Goal: Task Accomplishment & Management: Manage account settings

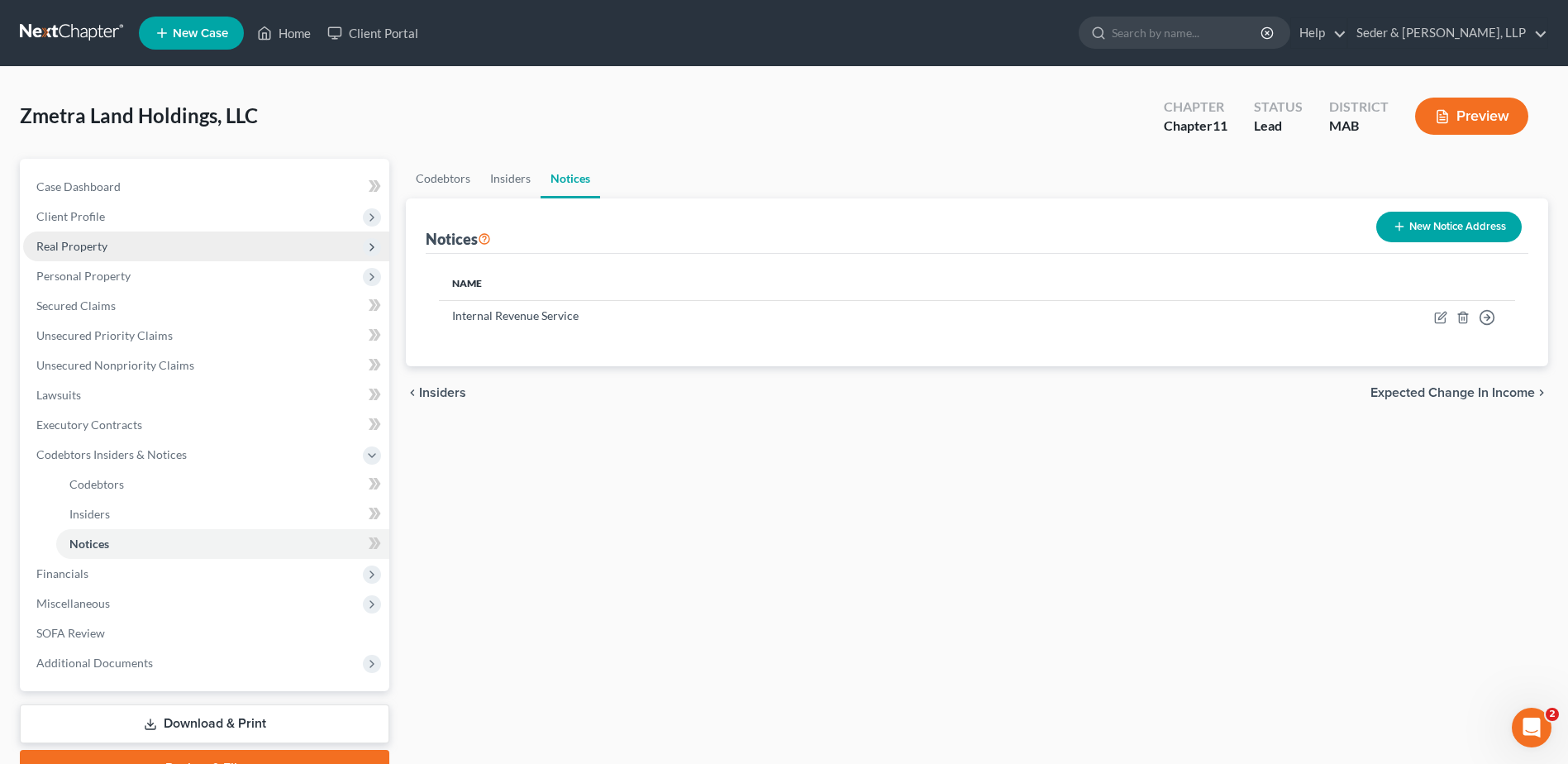
click at [84, 255] on span "Real Property" at bounding box center [206, 246] width 366 height 30
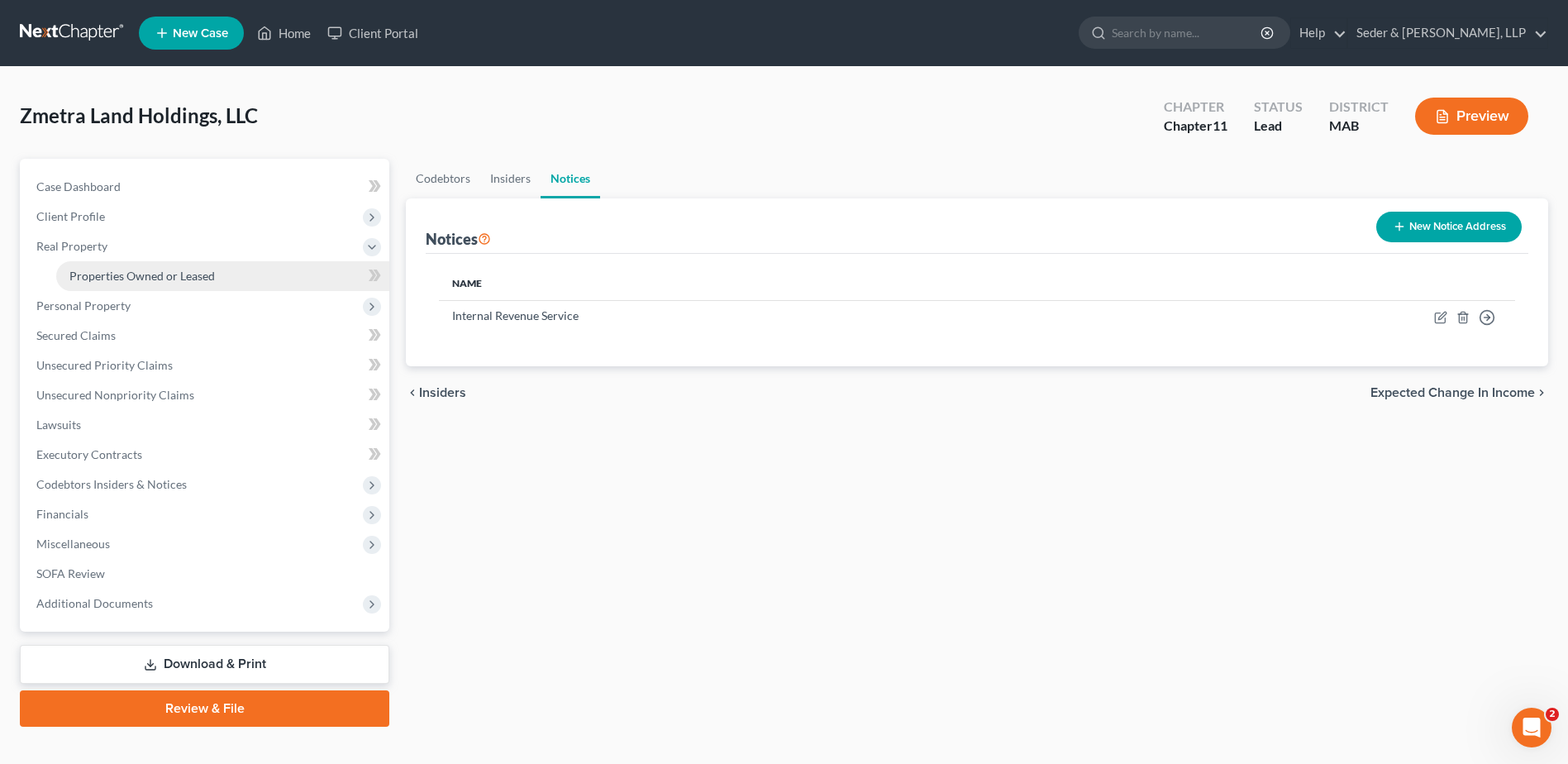
click at [108, 273] on span "Properties Owned or Leased" at bounding box center [142, 275] width 145 height 14
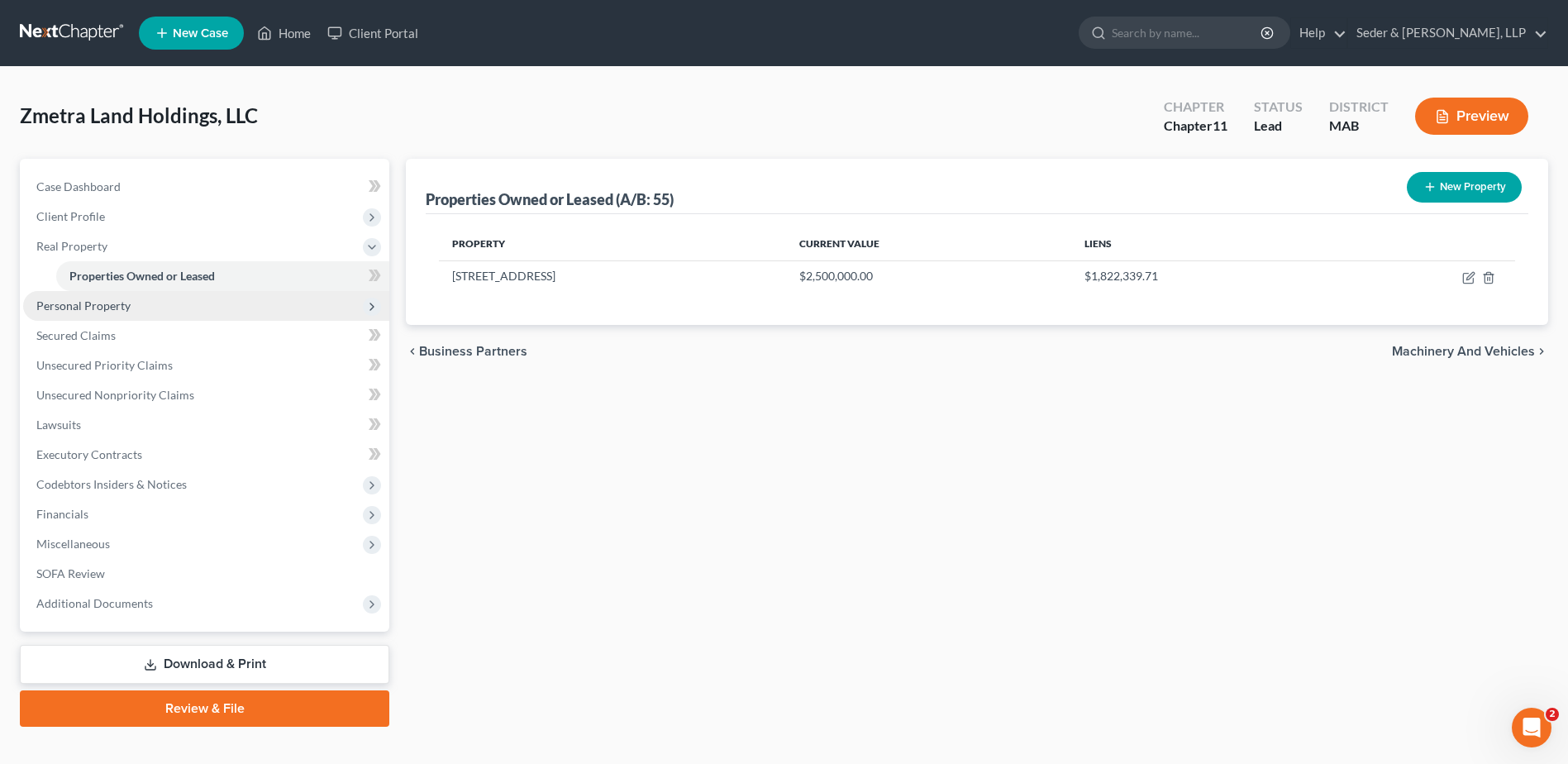
click at [92, 313] on span "Personal Property" at bounding box center [206, 306] width 366 height 30
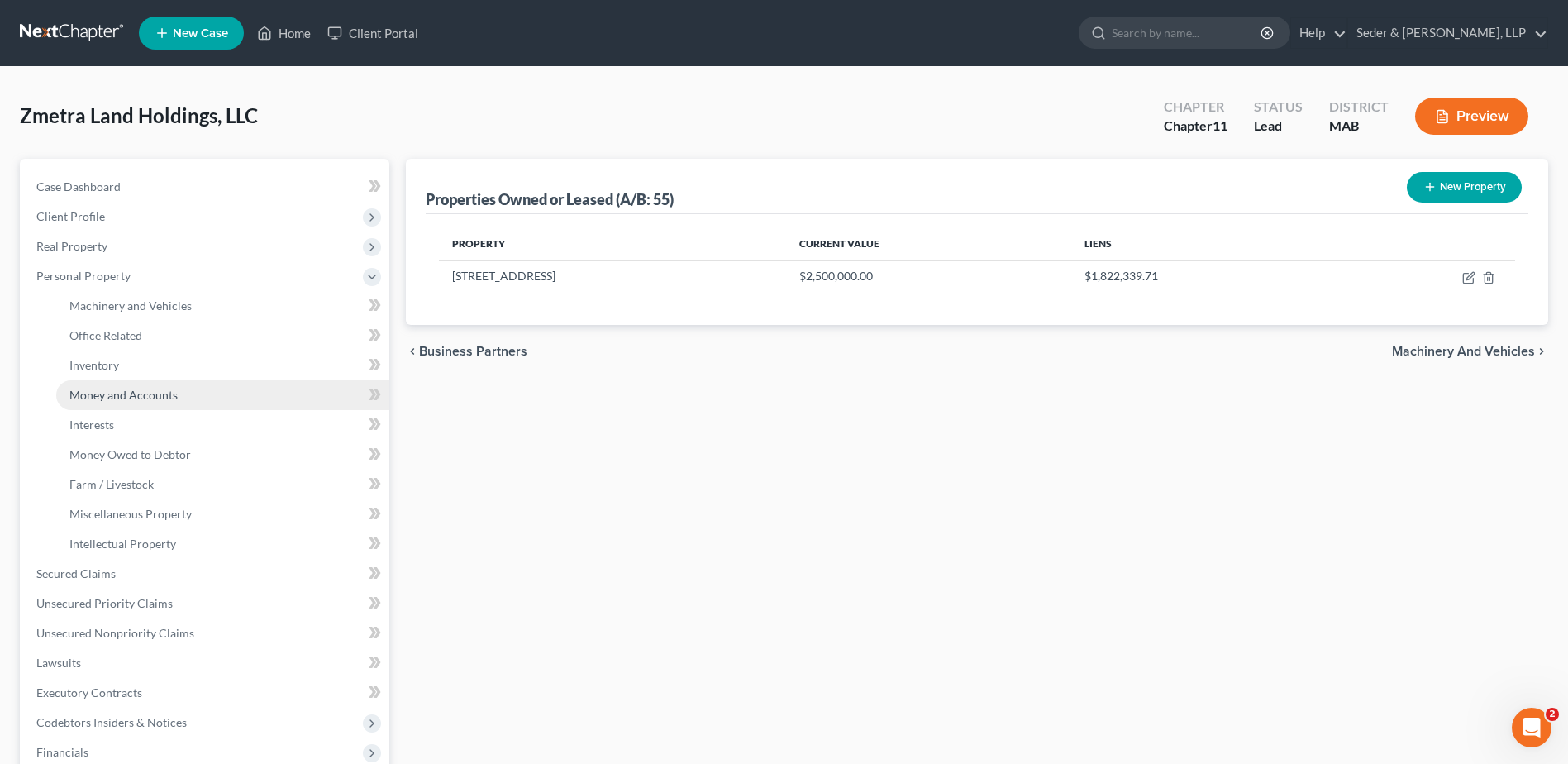
click at [127, 387] on span "Money and Accounts" at bounding box center [124, 394] width 109 height 14
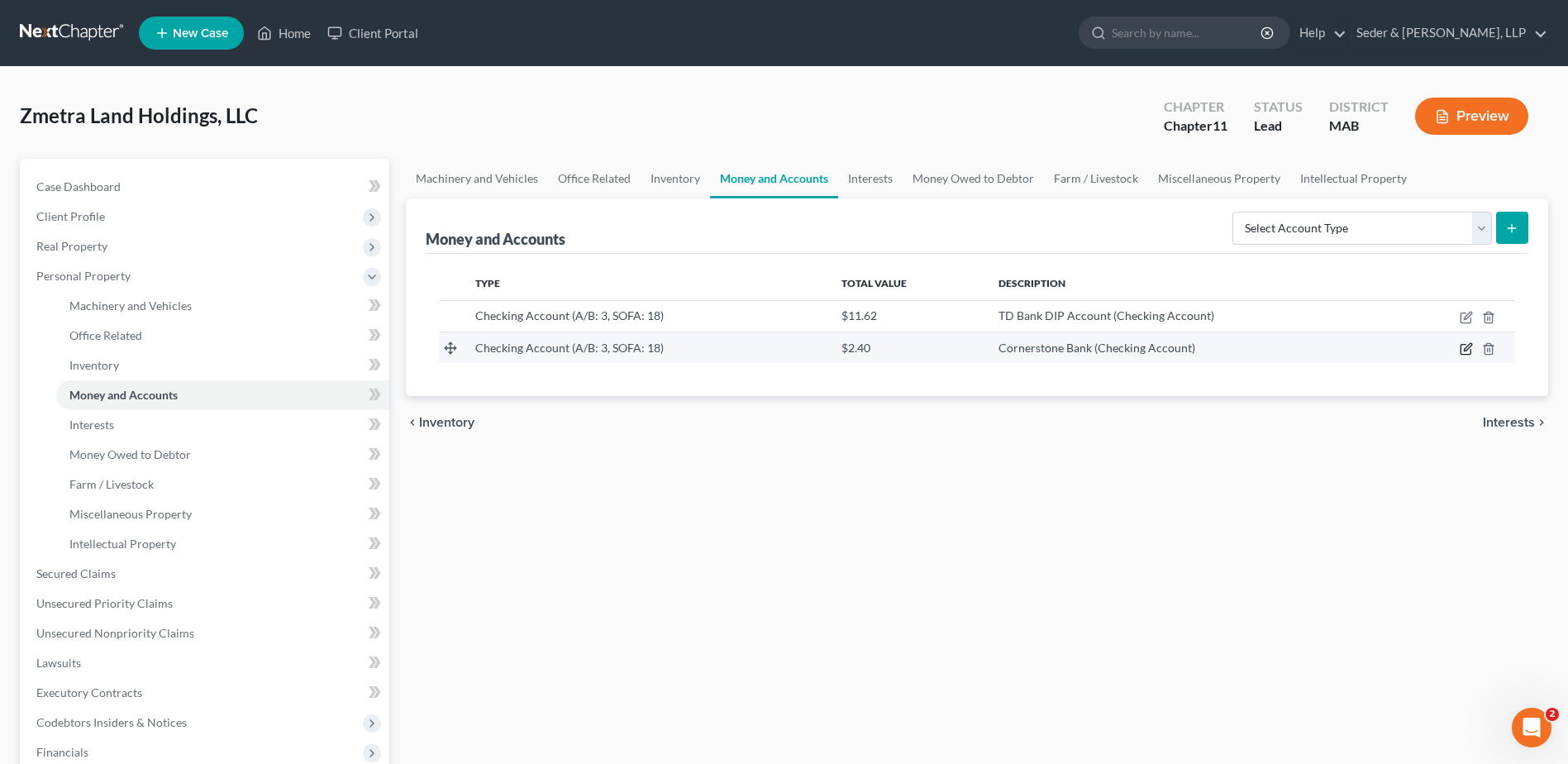
click at [1464, 350] on icon "button" at bounding box center [1467, 349] width 13 height 13
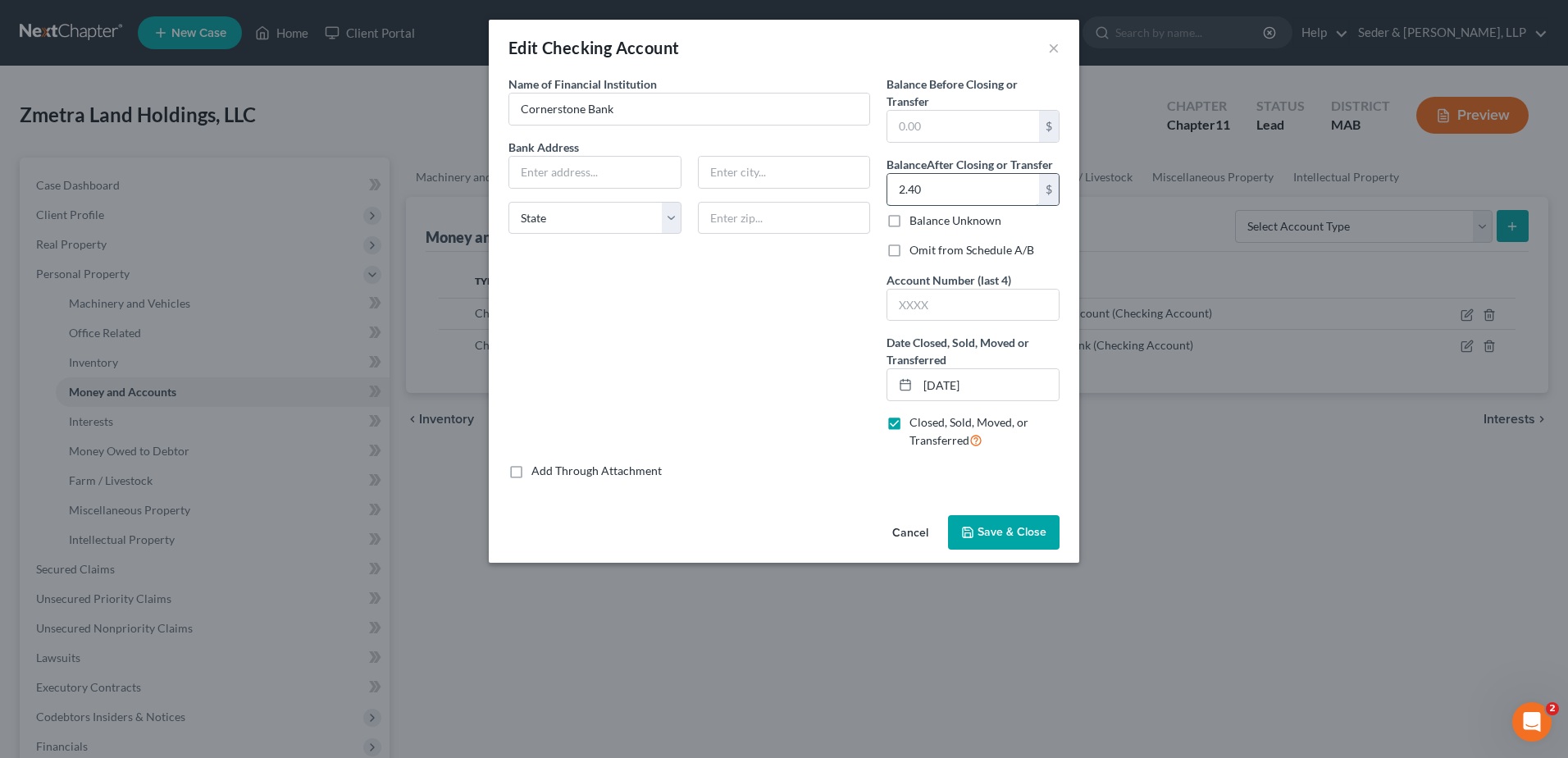
click at [958, 187] on input "2.40" at bounding box center [963, 189] width 151 height 31
click at [961, 129] on input "text" at bounding box center [963, 127] width 151 height 31
type input "2.40"
click at [984, 528] on span "Save & Close" at bounding box center [1012, 532] width 69 height 14
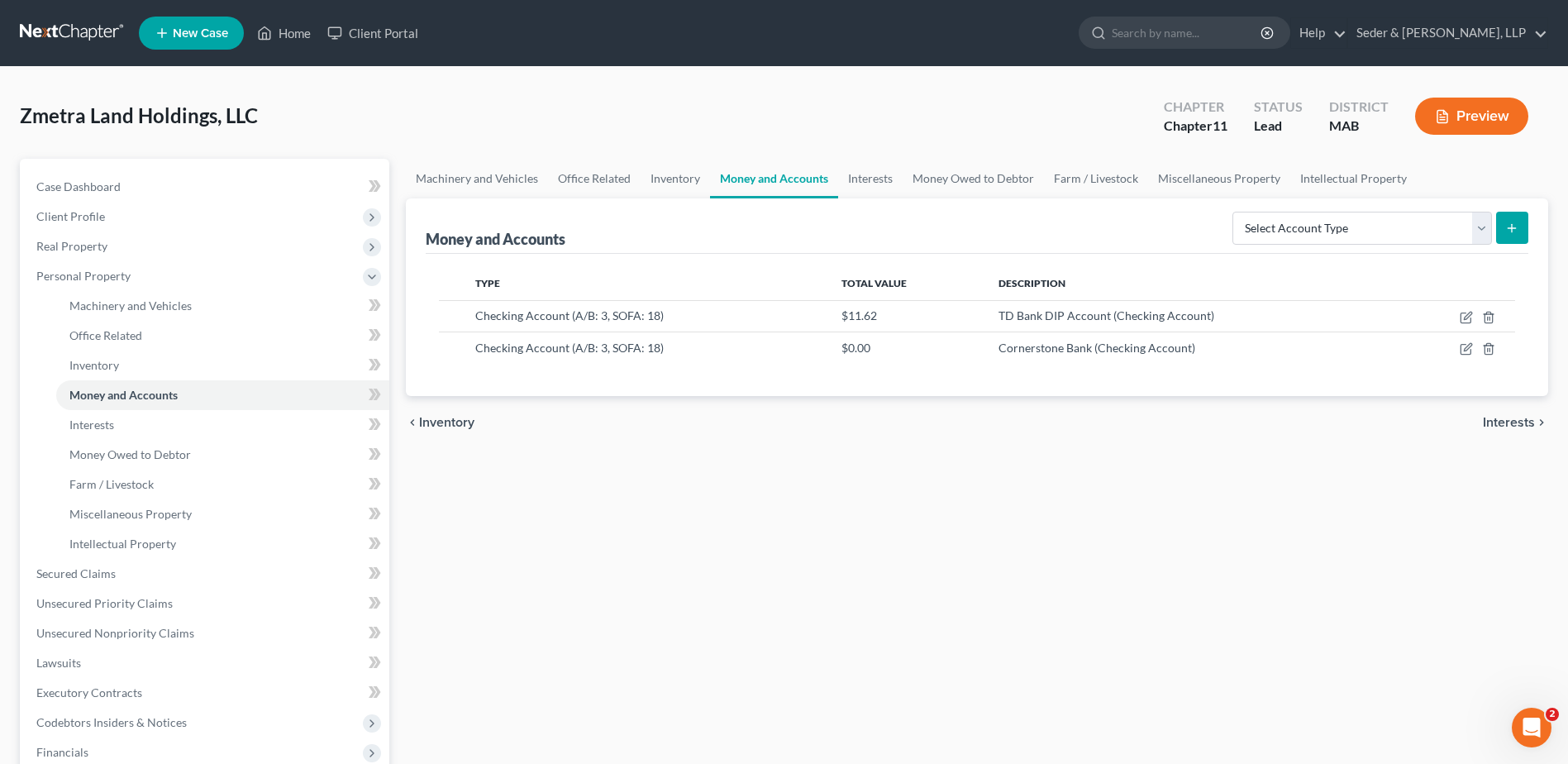
click at [1469, 124] on button "Preview" at bounding box center [1472, 116] width 114 height 37
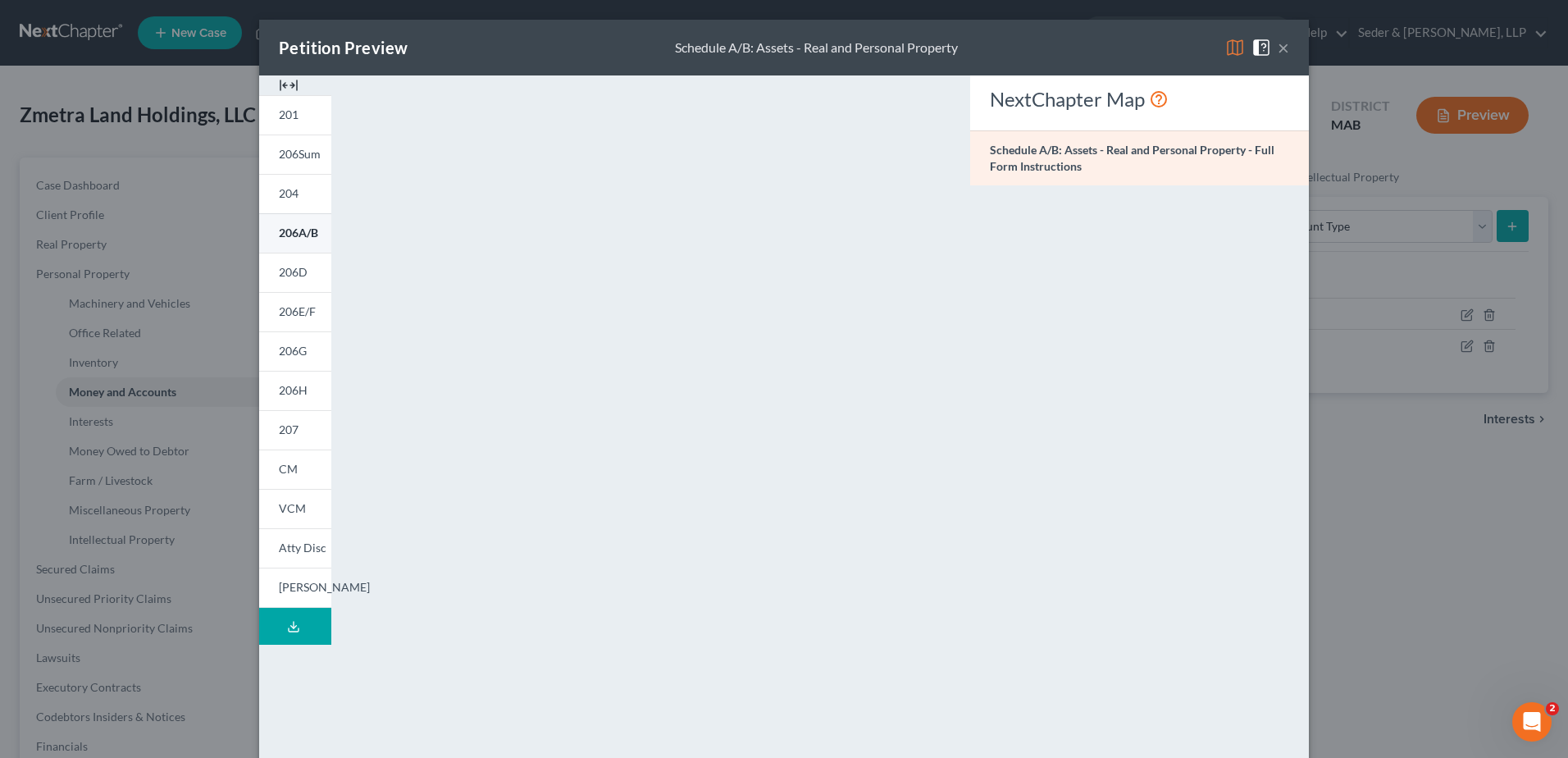
click at [306, 238] on span "206A/B" at bounding box center [299, 232] width 40 height 14
click at [300, 272] on span "206D" at bounding box center [293, 272] width 29 height 14
click at [289, 146] on span "206Sum" at bounding box center [300, 153] width 42 height 14
click at [1278, 47] on button "×" at bounding box center [1284, 48] width 12 height 20
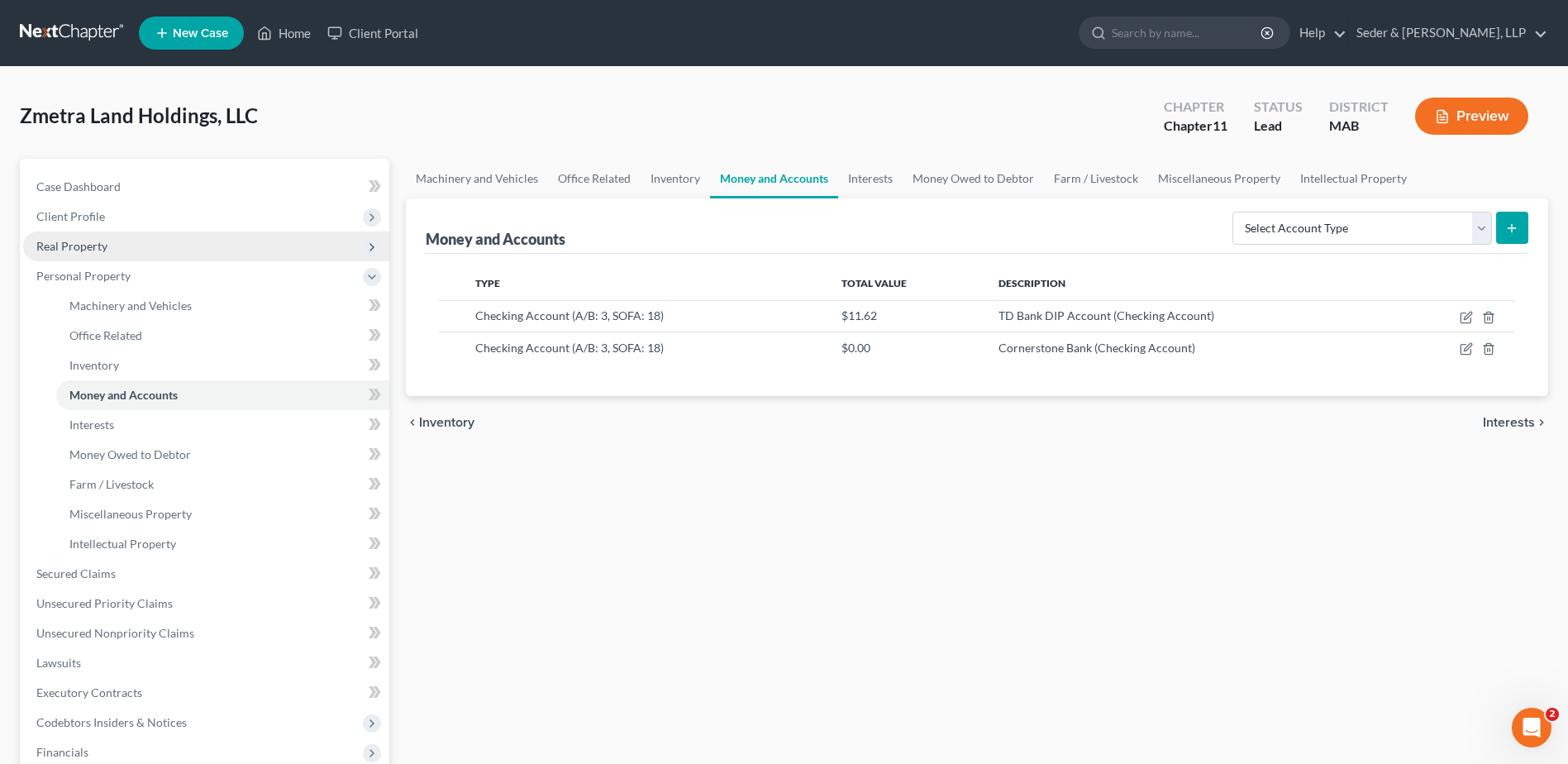
click at [108, 245] on span "Real Property" at bounding box center [206, 246] width 366 height 30
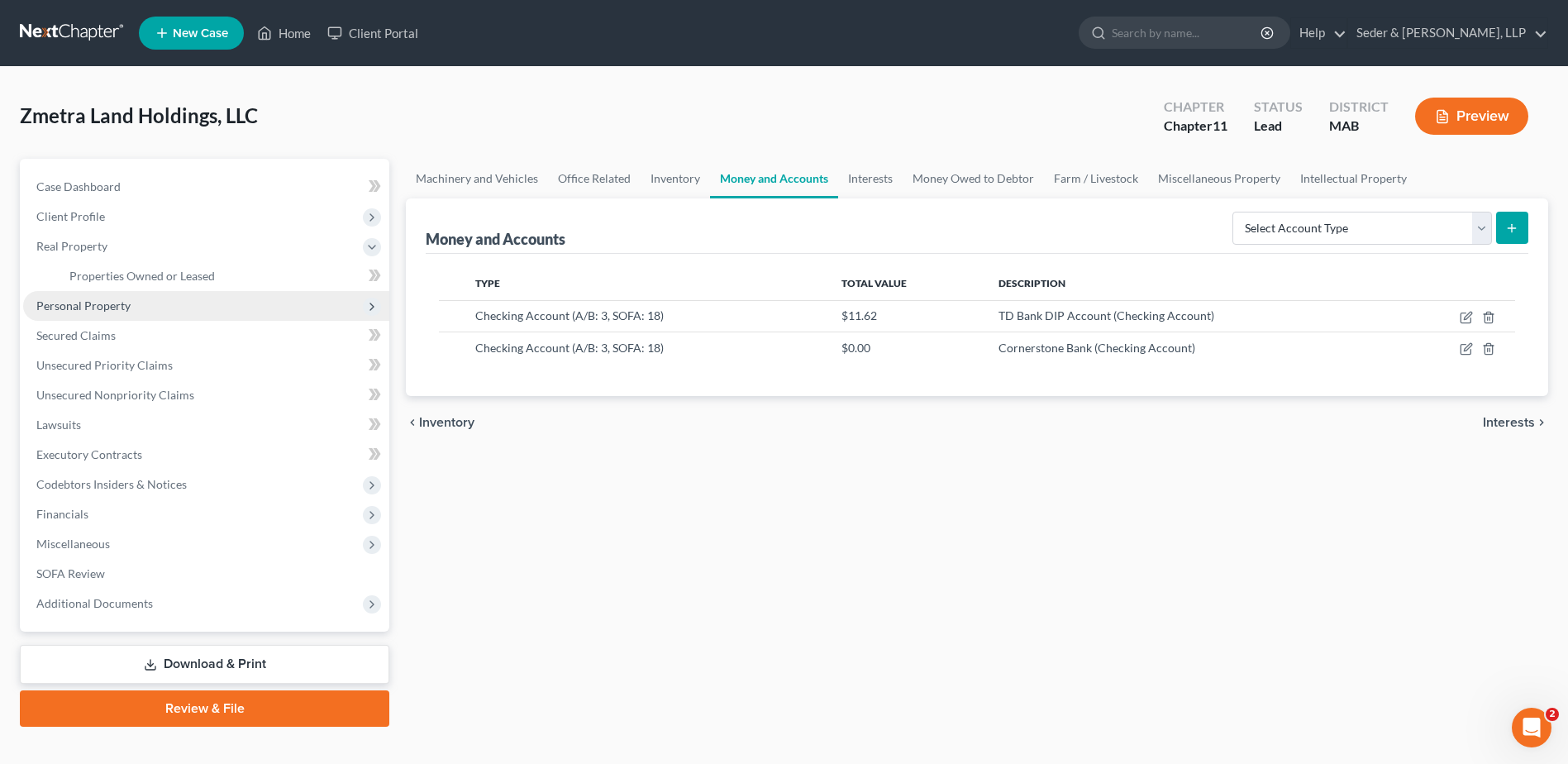
click at [110, 304] on span "Personal Property" at bounding box center [84, 305] width 95 height 14
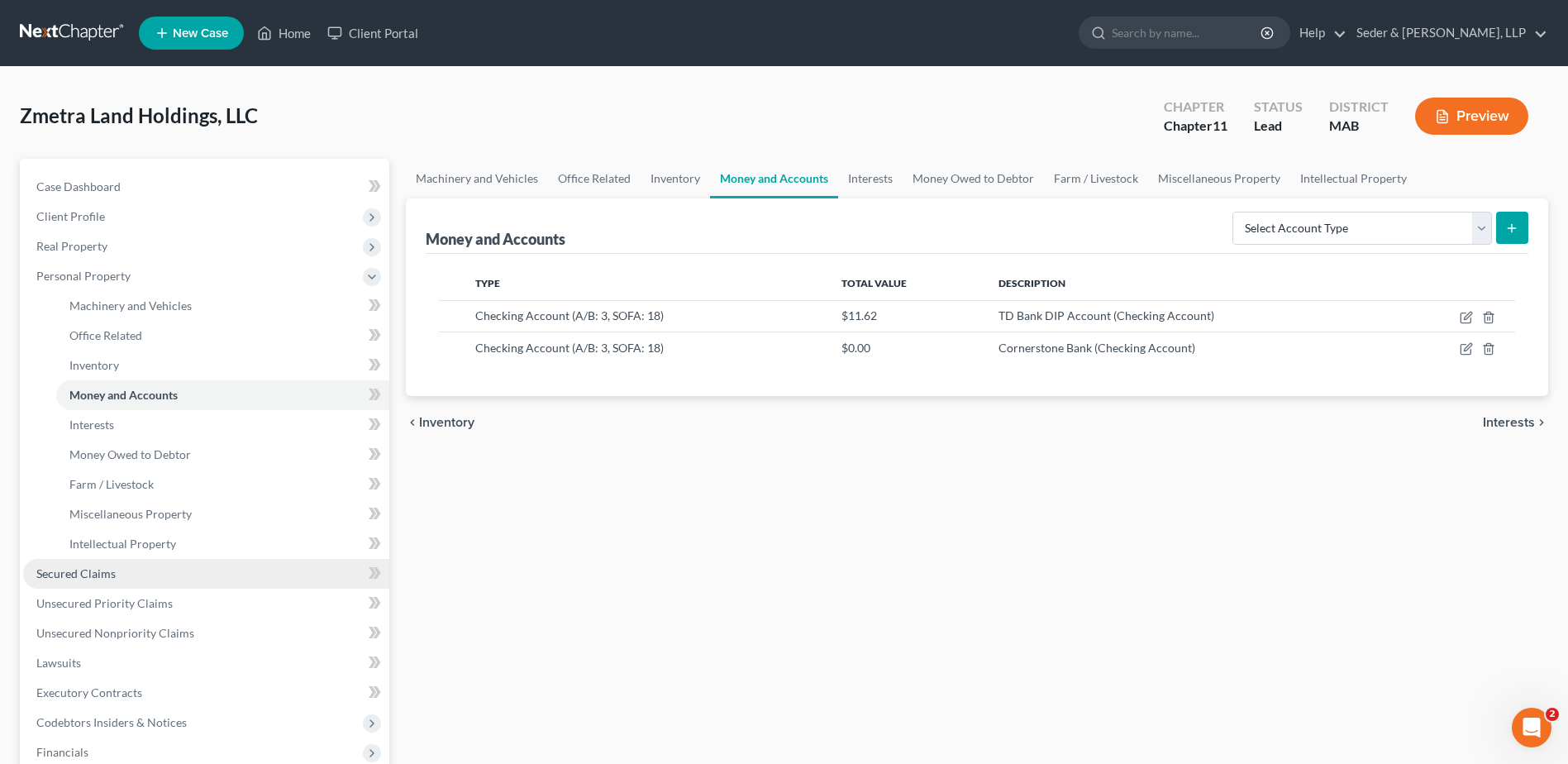
click at [100, 575] on span "Secured Claims" at bounding box center [76, 573] width 80 height 14
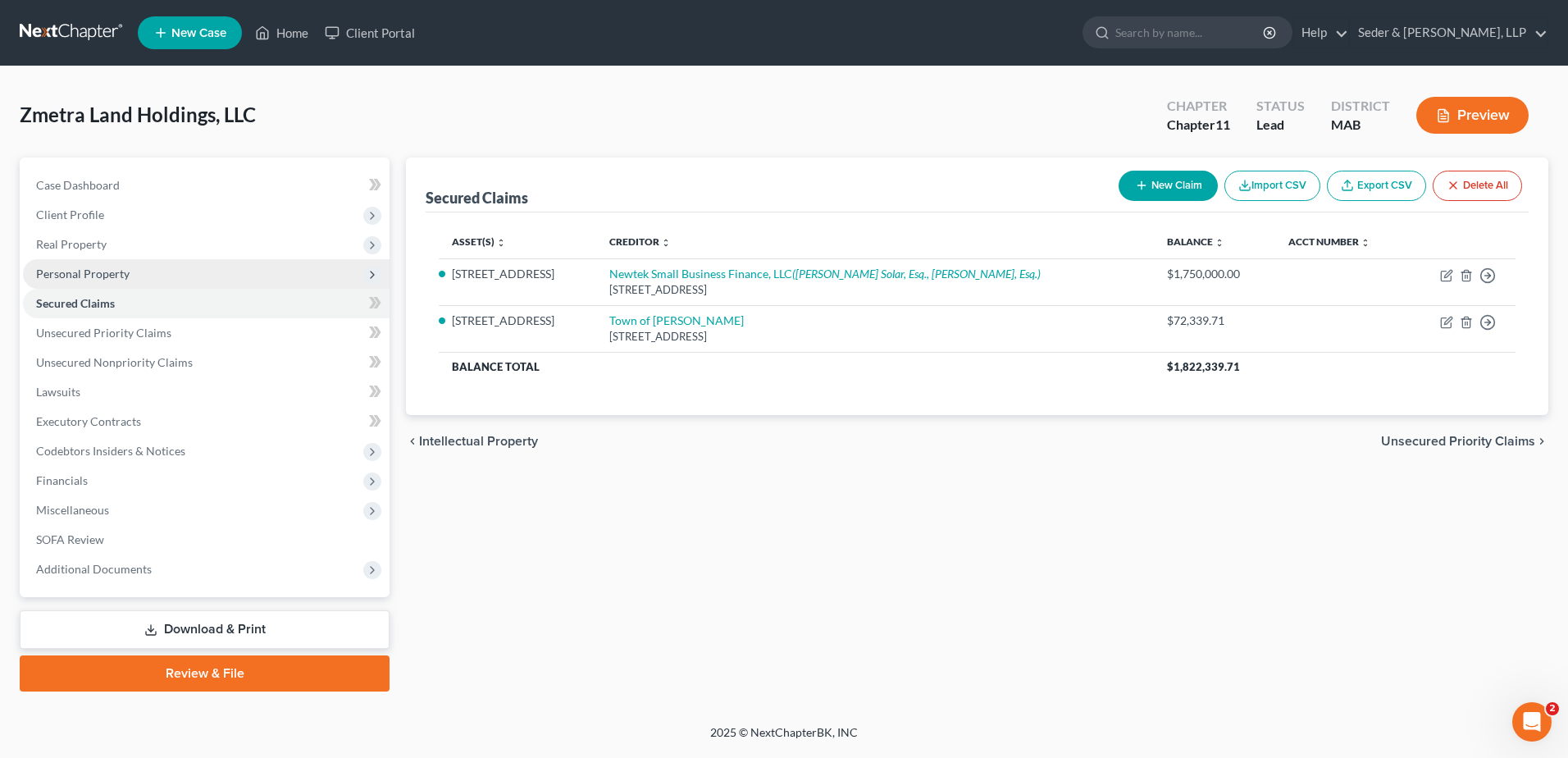
click at [66, 271] on span "Personal Property" at bounding box center [83, 273] width 94 height 14
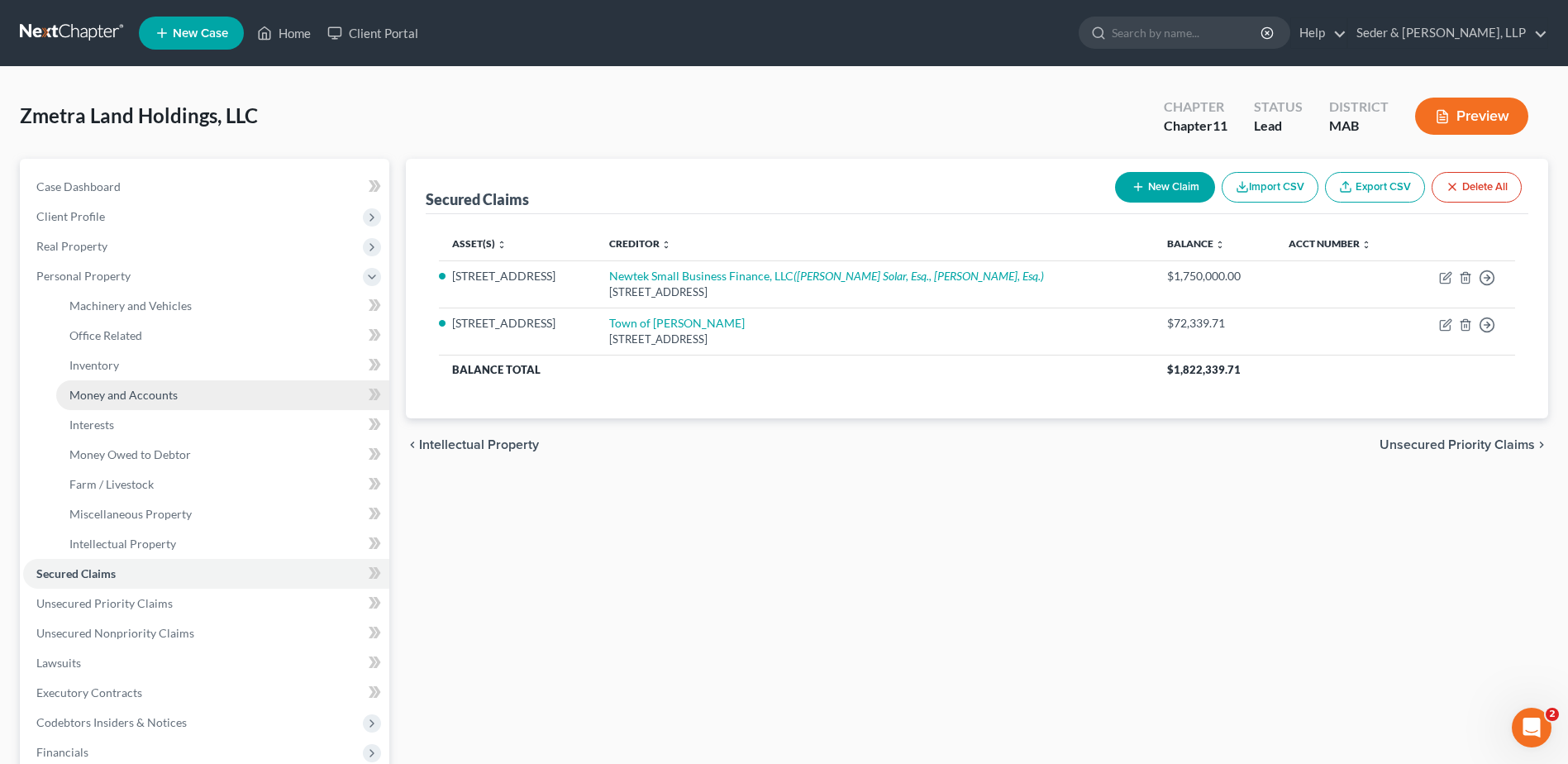
click at [99, 393] on span "Money and Accounts" at bounding box center [124, 394] width 109 height 14
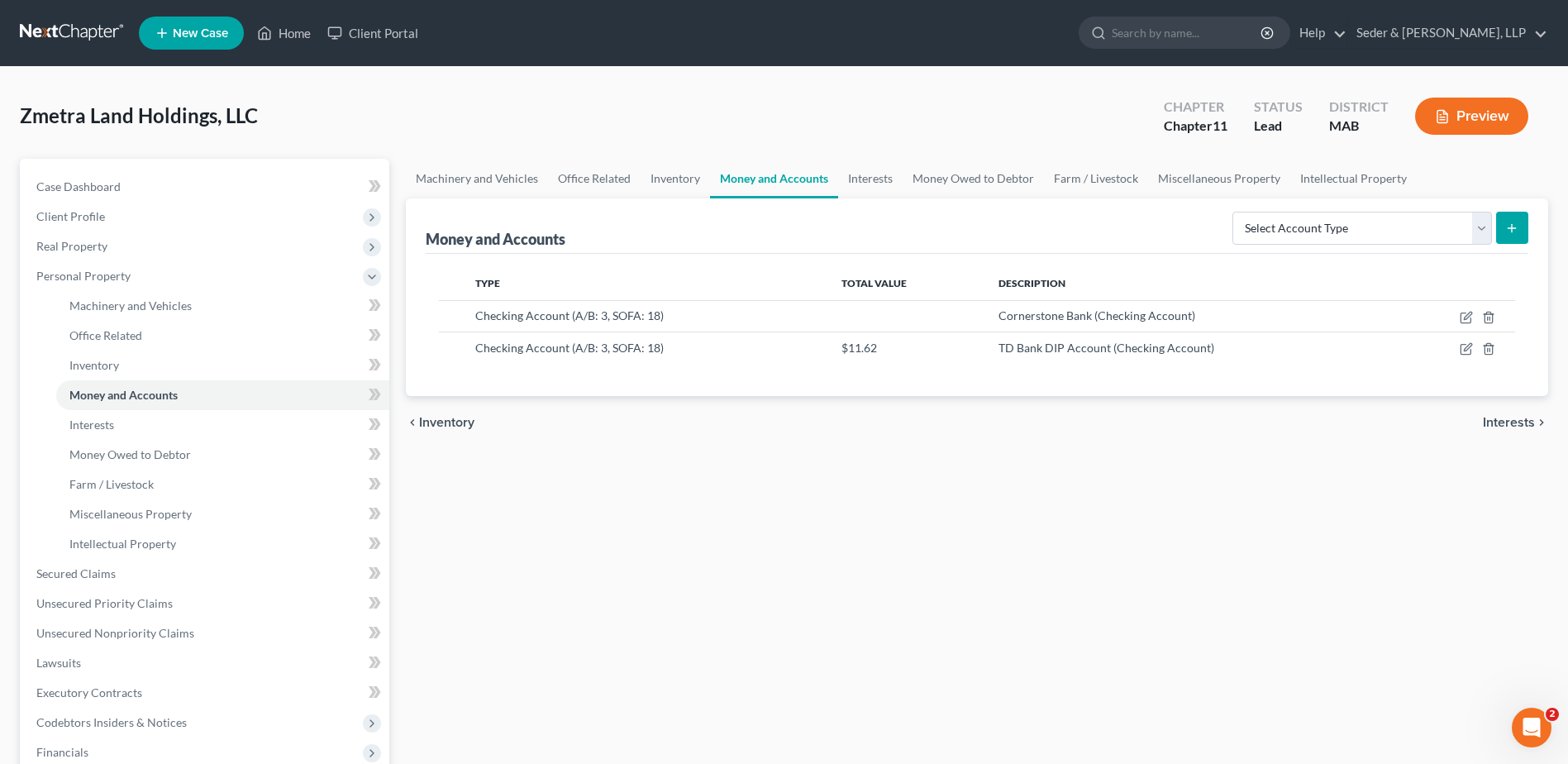
click at [1460, 123] on button "Preview" at bounding box center [1472, 116] width 114 height 37
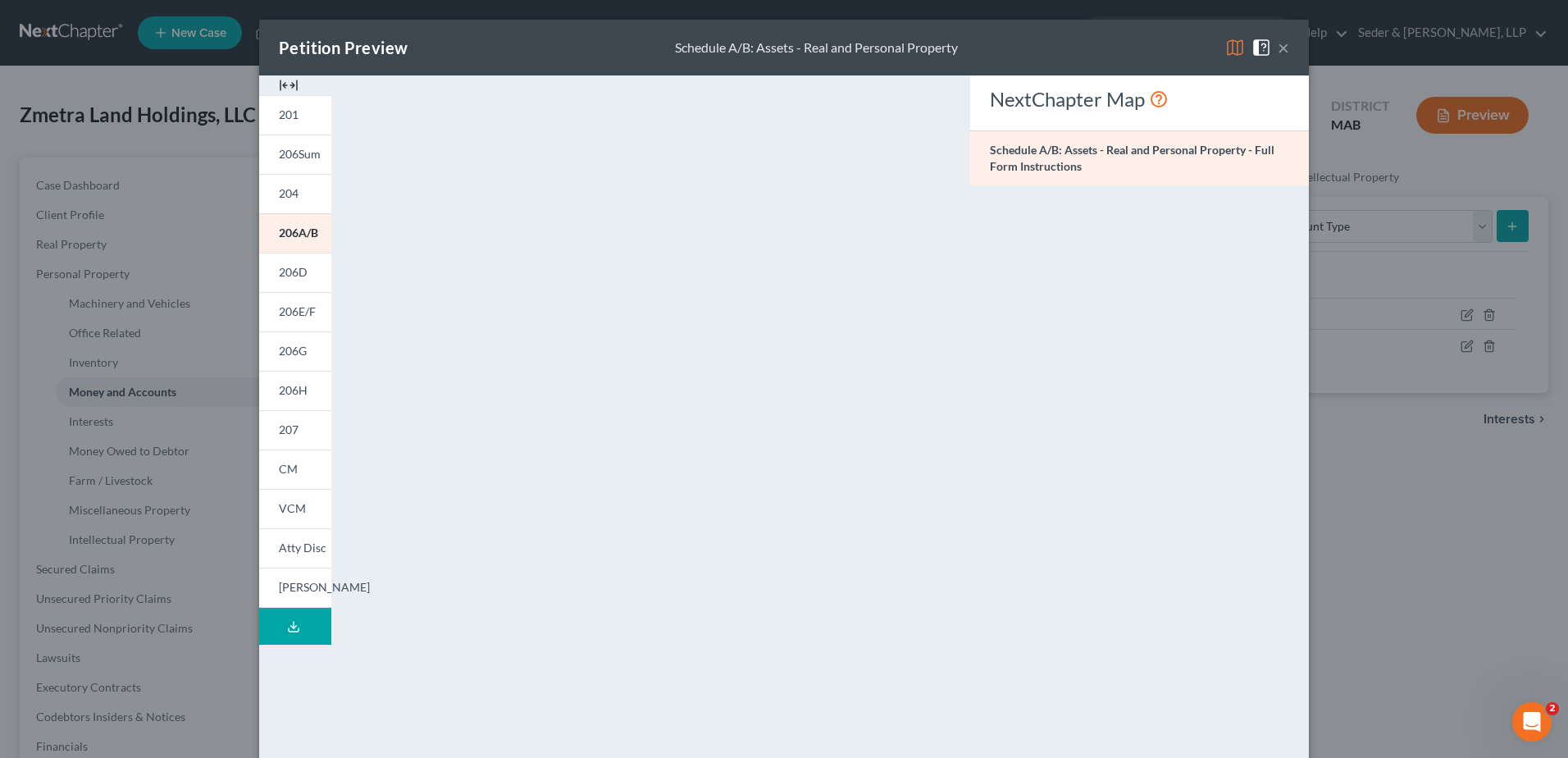
click at [1281, 50] on button "×" at bounding box center [1284, 48] width 12 height 20
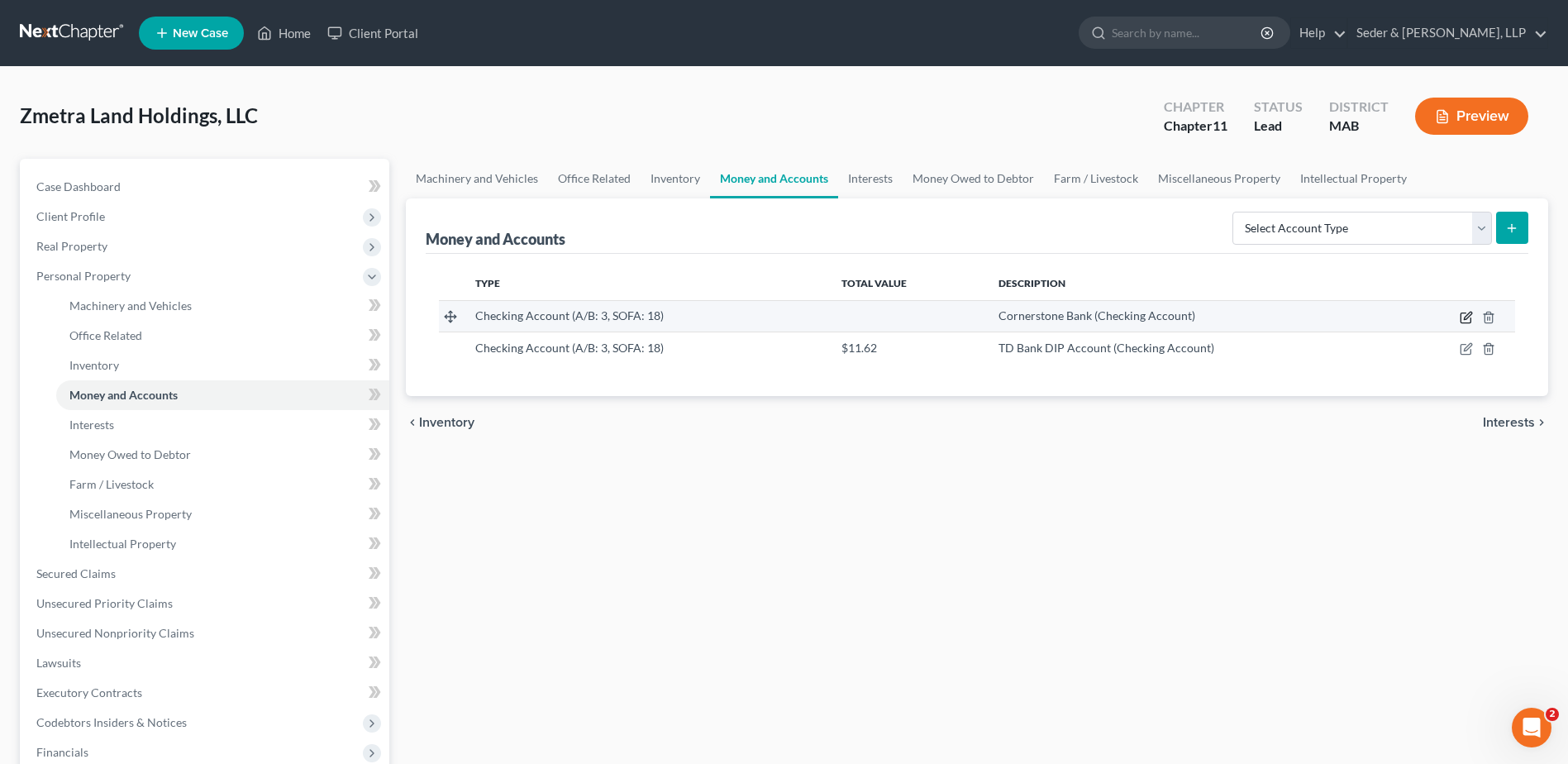
click at [1465, 318] on icon "button" at bounding box center [1468, 315] width 7 height 7
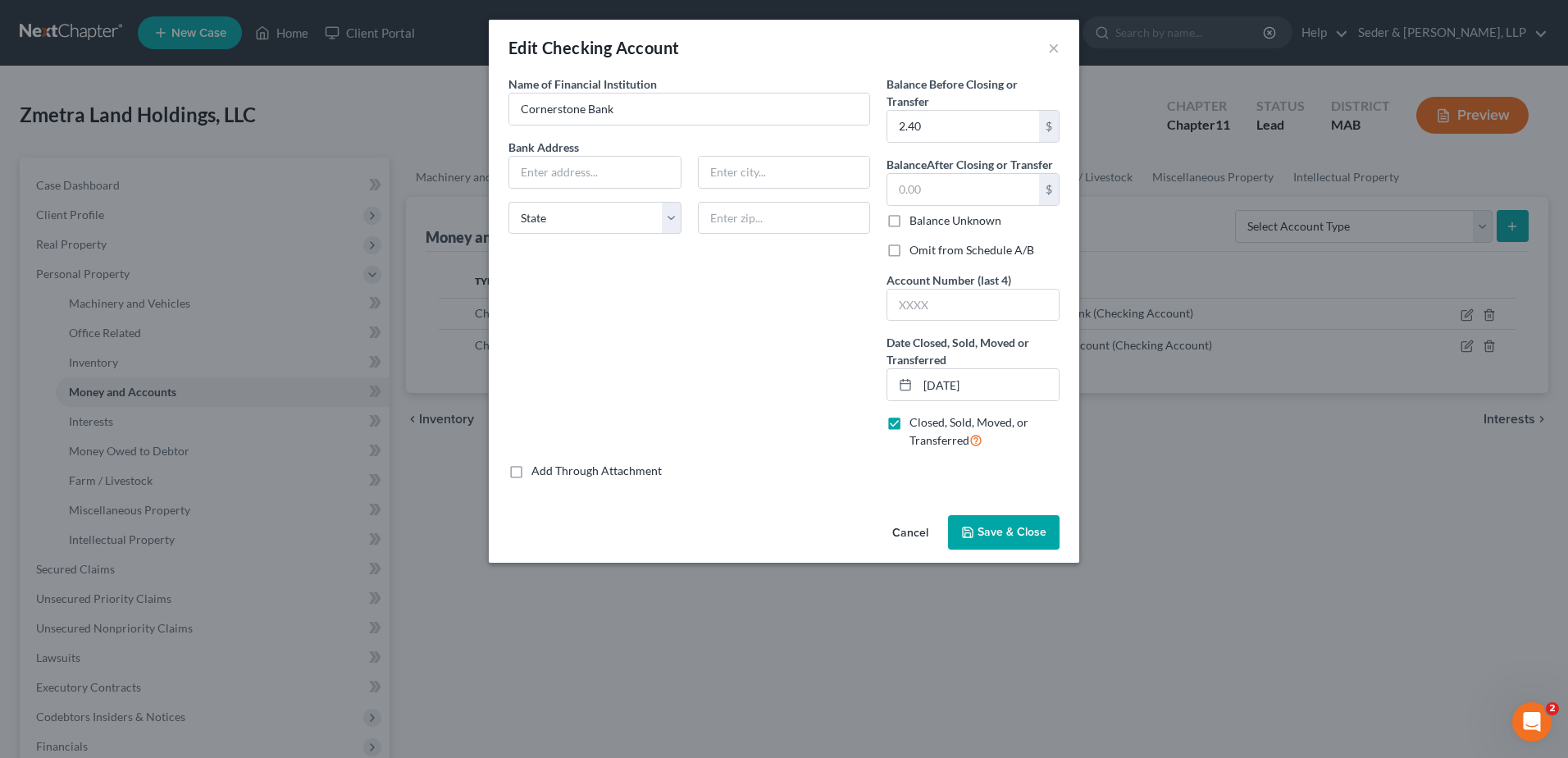
click at [910, 252] on label "Omit from Schedule A/B" at bounding box center [971, 250] width 124 height 16
click at [916, 252] on input "Omit from Schedule A/B" at bounding box center [921, 247] width 11 height 11
checkbox input "true"
click at [1000, 534] on span "Save & Close" at bounding box center [1012, 532] width 69 height 14
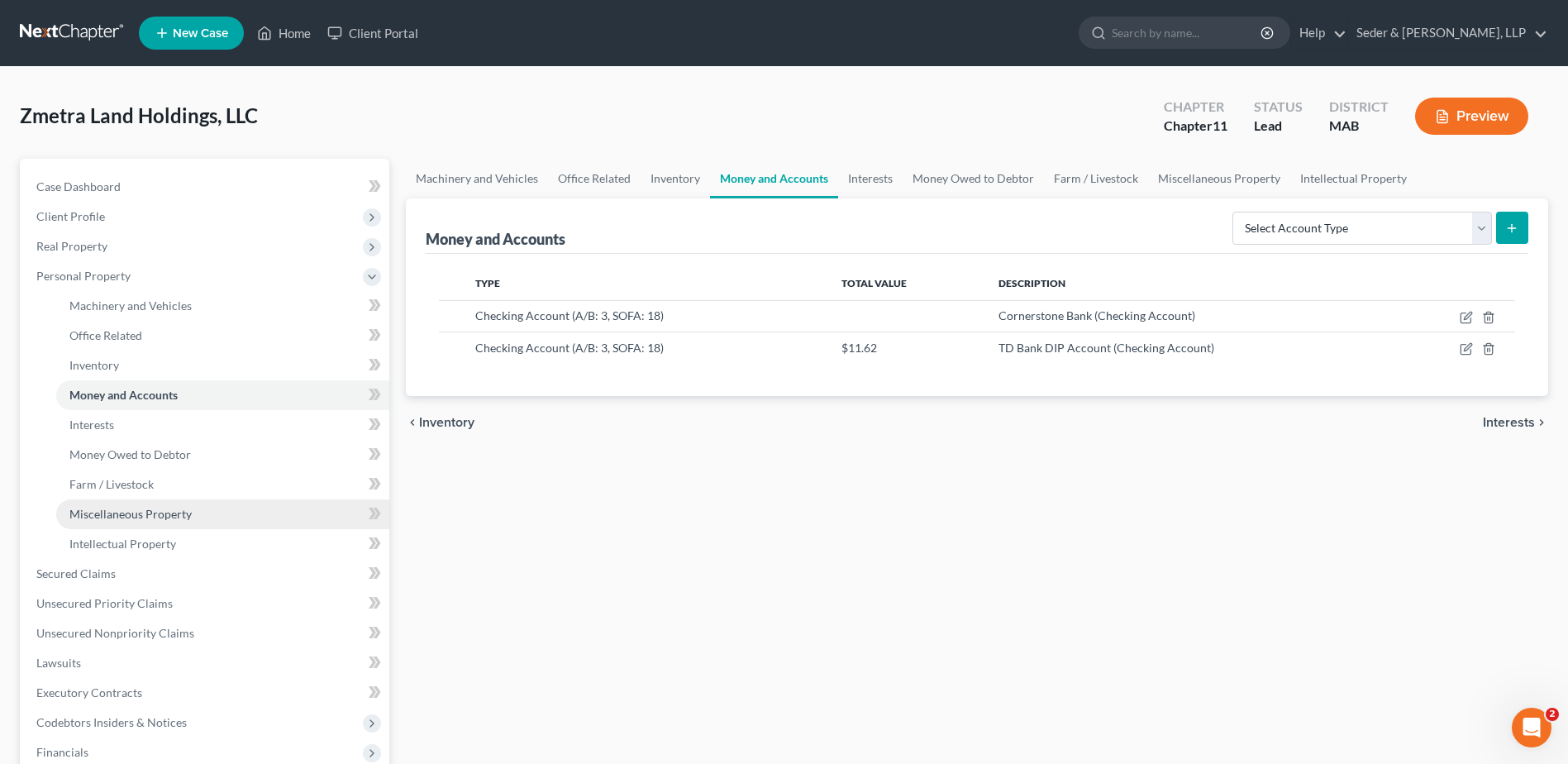
scroll to position [83, 0]
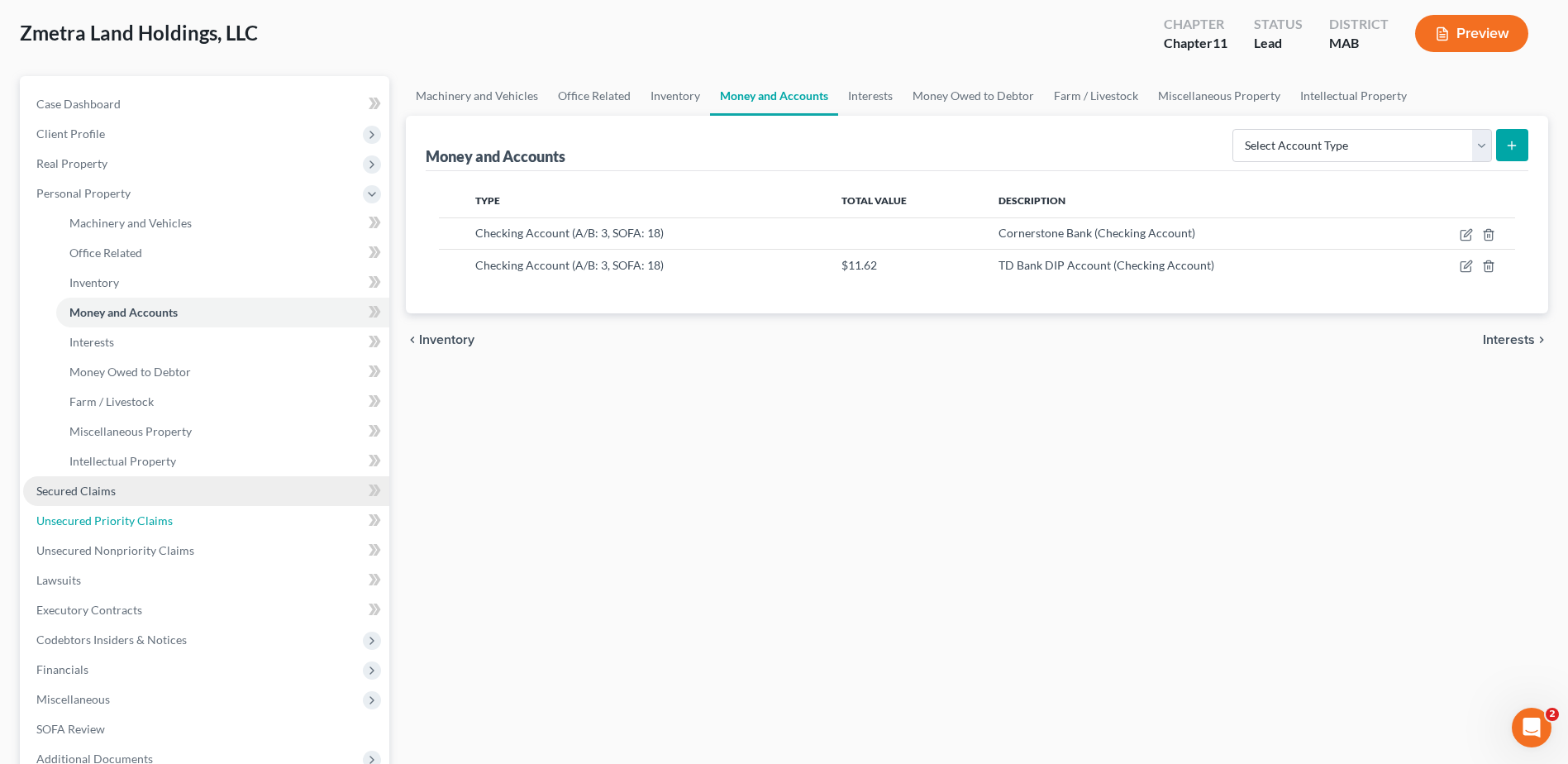
click at [91, 506] on link "Unsecured Priority Claims" at bounding box center [206, 521] width 366 height 30
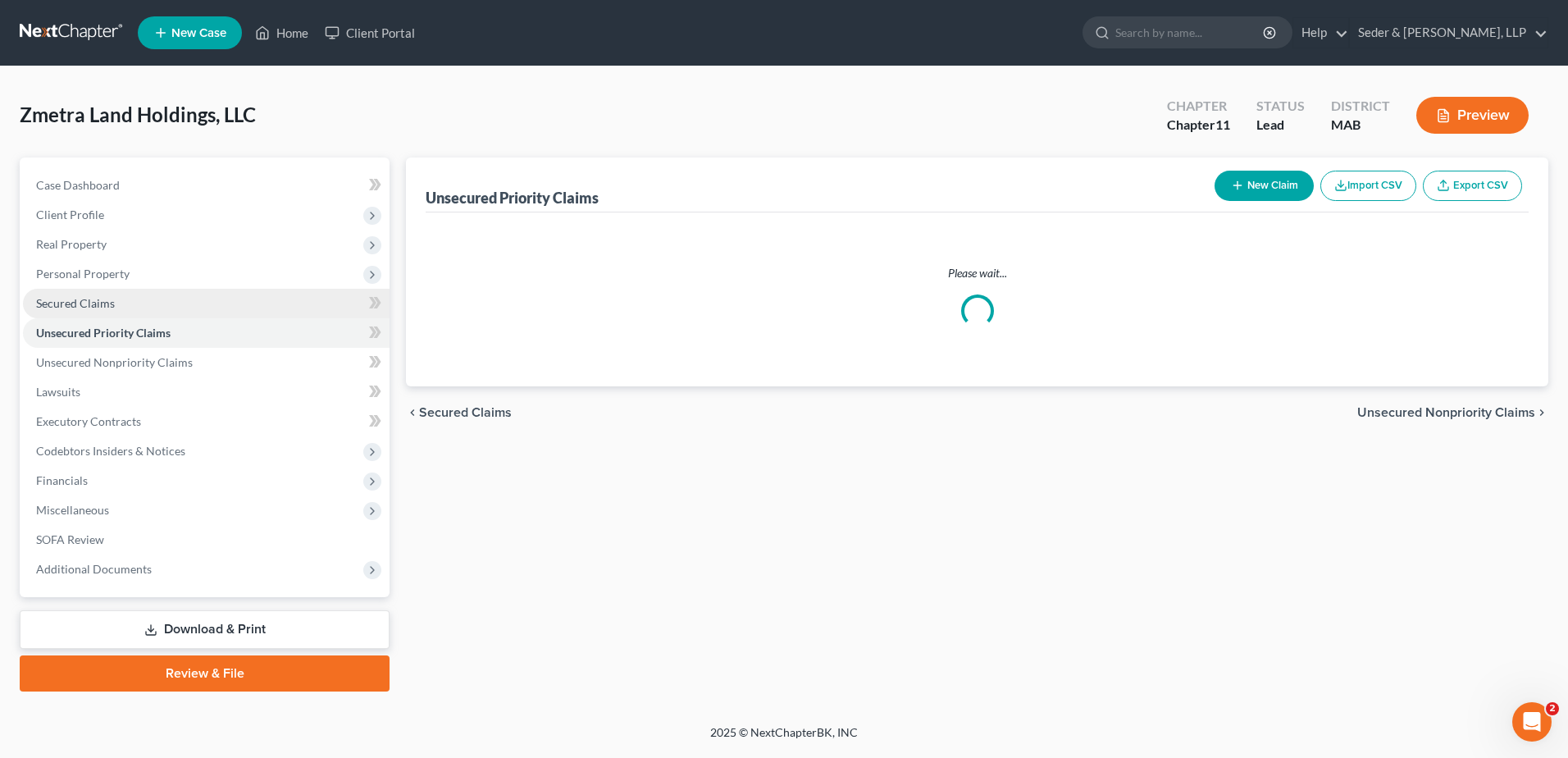
click at [84, 306] on span "Secured Claims" at bounding box center [76, 303] width 79 height 14
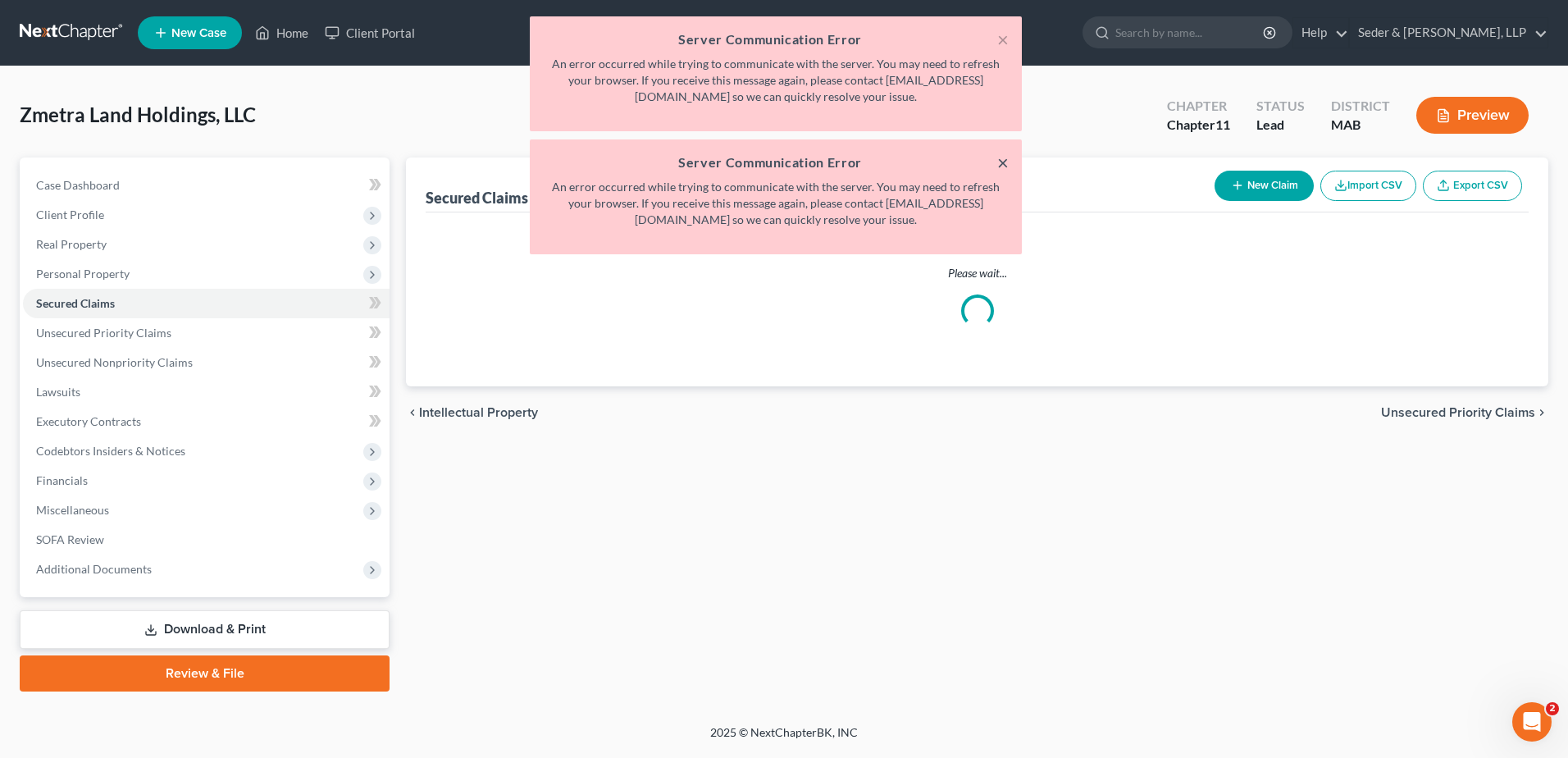
click at [1006, 165] on button "×" at bounding box center [1003, 162] width 12 height 20
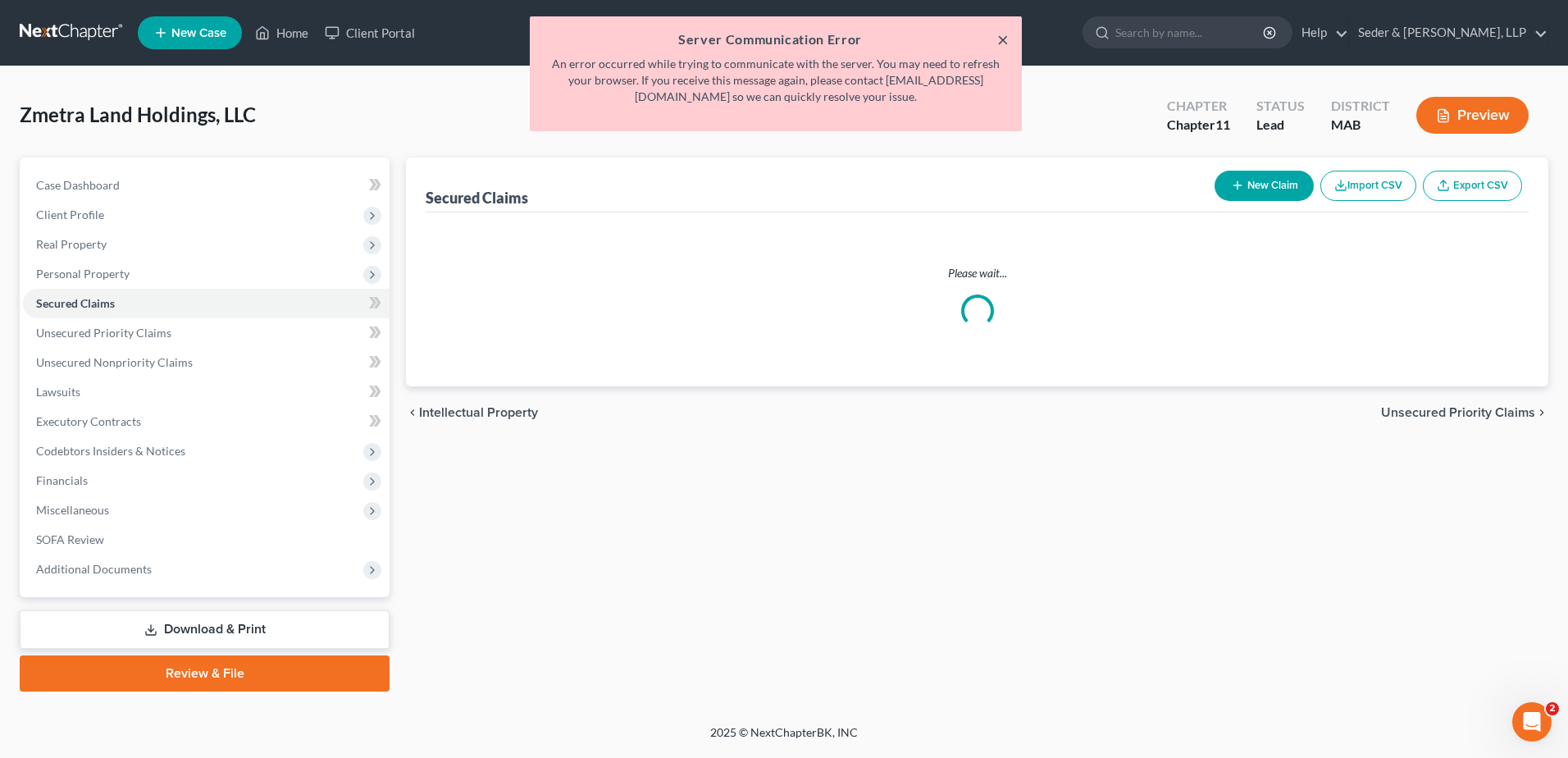
click at [1006, 44] on button "×" at bounding box center [1003, 40] width 12 height 20
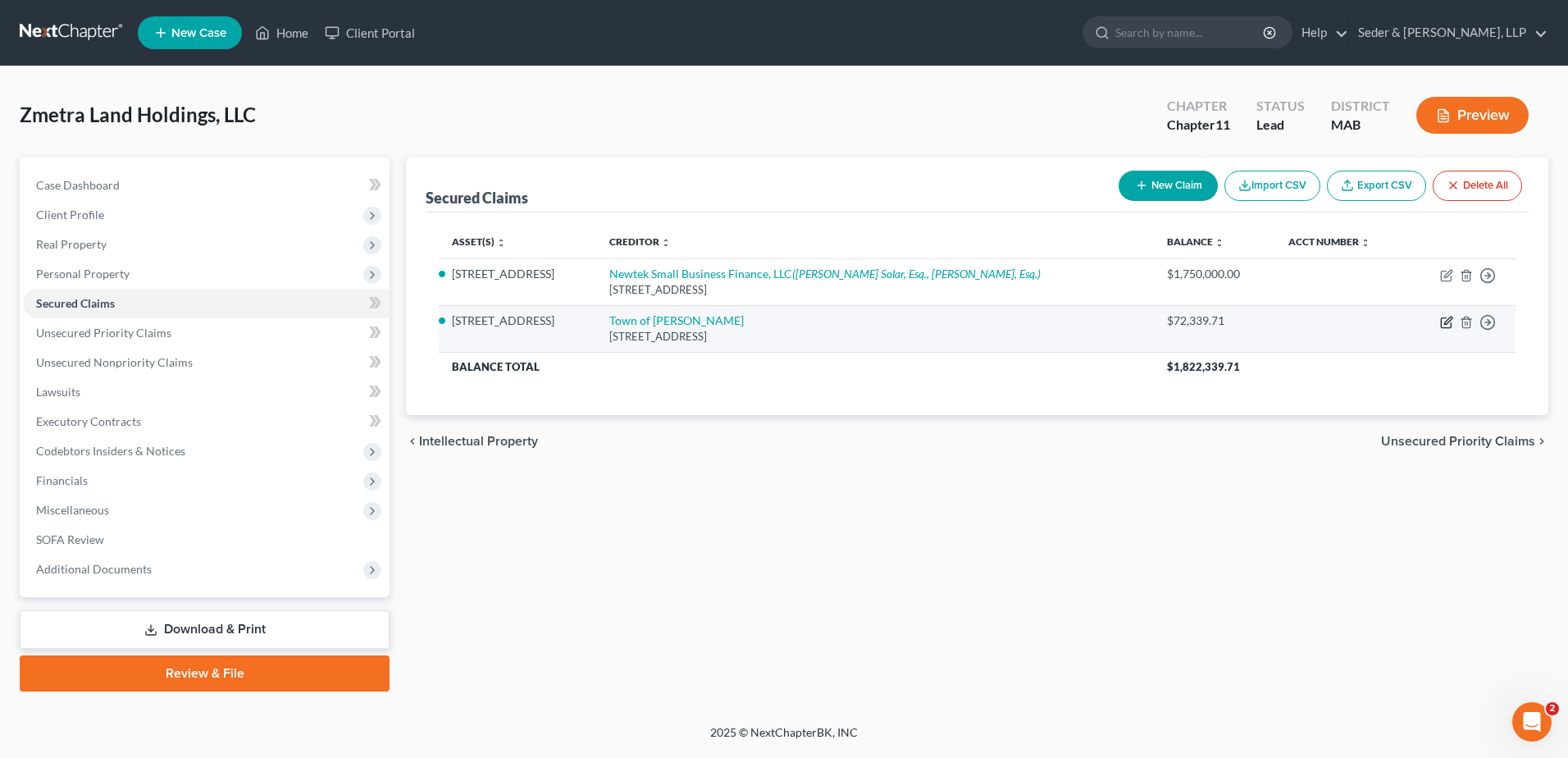
click at [1444, 322] on icon "button" at bounding box center [1447, 323] width 13 height 13
select select "22"
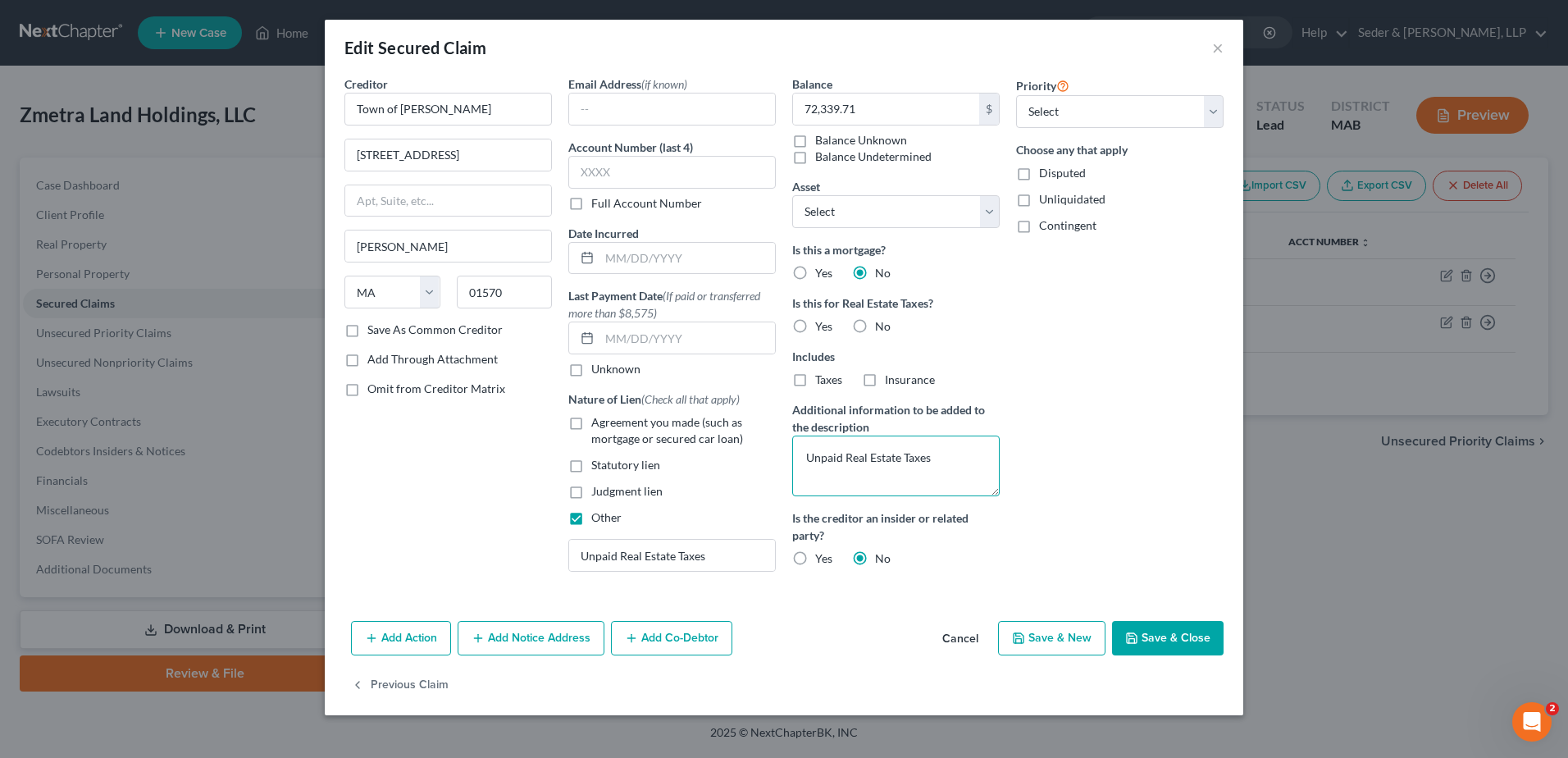
drag, startPoint x: 952, startPoint y: 458, endPoint x: 858, endPoint y: 498, distance: 102.2
click at [761, 458] on div "Creditor * Town of [PERSON_NAME] [STREET_ADDRESS][GEOGRAPHIC_DATA][PERSON_NAME]…" at bounding box center [784, 330] width 896 height 509
click at [1169, 648] on button "Save & Close" at bounding box center [1168, 638] width 112 height 35
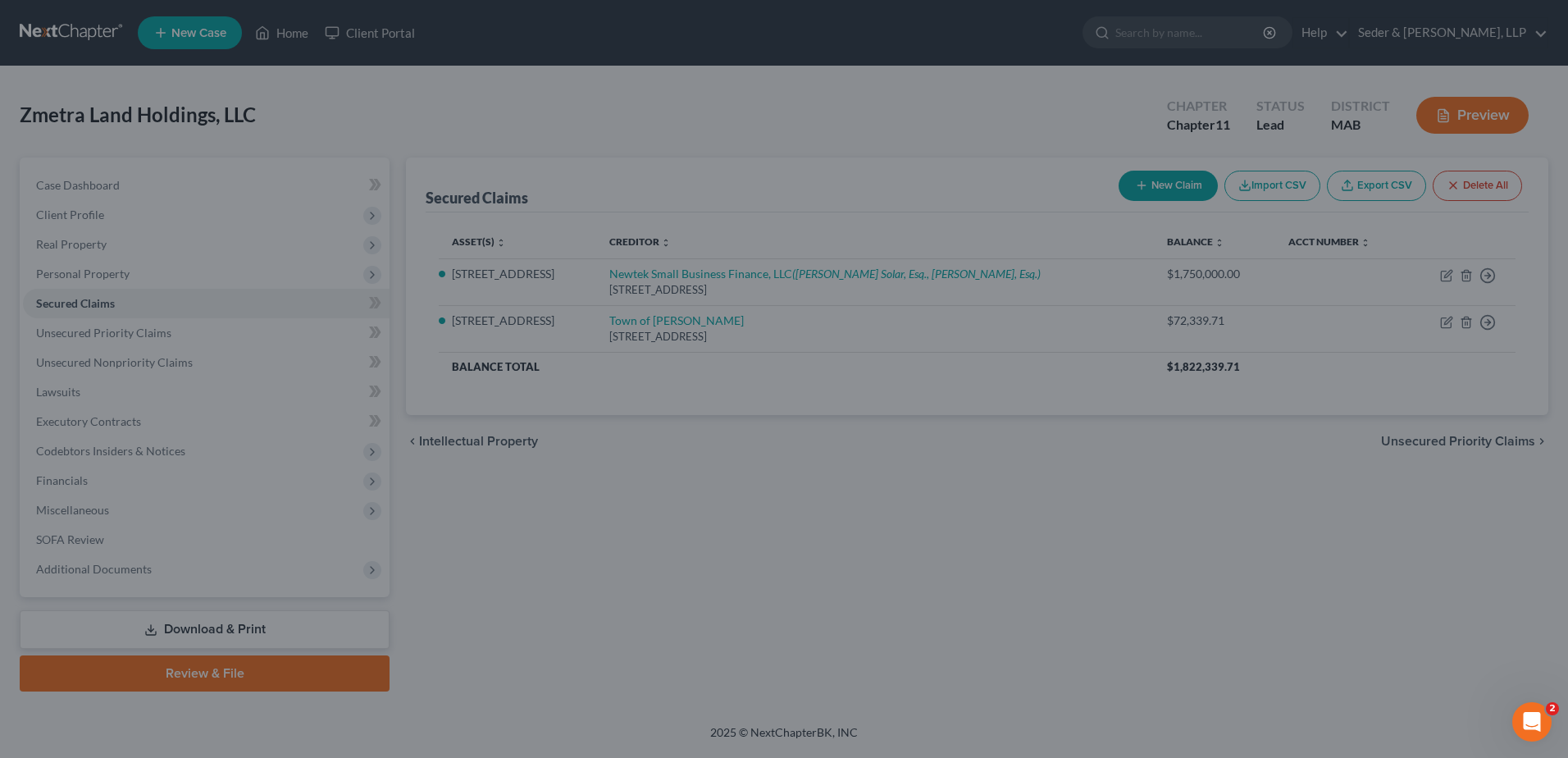
select select "3"
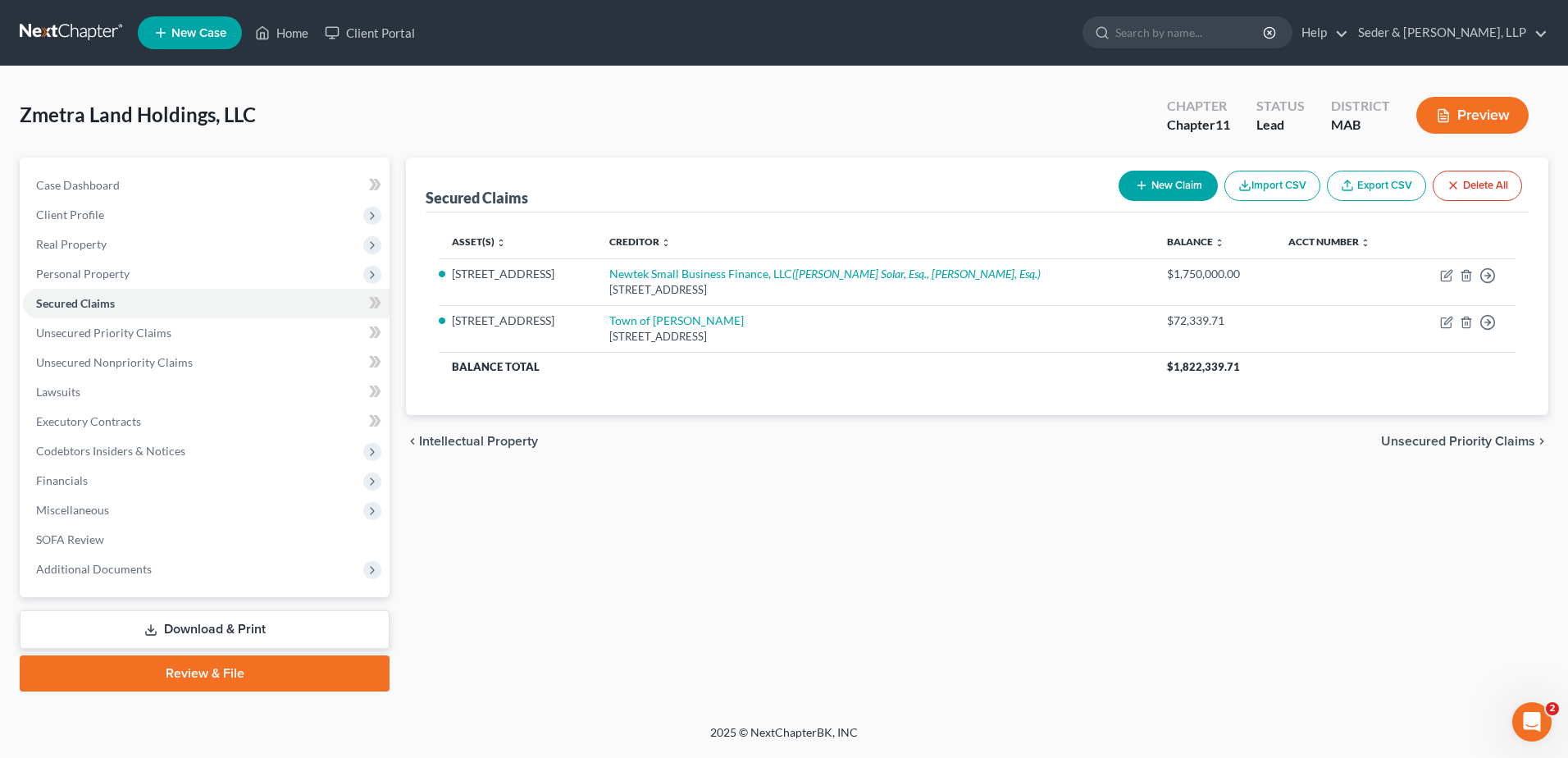
click at [1473, 118] on button "Preview" at bounding box center [1473, 115] width 113 height 37
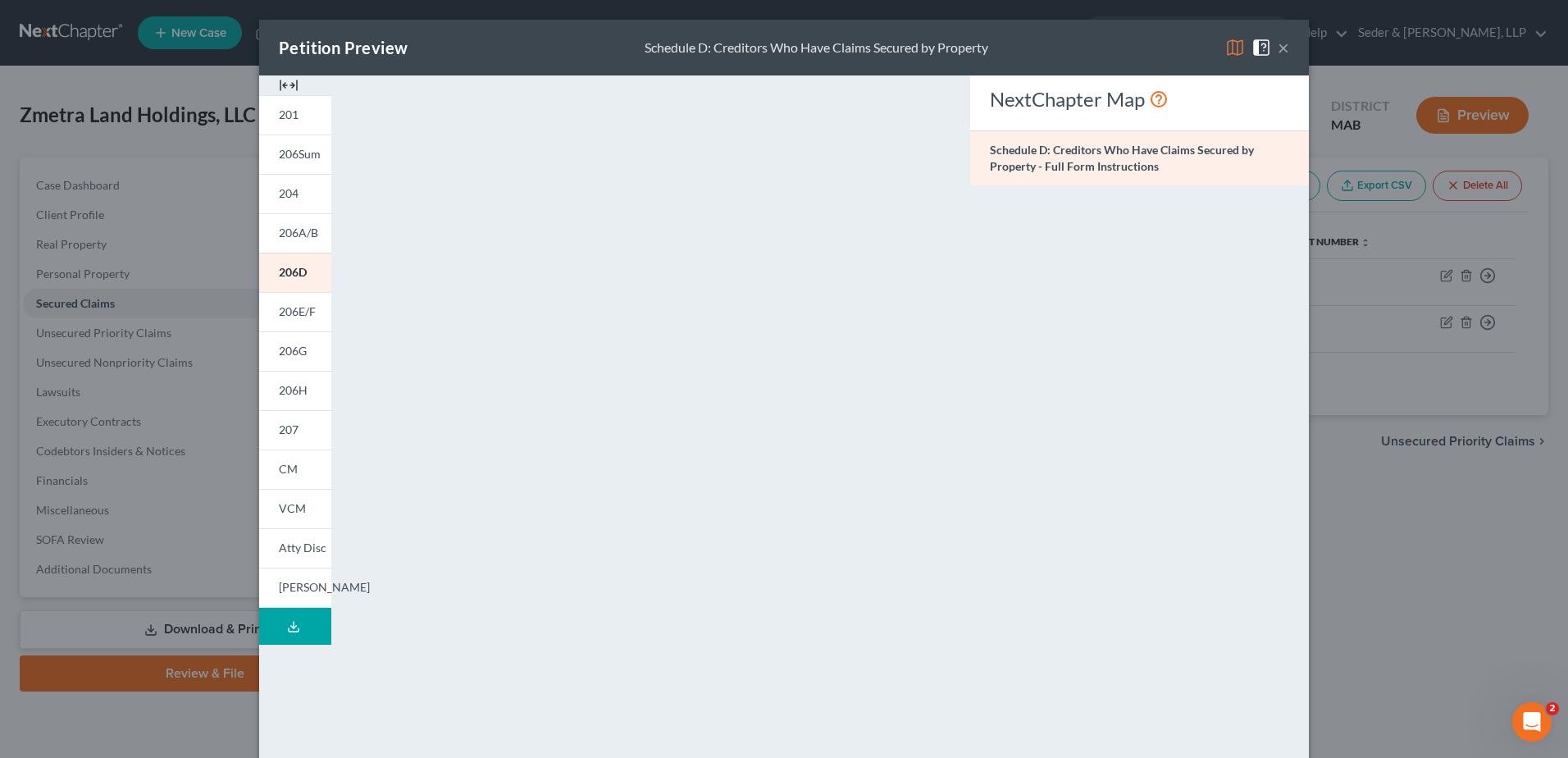
click at [284, 637] on button "Download Draft" at bounding box center [295, 625] width 72 height 37
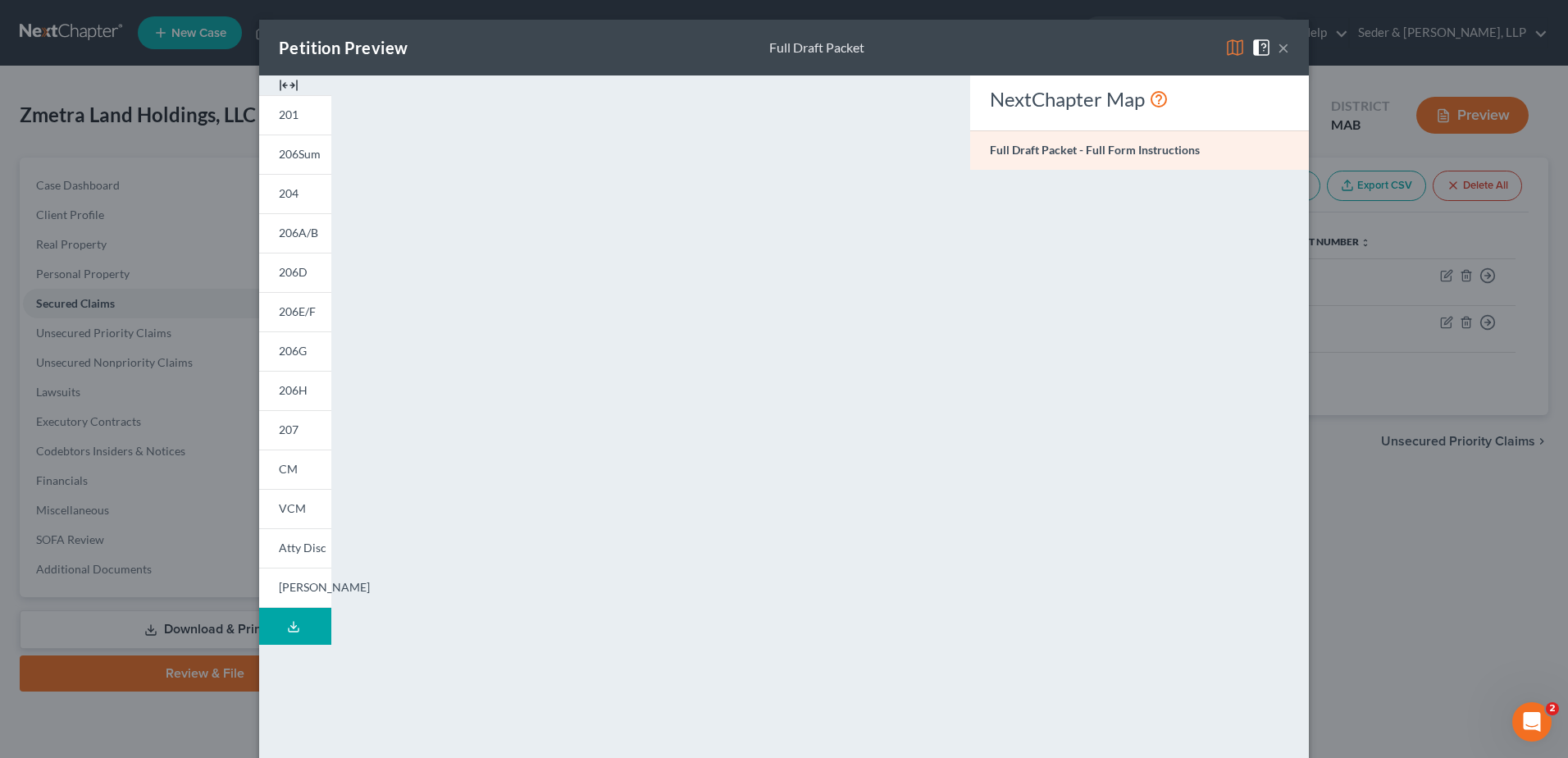
click at [1048, 258] on div "NextChapter Map Full Draft Packet - Full Form Instructions" at bounding box center [1140, 483] width 356 height 815
click at [1096, 43] on div "Petition Preview Full Draft Packet ×" at bounding box center [784, 48] width 1050 height 56
click at [1278, 45] on button "×" at bounding box center [1284, 48] width 12 height 20
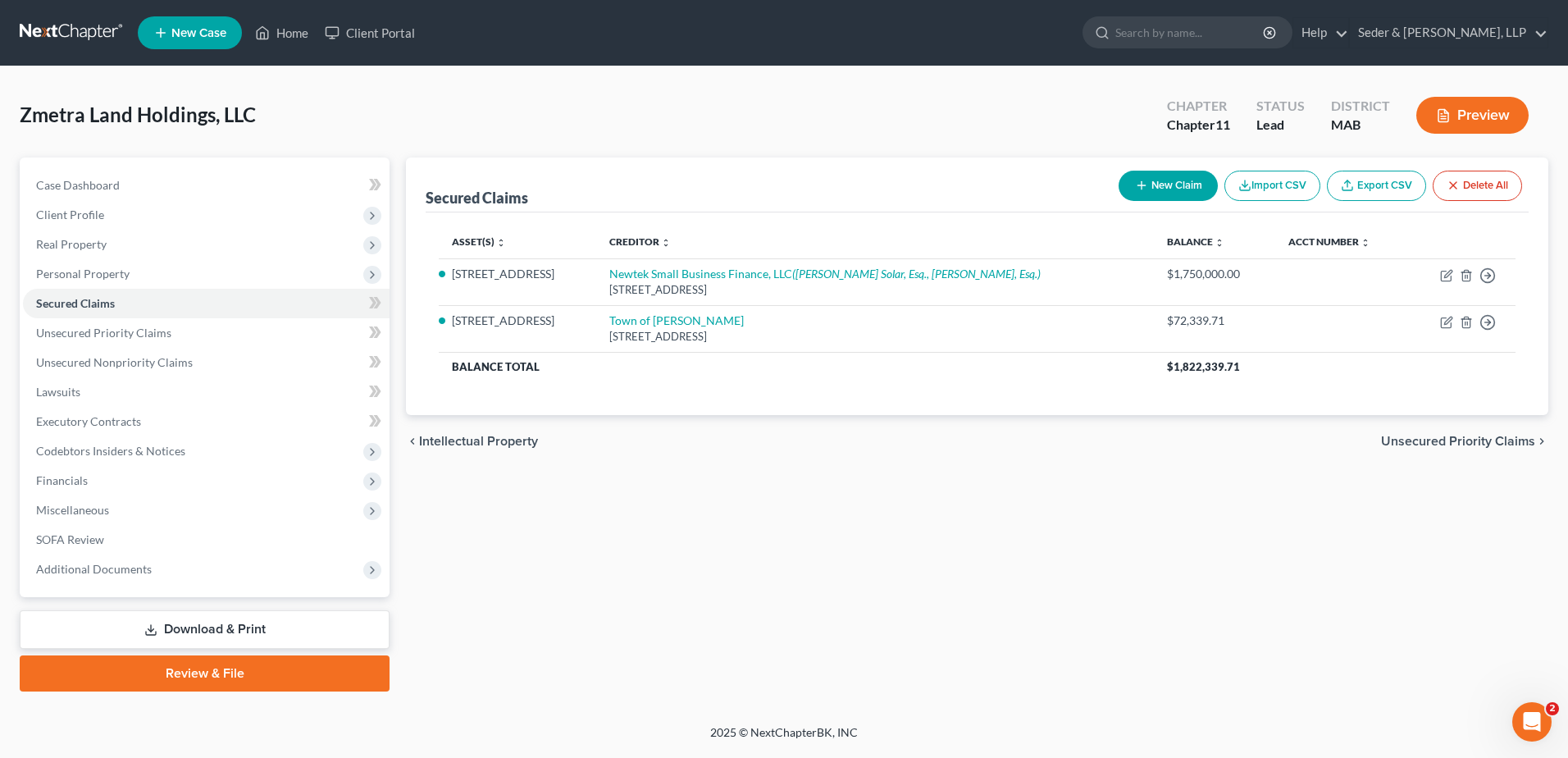
click at [235, 632] on link "Download & Print" at bounding box center [204, 629] width 370 height 39
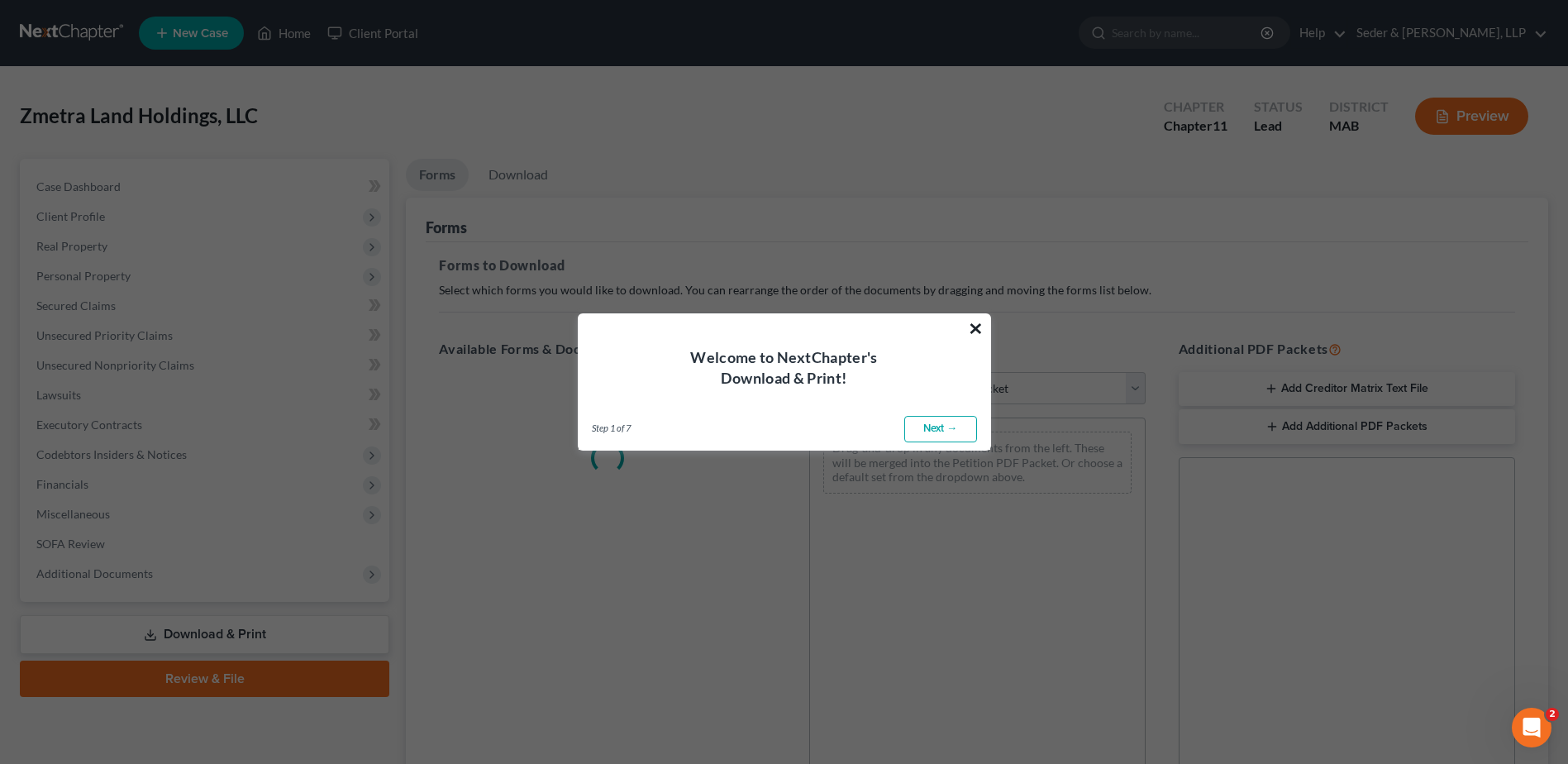
click at [974, 331] on button "×" at bounding box center [976, 328] width 16 height 27
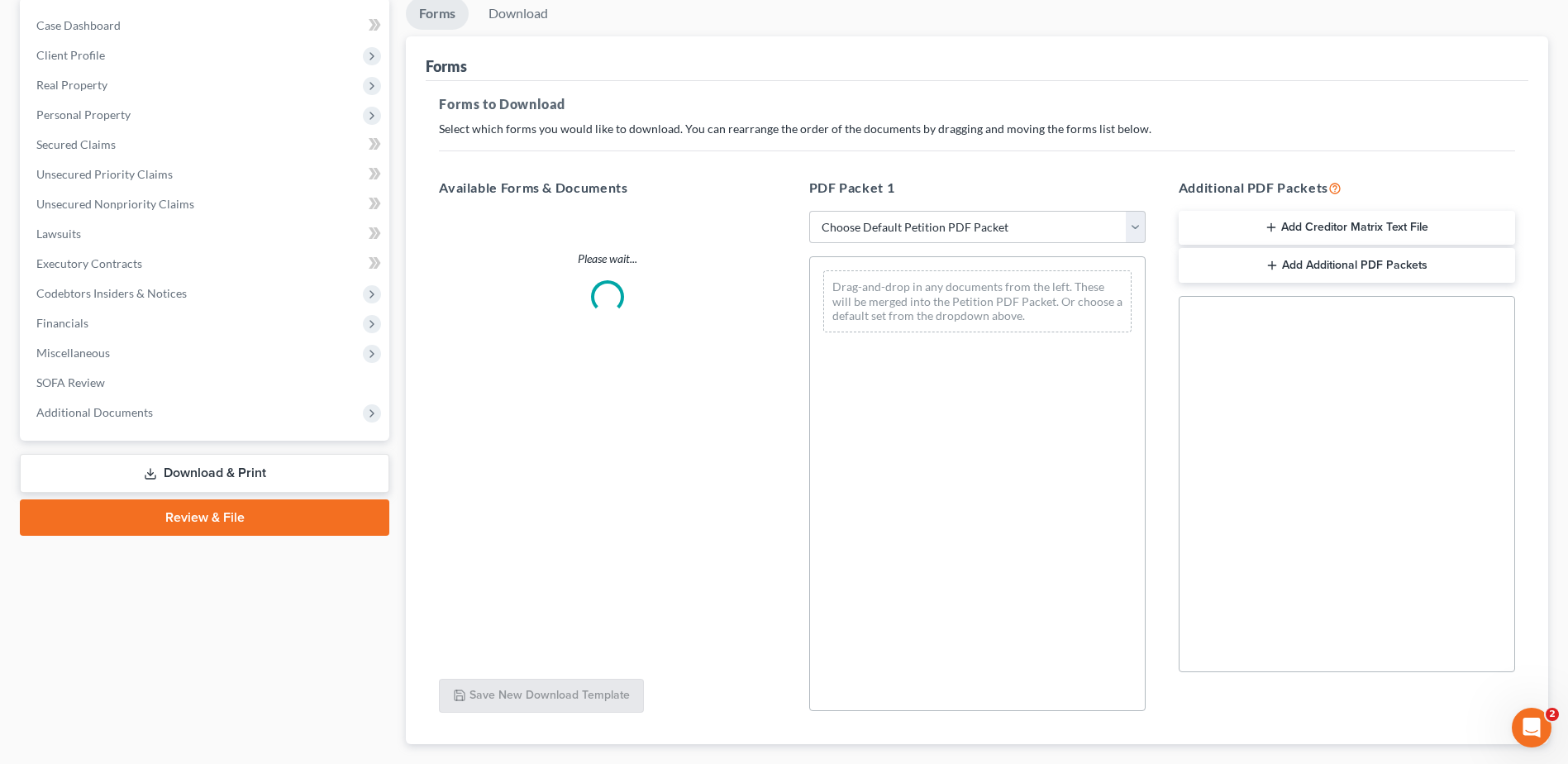
scroll to position [165, 0]
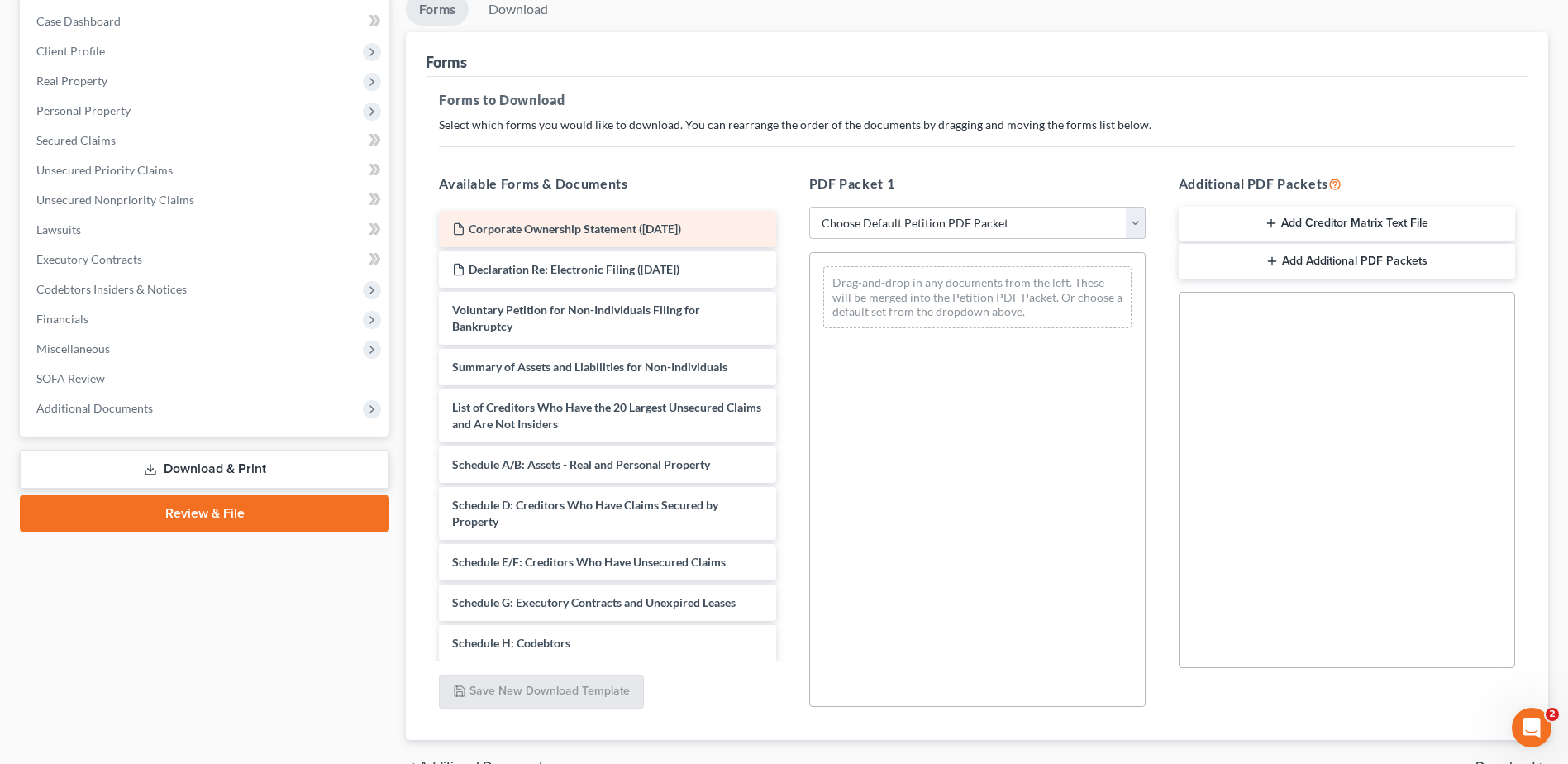
click at [582, 237] on div "Corporate Ownership Statement ([DATE])" at bounding box center [607, 229] width 337 height 36
click at [1141, 224] on select "Choose Default Petition PDF Packet Complete Bankruptcy Petition (all forms and …" at bounding box center [978, 223] width 337 height 33
select select "0"
click at [810, 207] on select "Choose Default Petition PDF Packet Complete Bankruptcy Petition (all forms and …" at bounding box center [978, 223] width 337 height 33
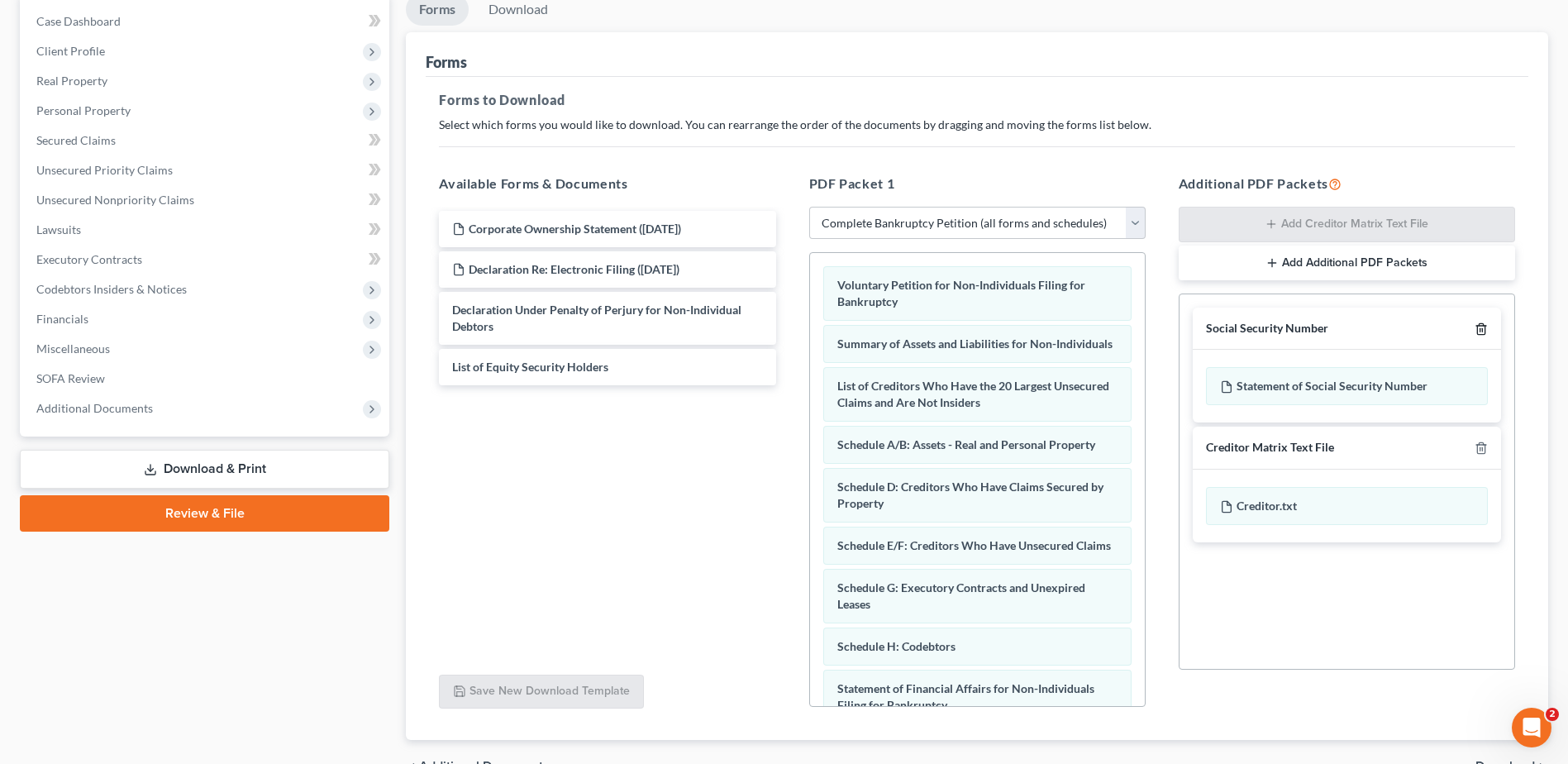
click at [1483, 331] on line "button" at bounding box center [1483, 330] width 0 height 3
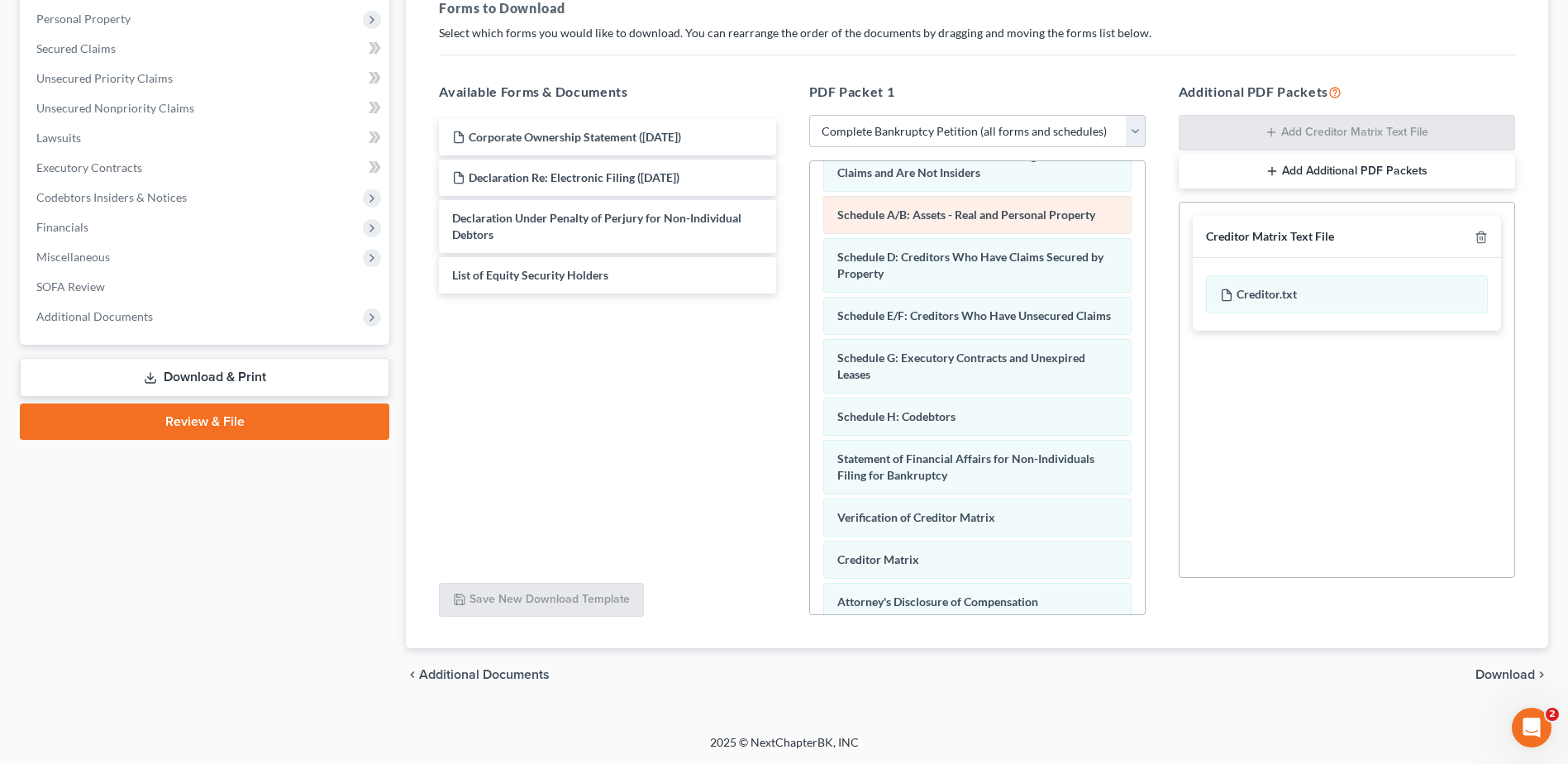
scroll to position [257, 0]
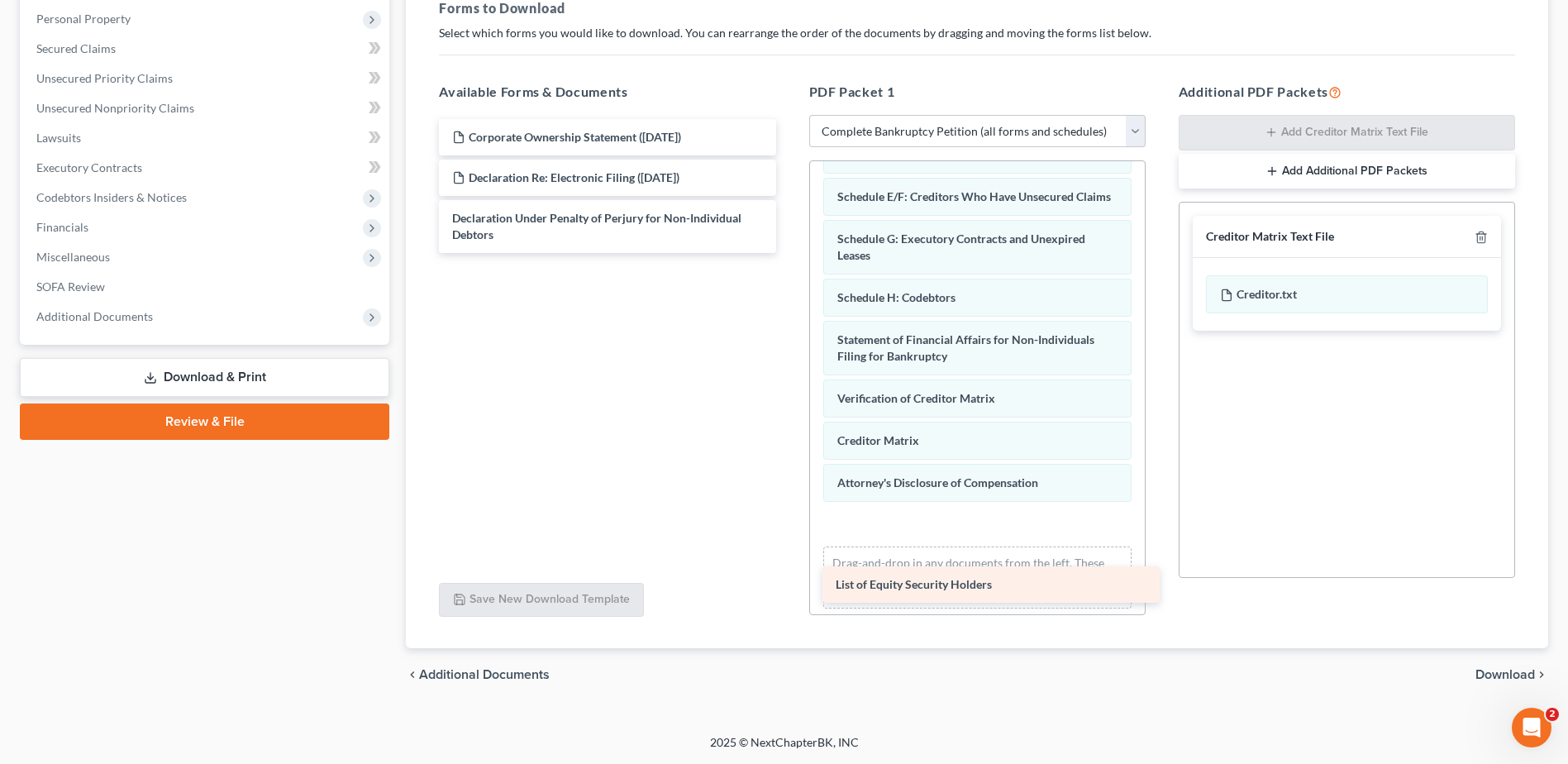
drag, startPoint x: 575, startPoint y: 275, endPoint x: 958, endPoint y: 585, distance: 492.7
click at [789, 253] on div "List of Equity Security Holders Corporate Ownership Statement ([DATE]) Declarat…" at bounding box center [606, 186] width 363 height 134
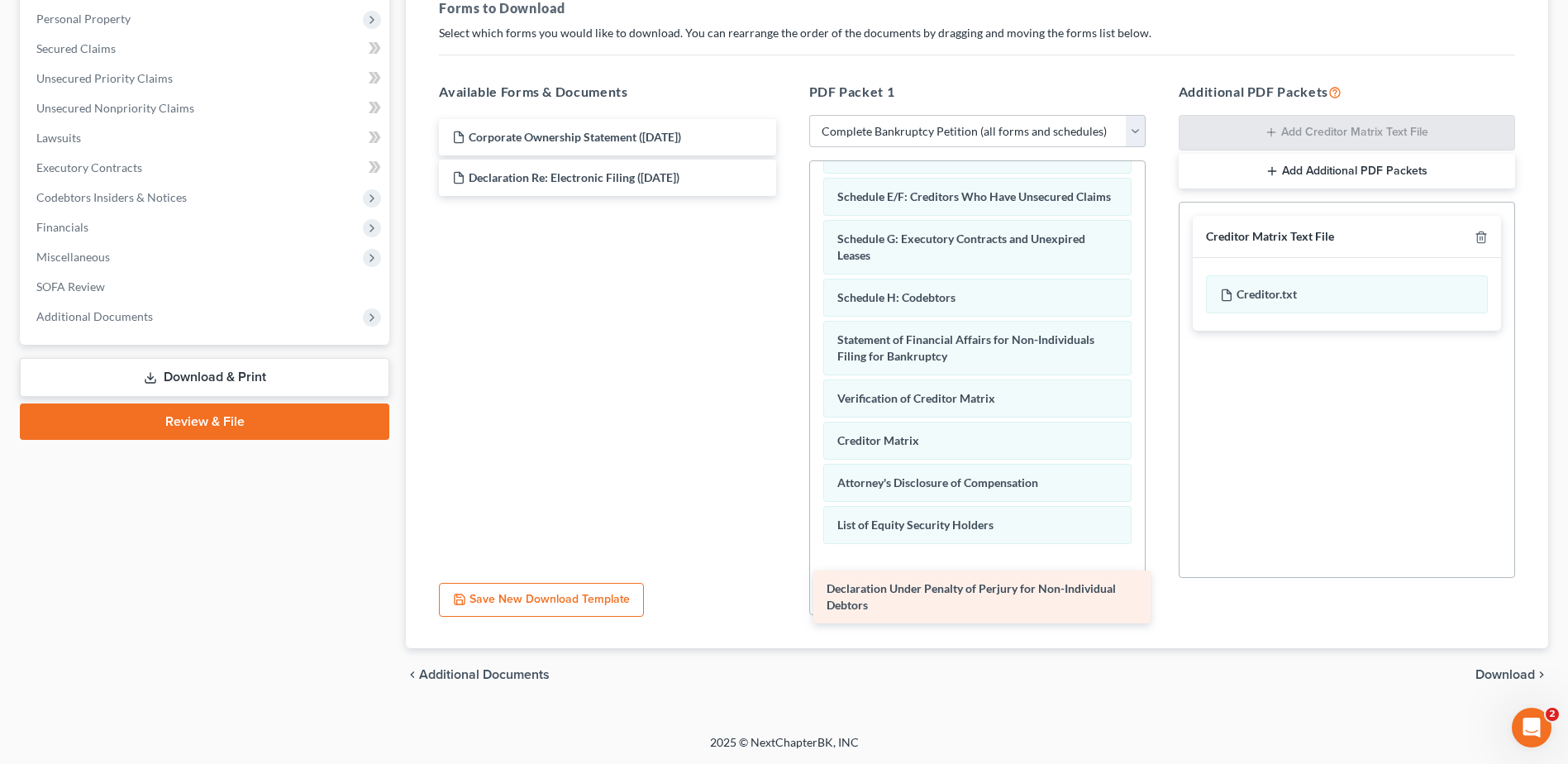
drag, startPoint x: 541, startPoint y: 231, endPoint x: 915, endPoint y: 601, distance: 526.1
click at [789, 196] on div "Declaration Under Penalty of Perjury for Non-Individual Debtors Corporate Owner…" at bounding box center [606, 158] width 363 height 77
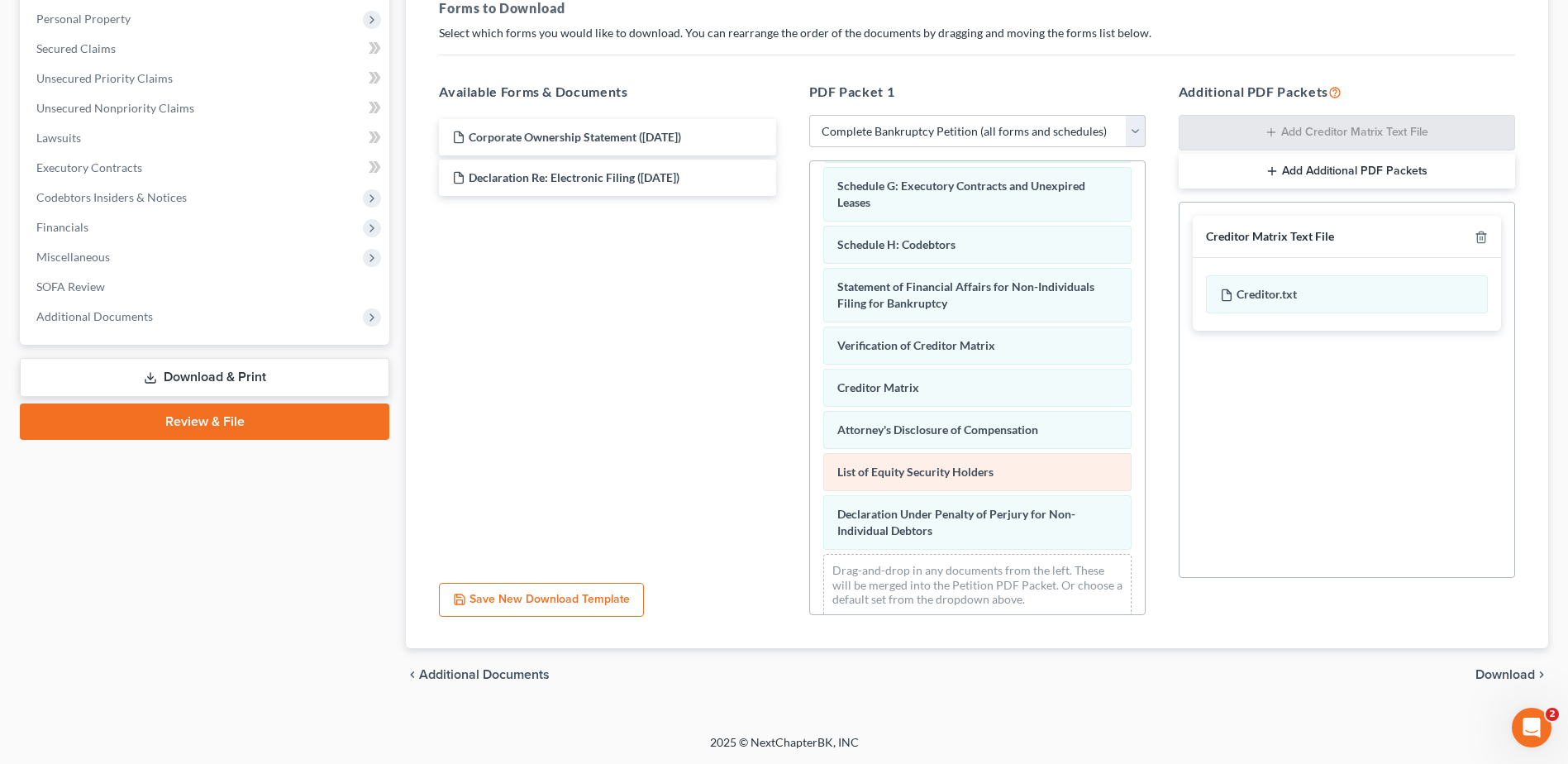
scroll to position [358, 0]
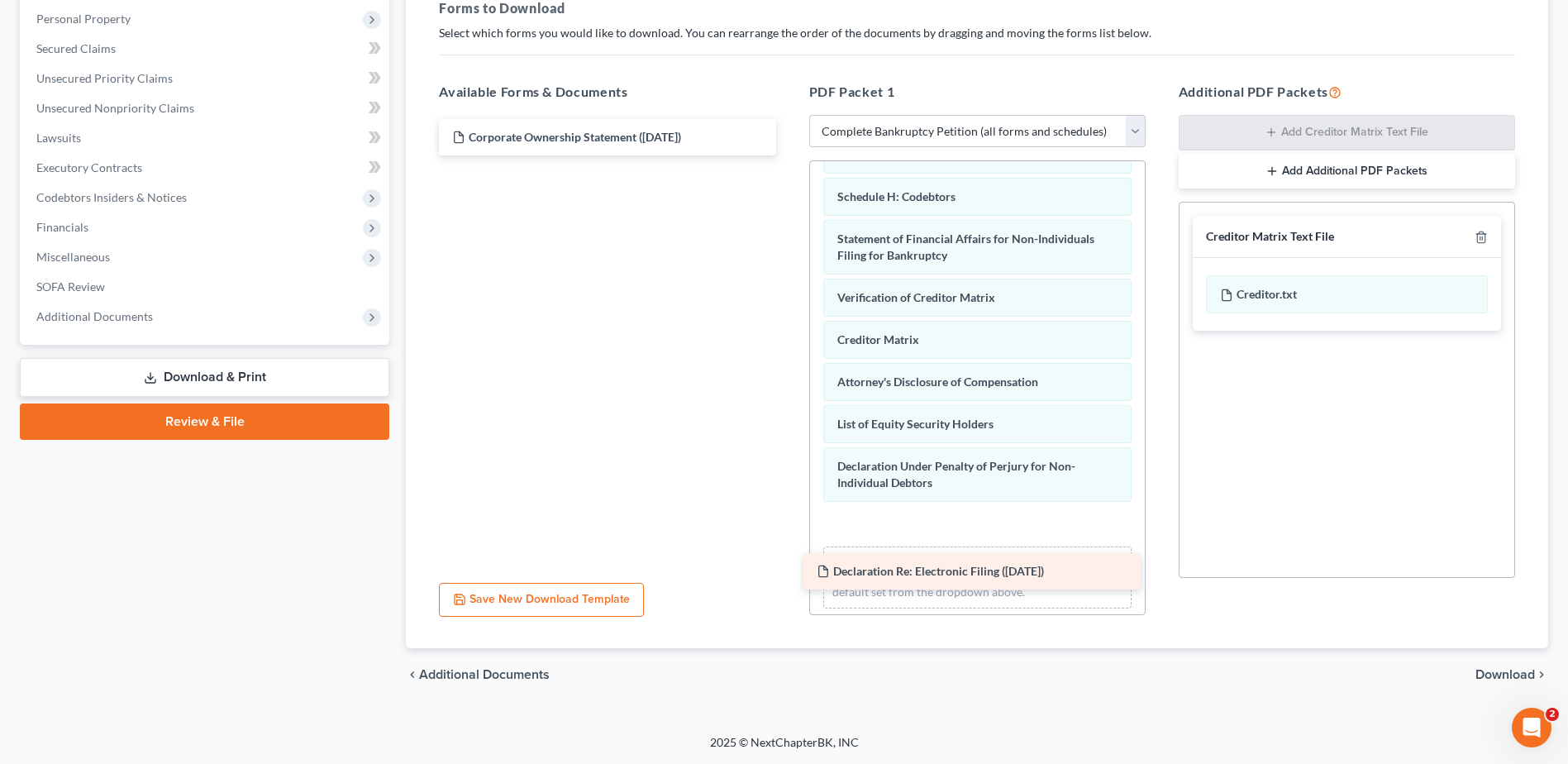
drag, startPoint x: 556, startPoint y: 176, endPoint x: 920, endPoint y: 570, distance: 536.4
click at [789, 155] on div "Declaration Re: Electronic Filing ([DATE]) Corporate Ownership Statement ([DATE…" at bounding box center [606, 138] width 363 height 36
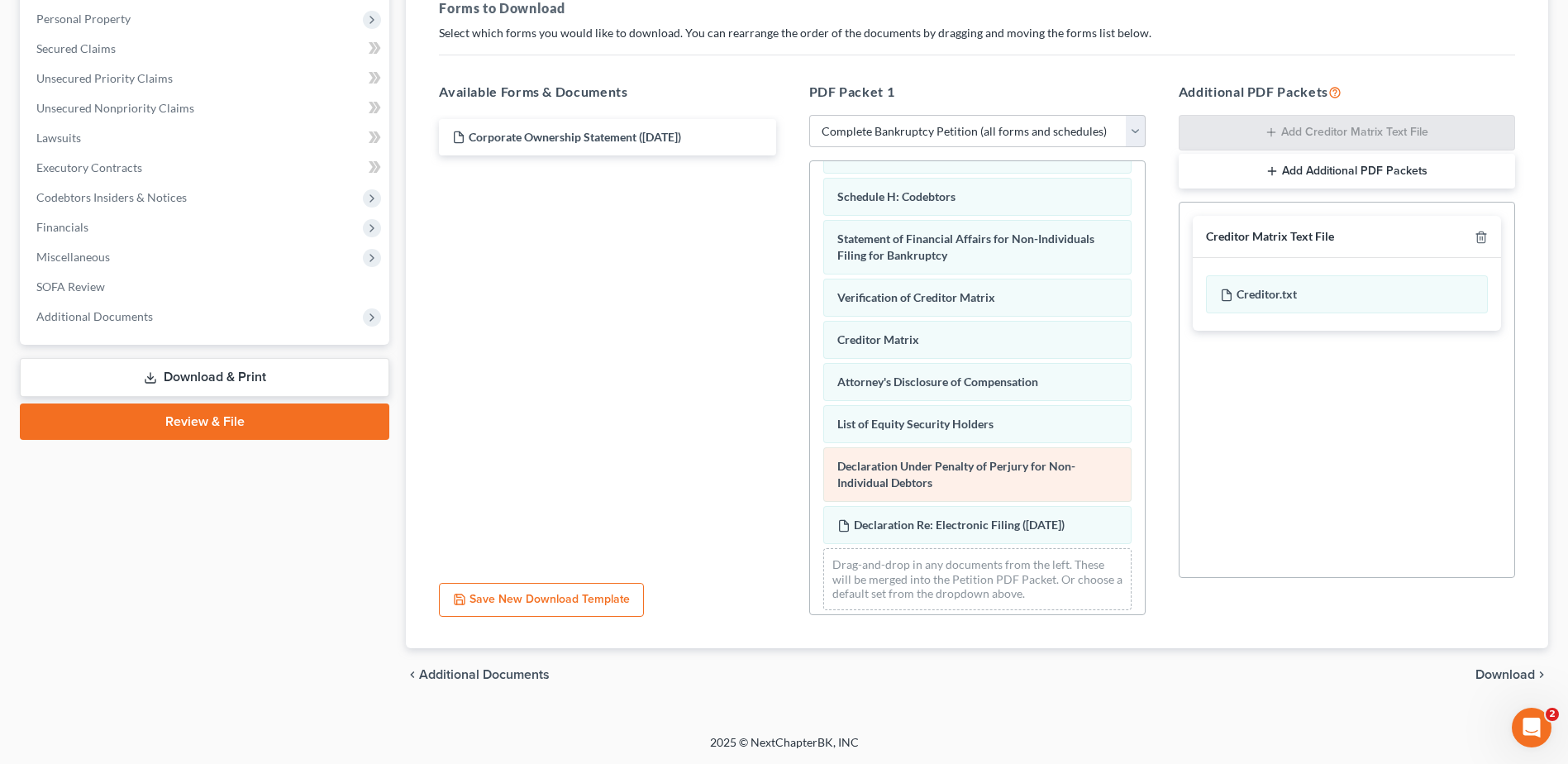
scroll to position [400, 0]
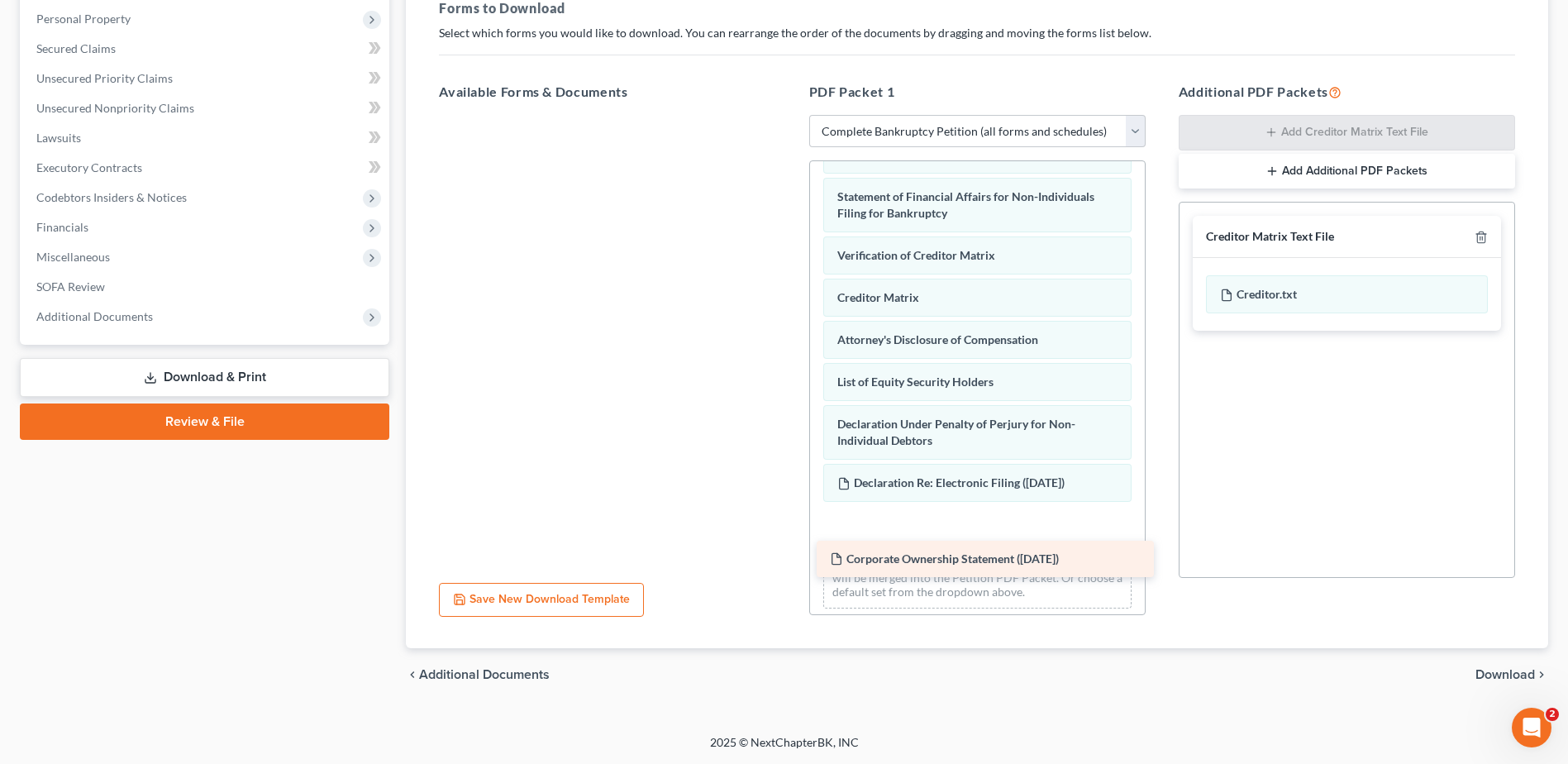
drag, startPoint x: 700, startPoint y: 251, endPoint x: 917, endPoint y: 562, distance: 379.2
click at [789, 115] on div "Corporate Ownership Statement ([DATE]) Corporate Ownership Statement ([DATE])" at bounding box center [606, 115] width 363 height 0
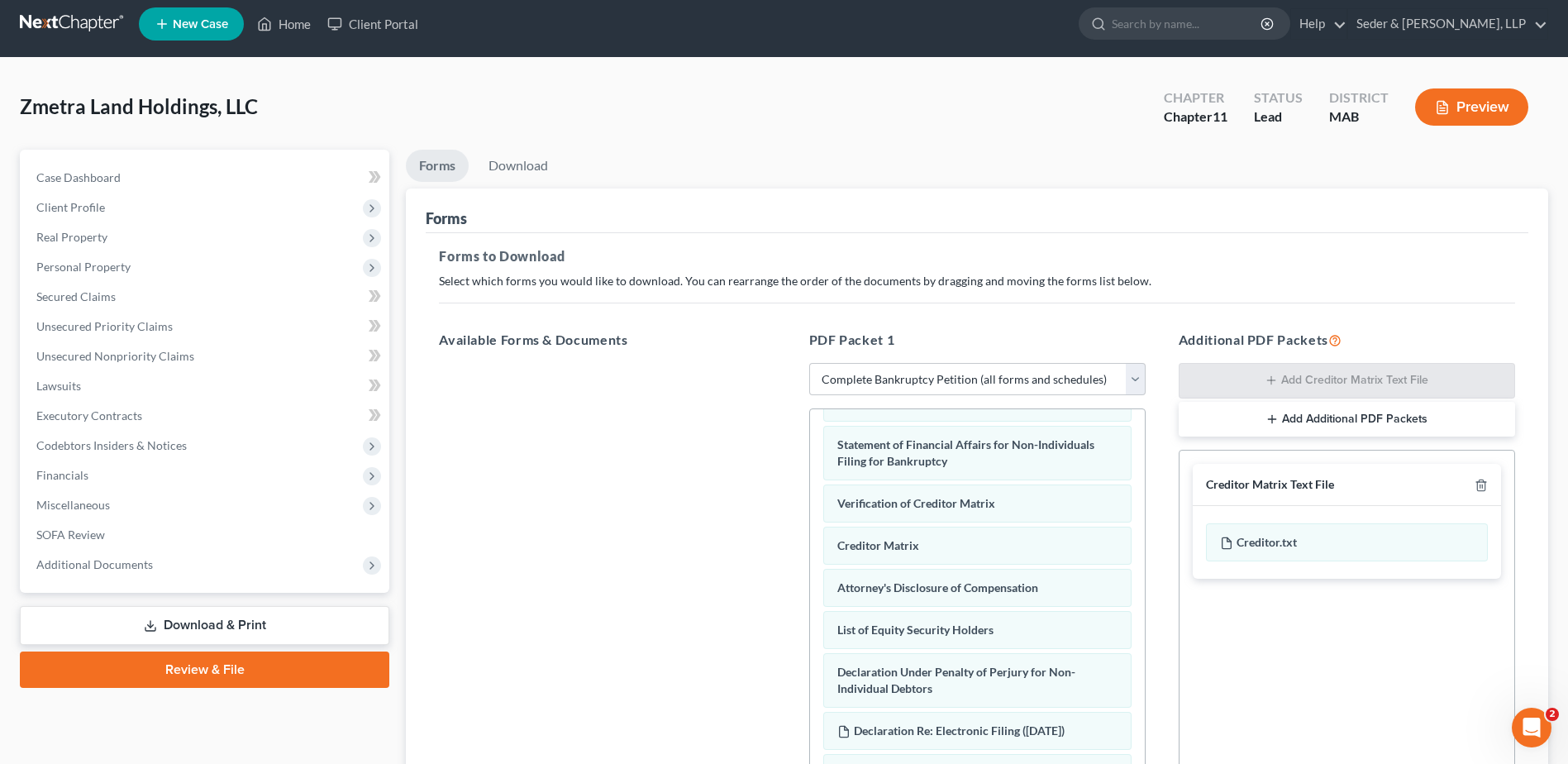
scroll to position [257, 0]
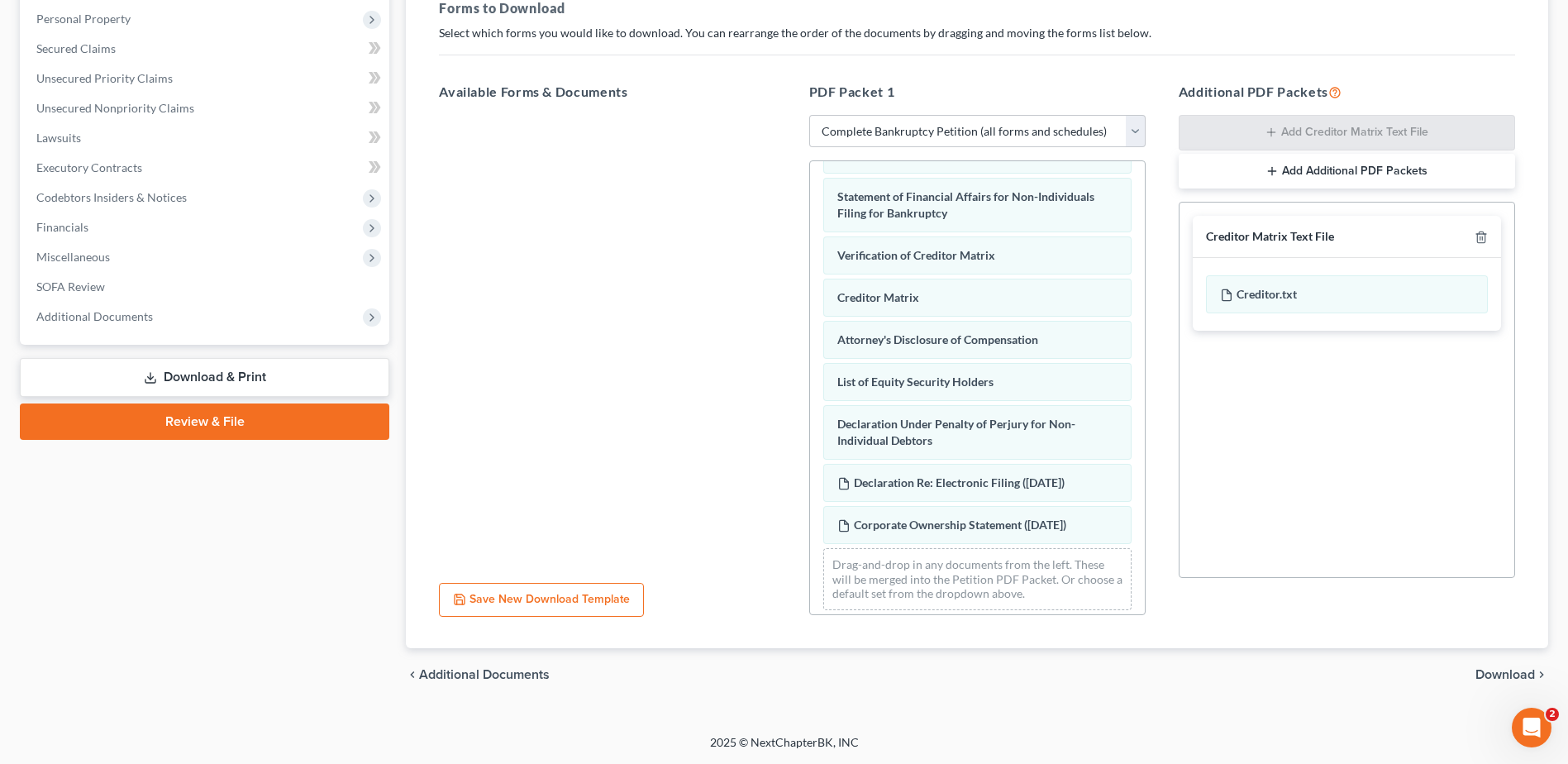
click at [1525, 671] on span "Download" at bounding box center [1506, 674] width 60 height 13
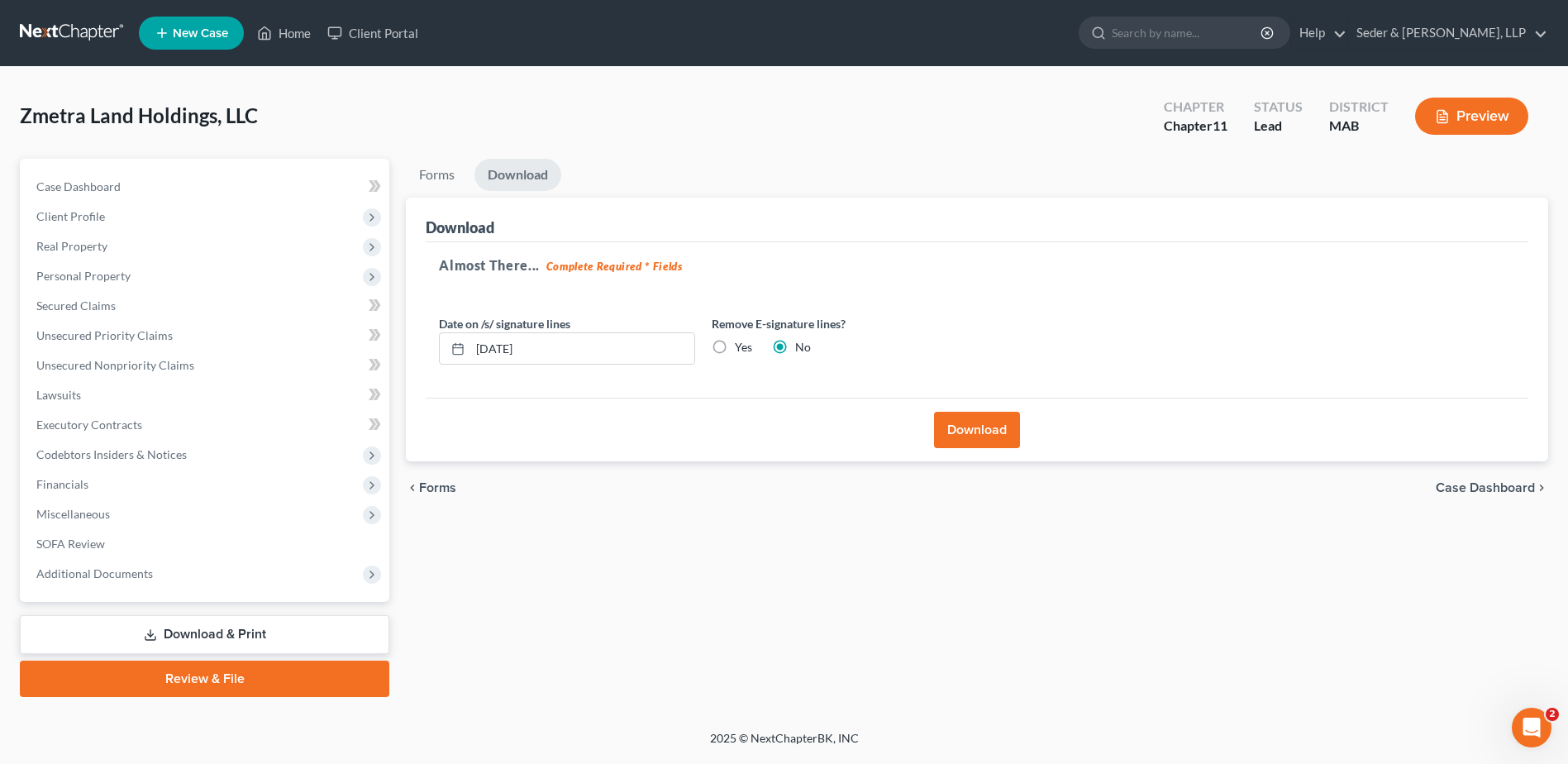
scroll to position [0, 0]
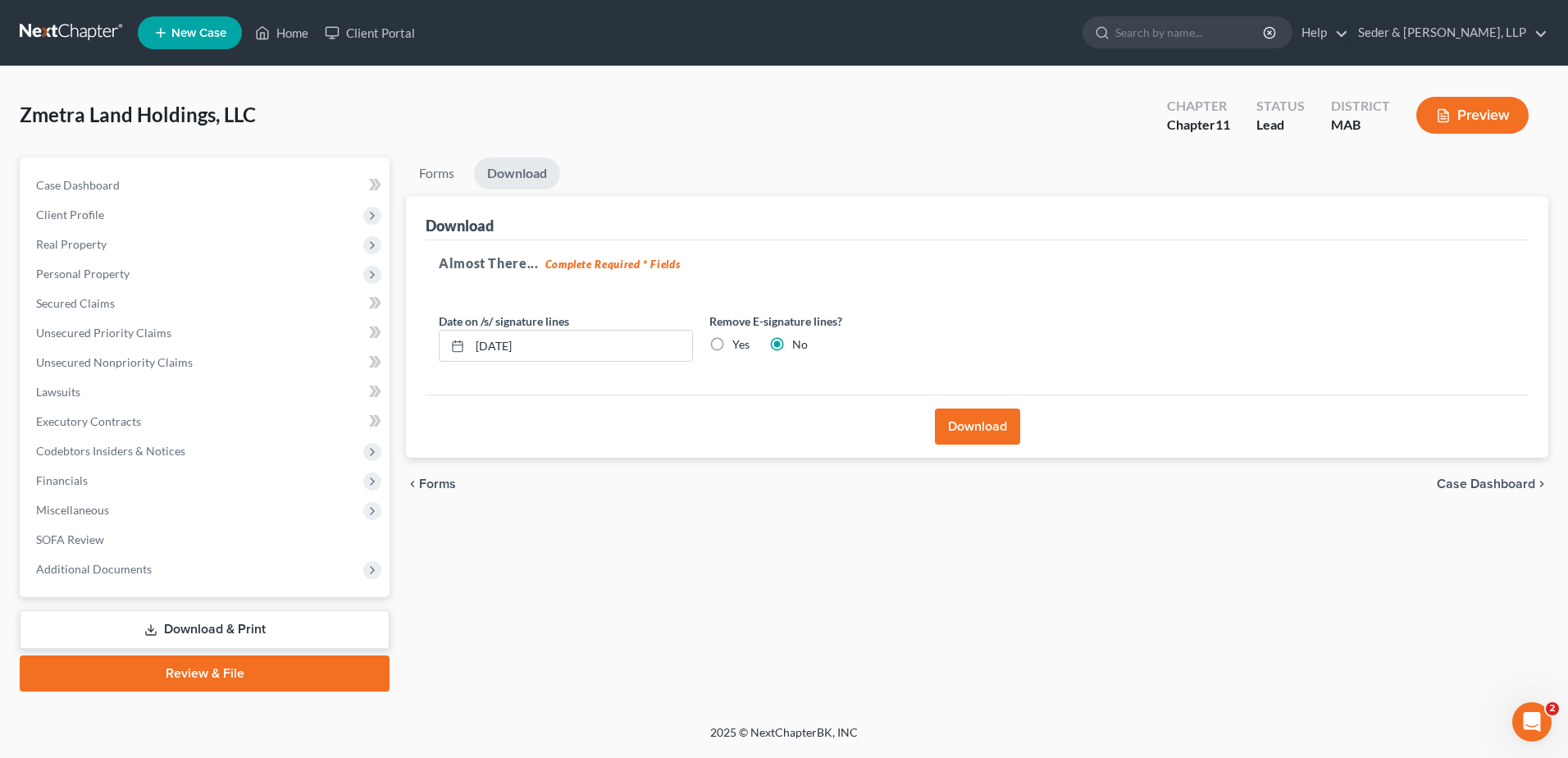
click at [733, 346] on label "Yes" at bounding box center [741, 345] width 17 height 16
click at [739, 346] on input "Yes" at bounding box center [744, 342] width 11 height 11
radio input "true"
radio input "false"
click at [603, 351] on input "[DATE]" at bounding box center [581, 346] width 222 height 31
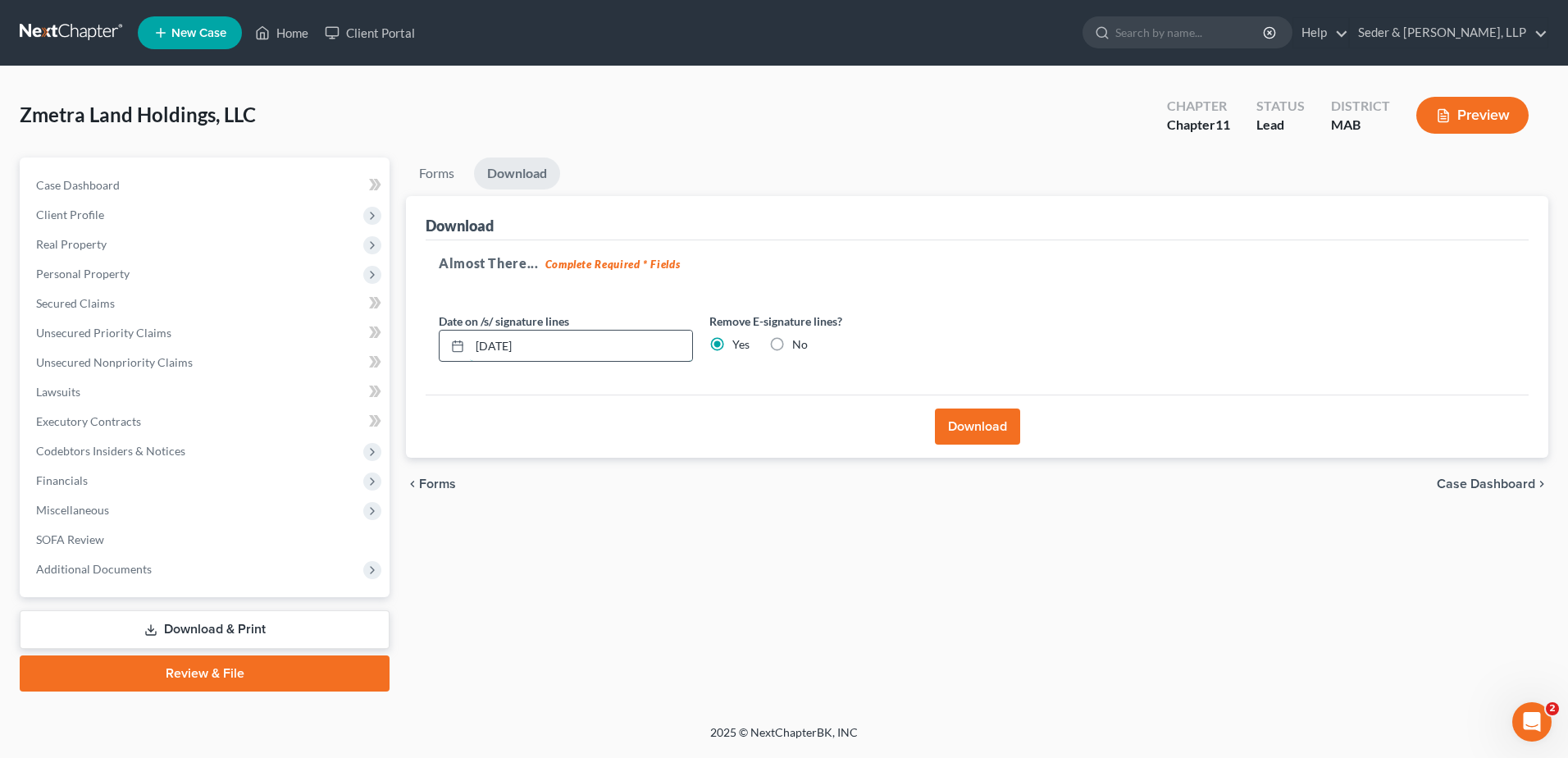
click at [603, 351] on input "[DATE]" at bounding box center [581, 346] width 222 height 31
click at [973, 423] on button "Download" at bounding box center [978, 426] width 86 height 36
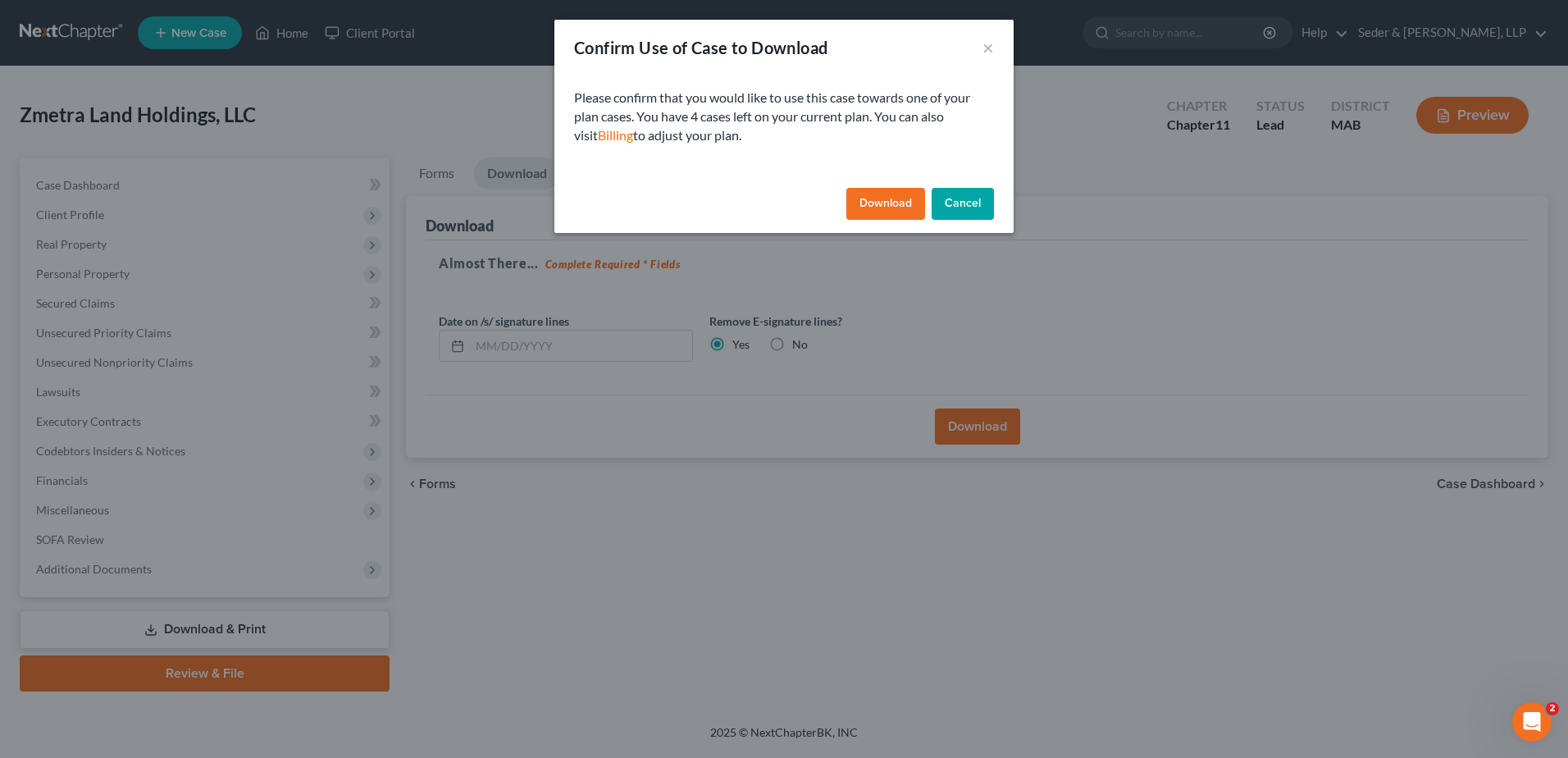
click at [973, 198] on button "Cancel" at bounding box center [963, 204] width 63 height 33
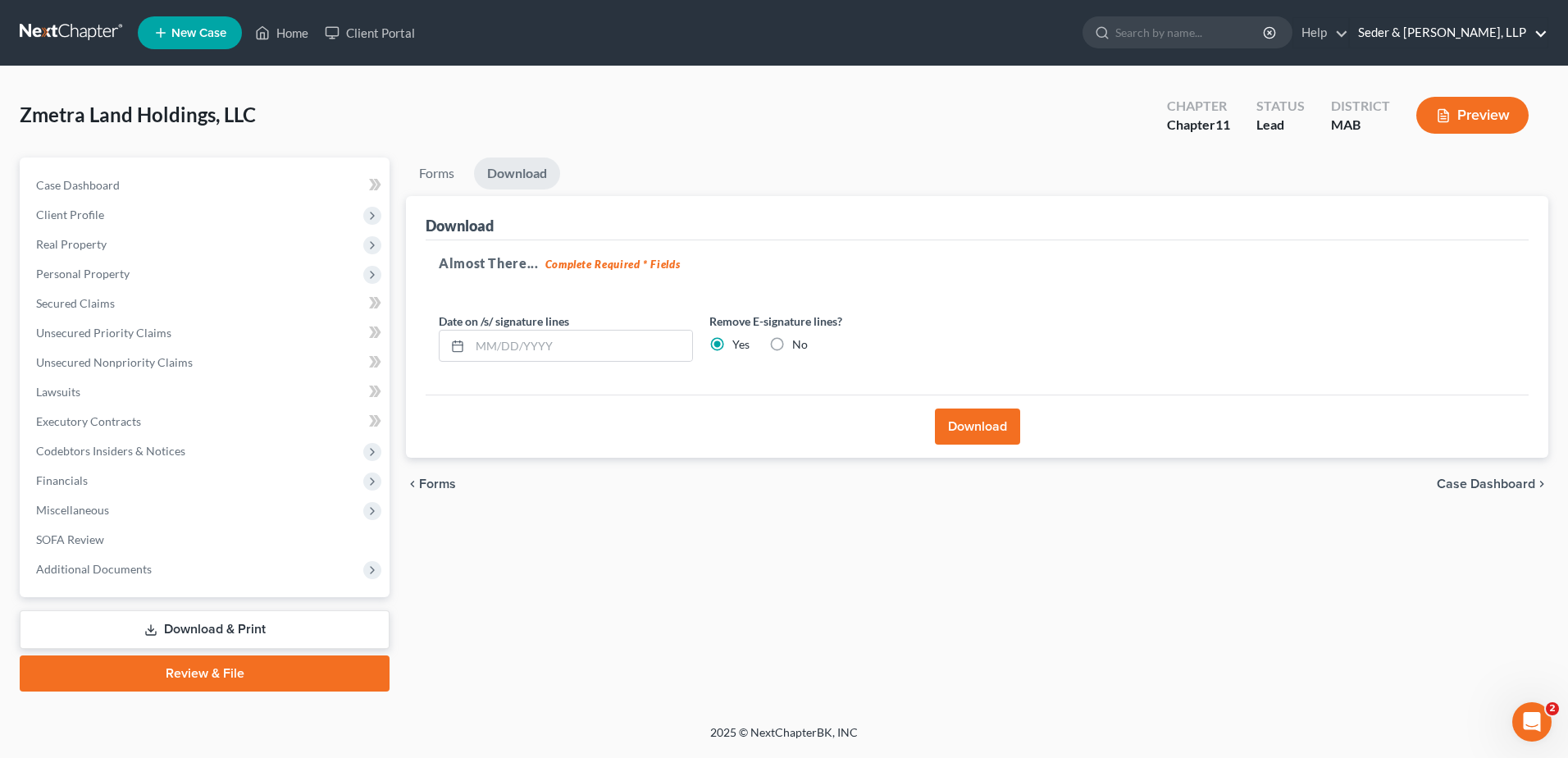
click at [1477, 30] on link "Seder & [PERSON_NAME], LLP" at bounding box center [1449, 33] width 198 height 30
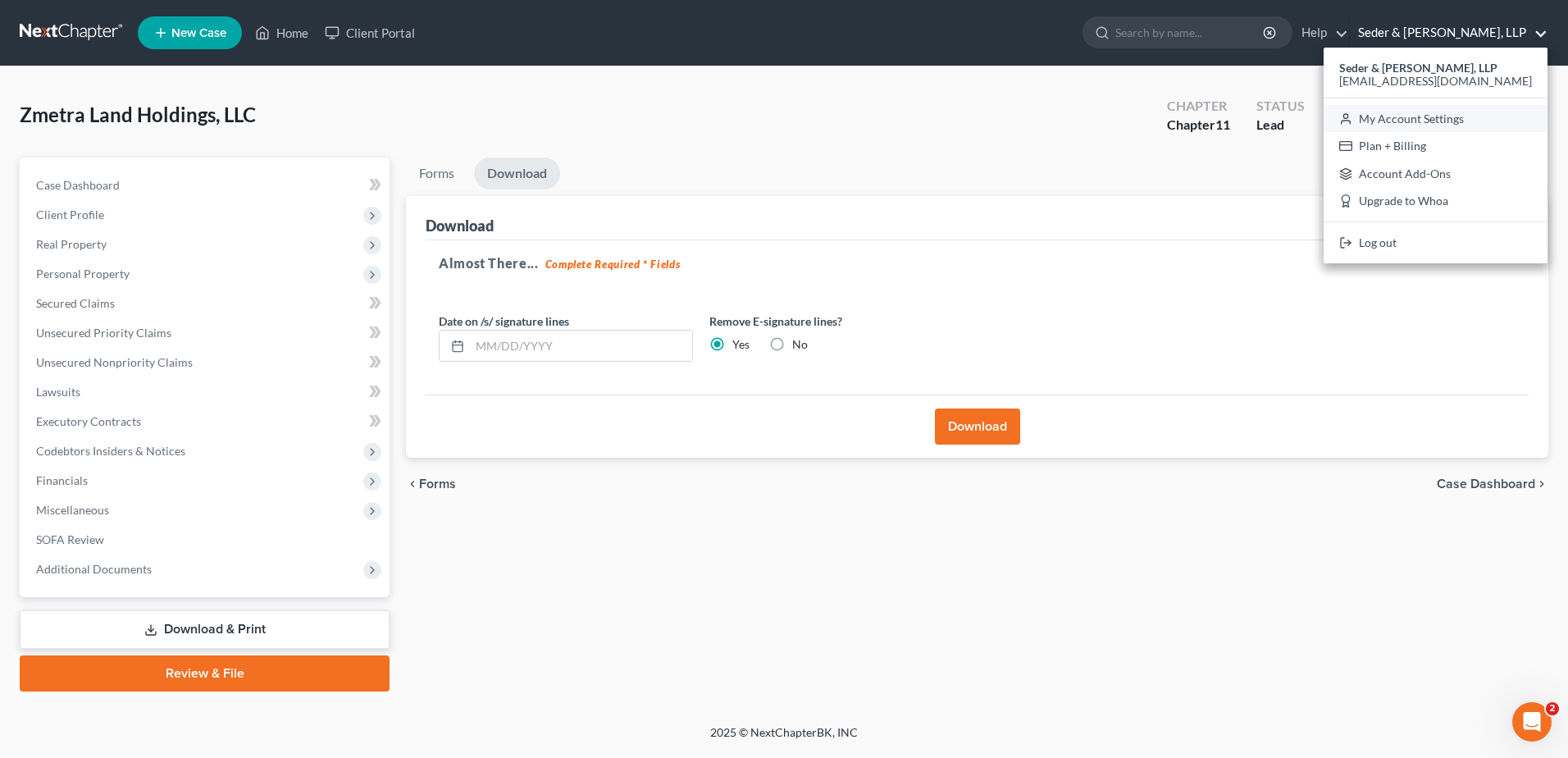
click at [1438, 121] on link "My Account Settings" at bounding box center [1435, 119] width 224 height 28
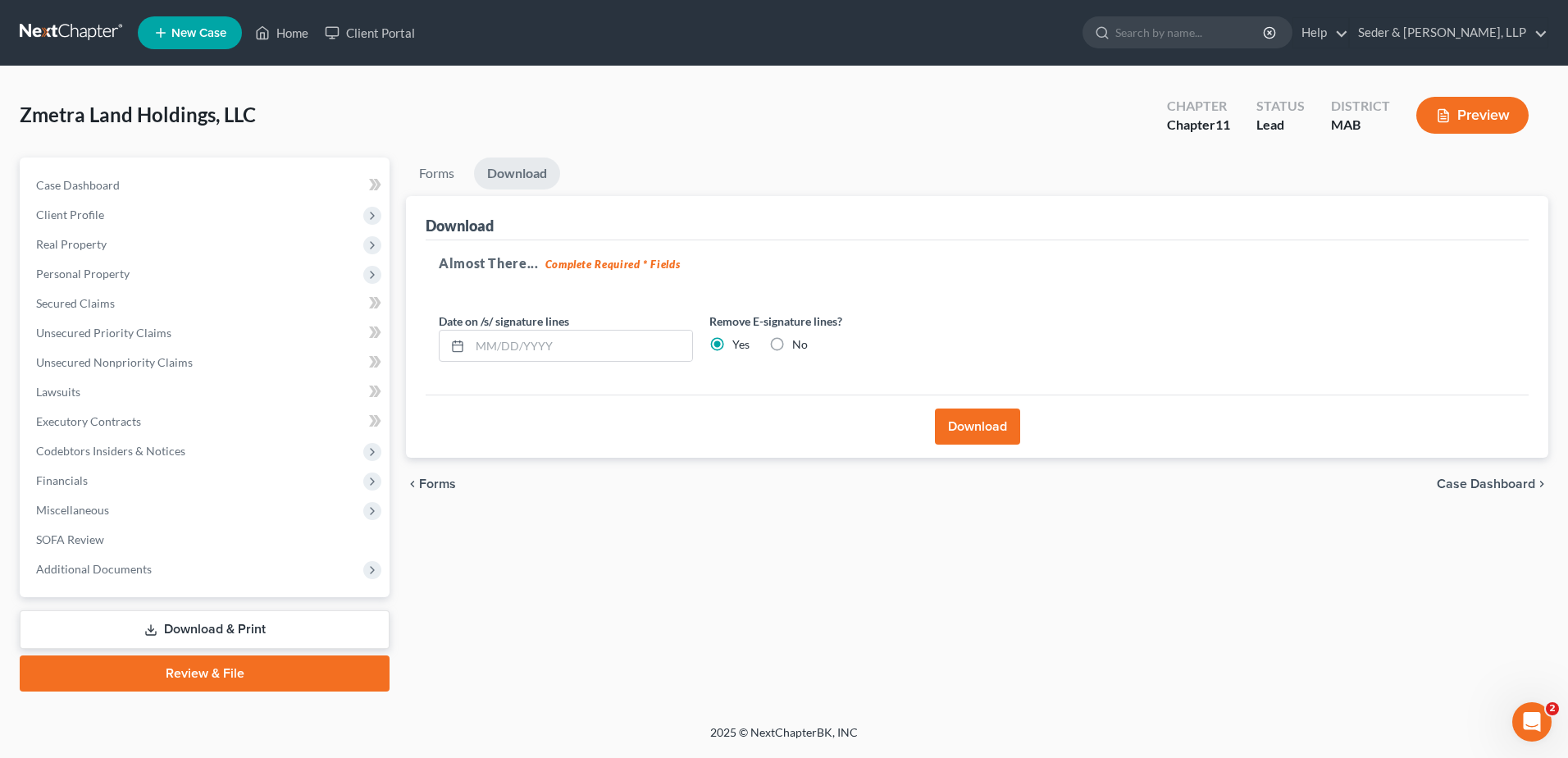
select select "39"
select select "24"
select select "22"
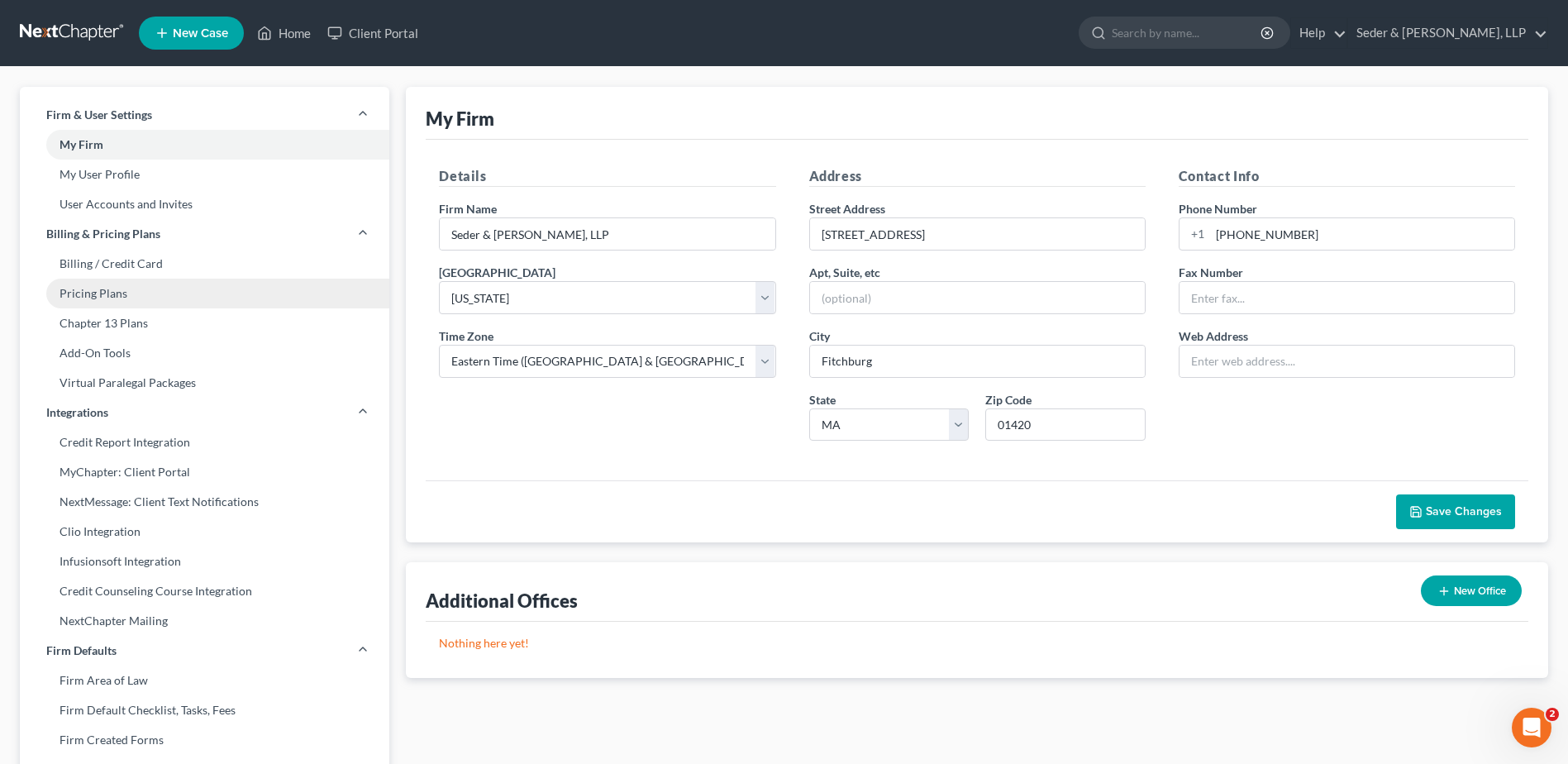
click at [112, 295] on link "Pricing Plans" at bounding box center [204, 294] width 369 height 30
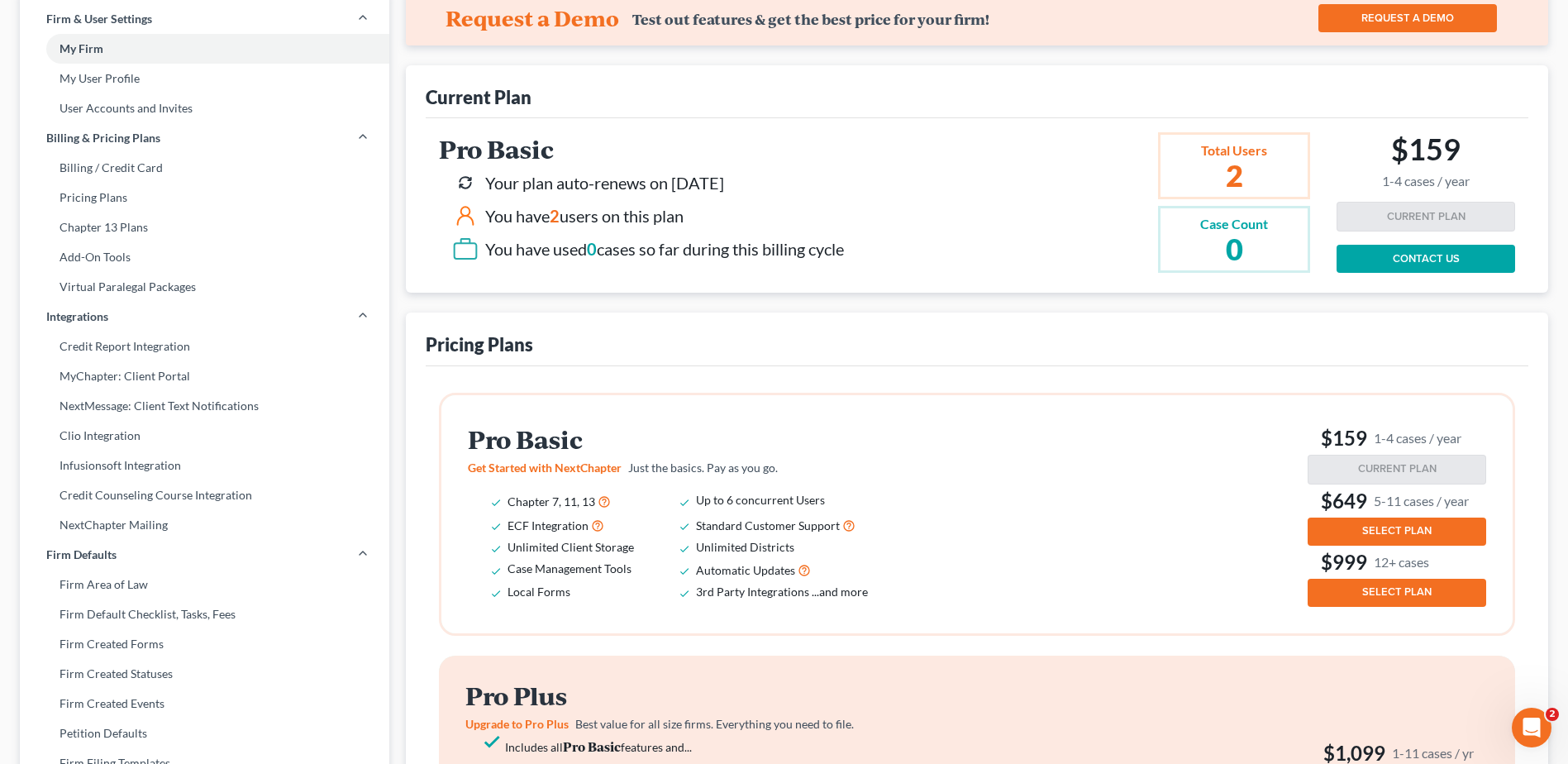
scroll to position [331, 0]
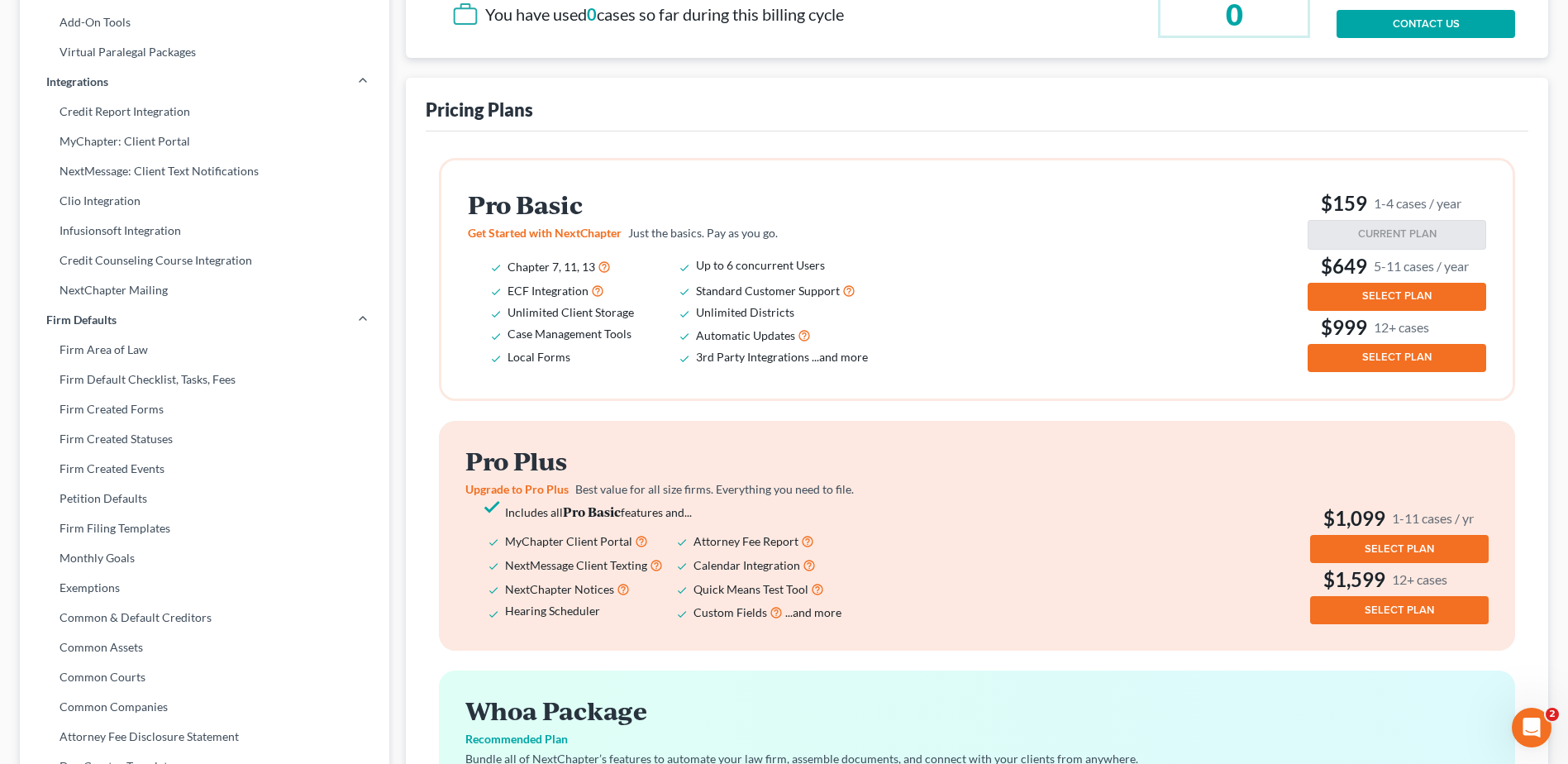
click at [569, 230] on span "Get Started with NextChapter" at bounding box center [544, 232] width 153 height 14
click at [835, 361] on span "...and more" at bounding box center [840, 357] width 56 height 14
click at [570, 218] on h2 "Pro Basic" at bounding box center [679, 204] width 423 height 27
click at [573, 243] on div "Pro Basic Get Started with NextChapter Just the basics. Pay as you go. Chapter …" at bounding box center [683, 279] width 430 height 177
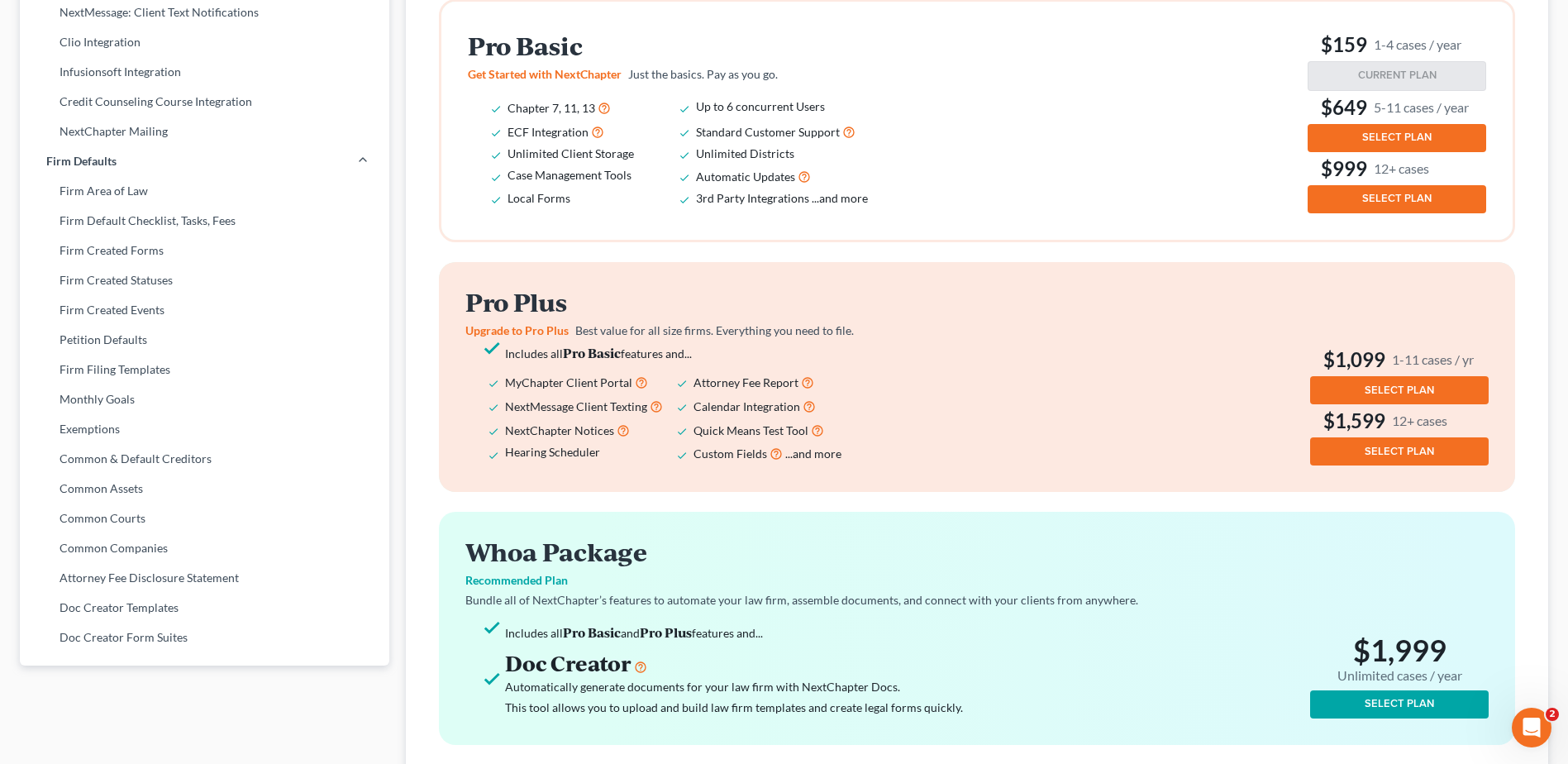
scroll to position [241, 0]
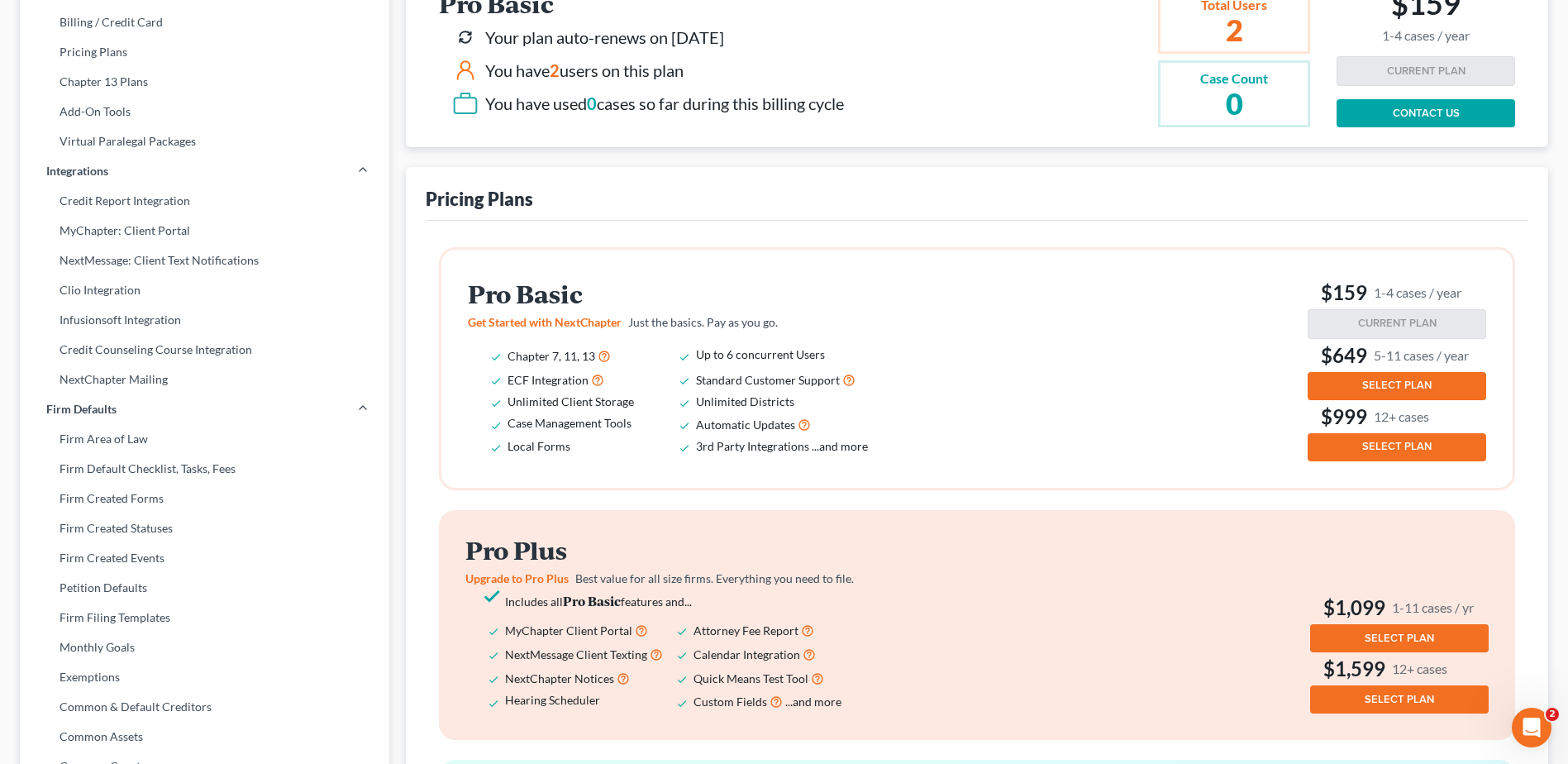
click at [623, 324] on p "Get Started with NextChapter Just the basics. Pay as you go." at bounding box center [679, 323] width 423 height 17
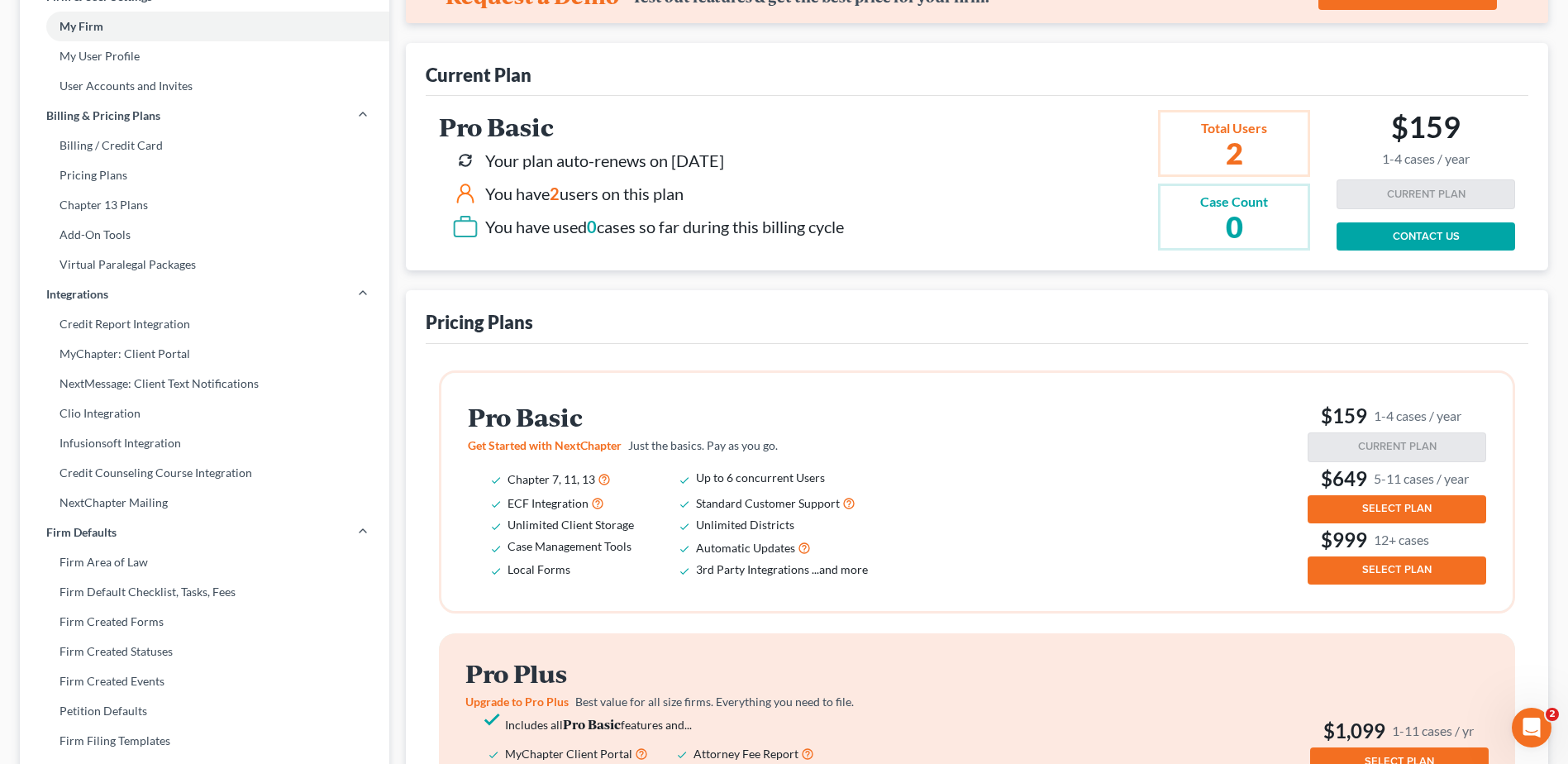
scroll to position [331, 0]
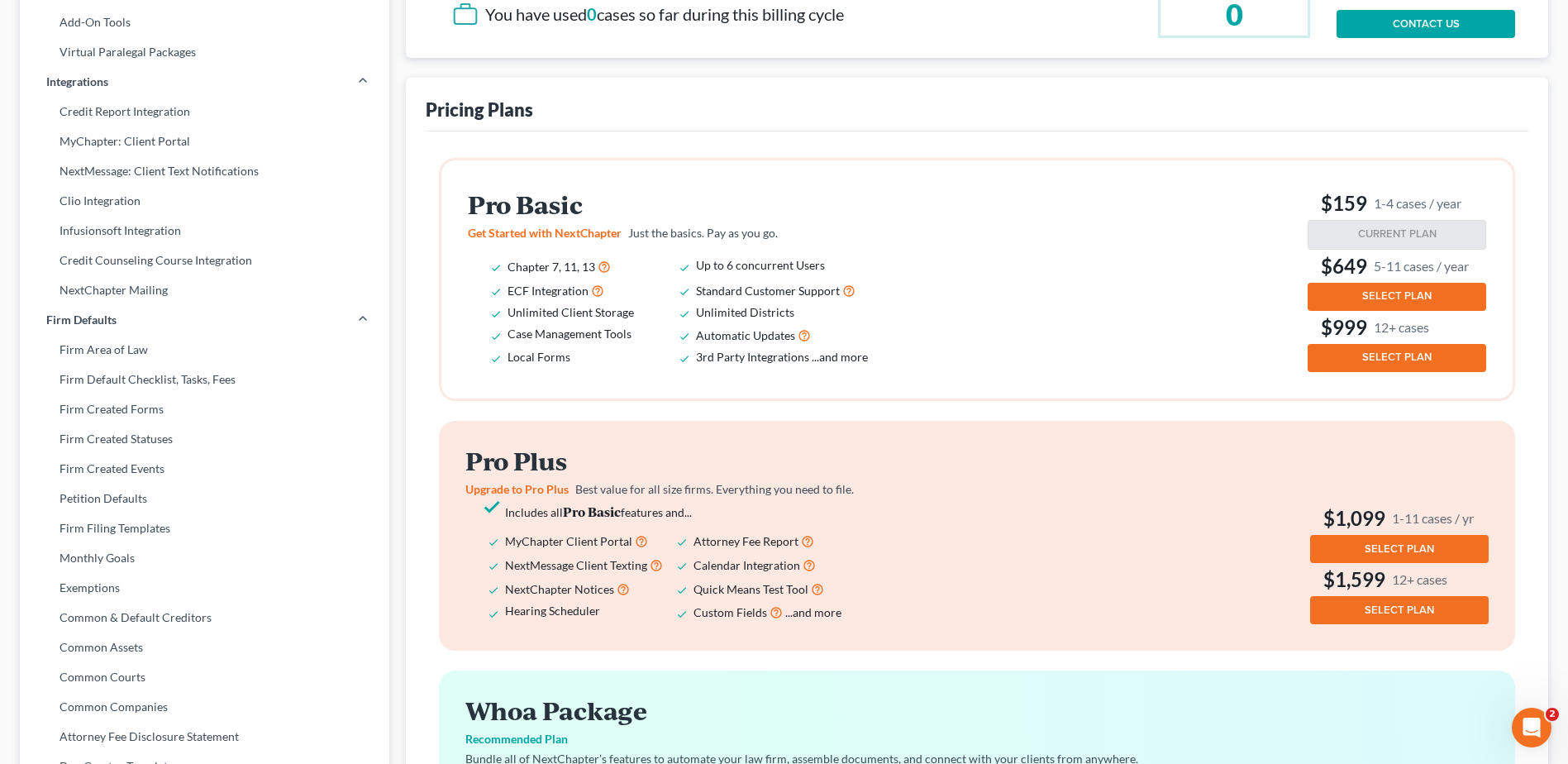
click at [837, 359] on span "...and more" at bounding box center [840, 357] width 56 height 14
click at [572, 236] on span "Get Started with NextChapter" at bounding box center [544, 232] width 153 height 14
click at [553, 236] on span "Get Started with NextChapter" at bounding box center [544, 232] width 153 height 14
click at [553, 236] on span "Get Started with NextChapter" at bounding box center [544, 232] width 153 height 14
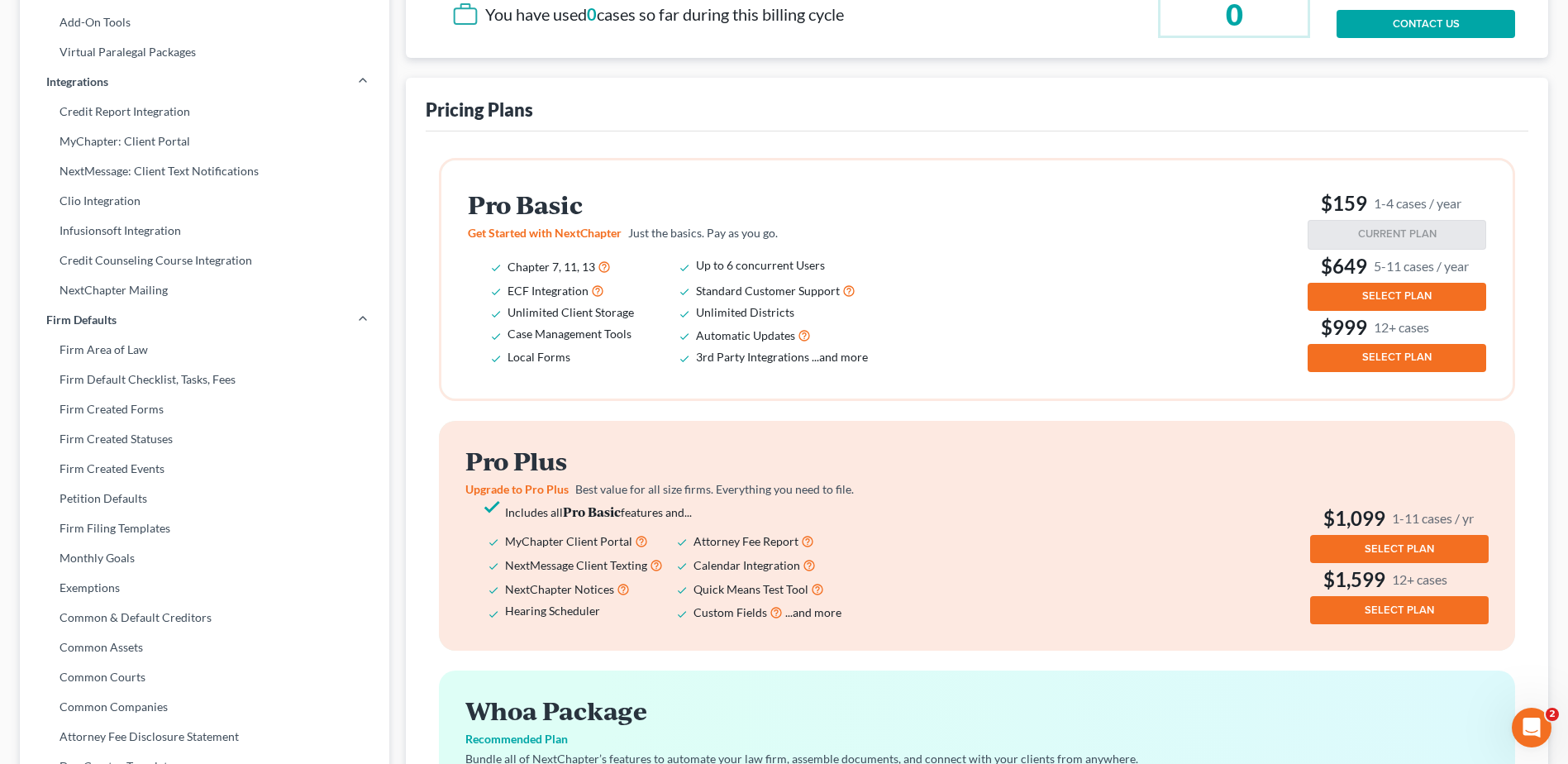
drag, startPoint x: 553, startPoint y: 236, endPoint x: 527, endPoint y: 217, distance: 32.2
click at [527, 217] on h2 "Pro Basic" at bounding box center [679, 204] width 423 height 27
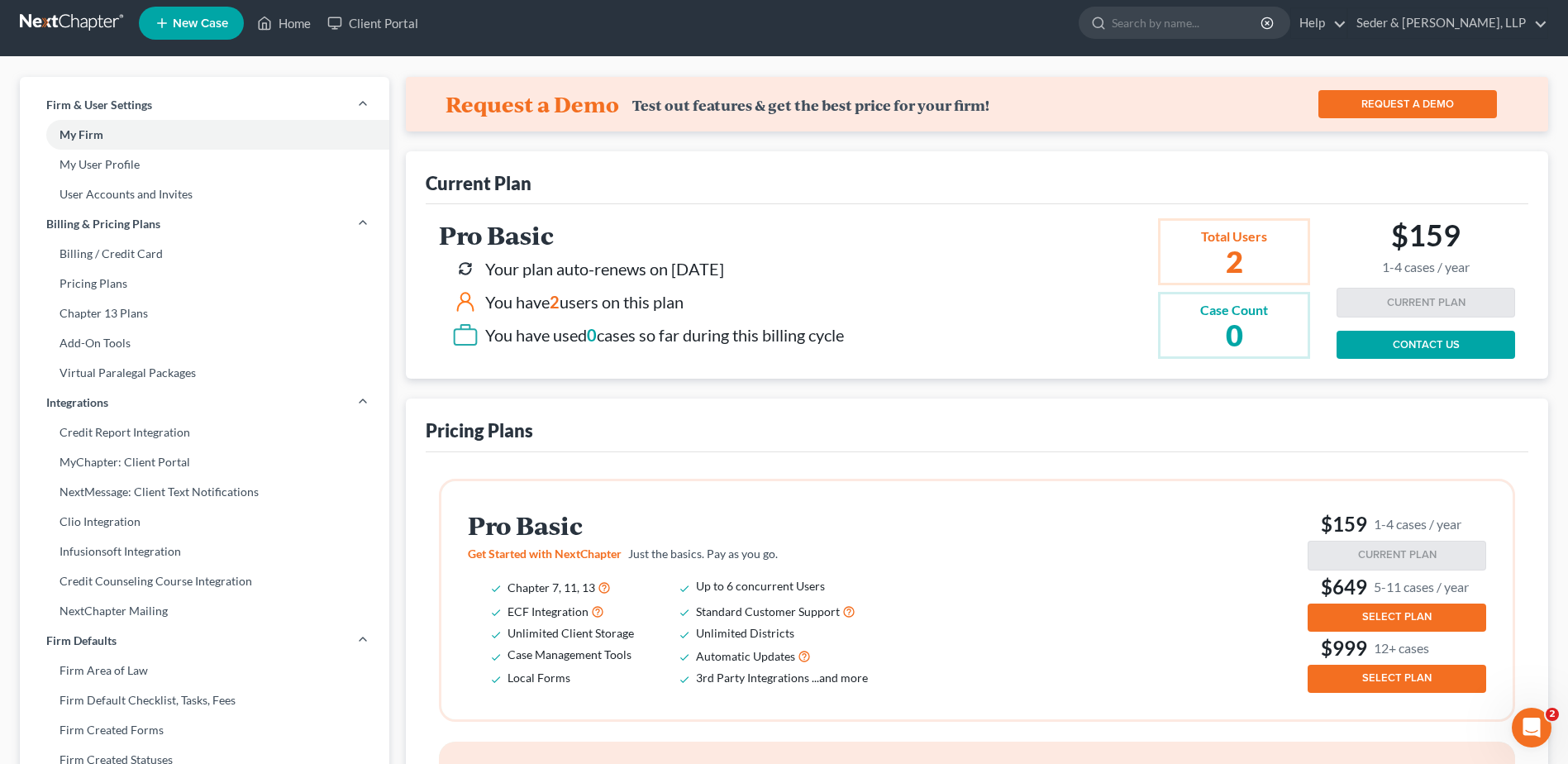
scroll to position [0, 0]
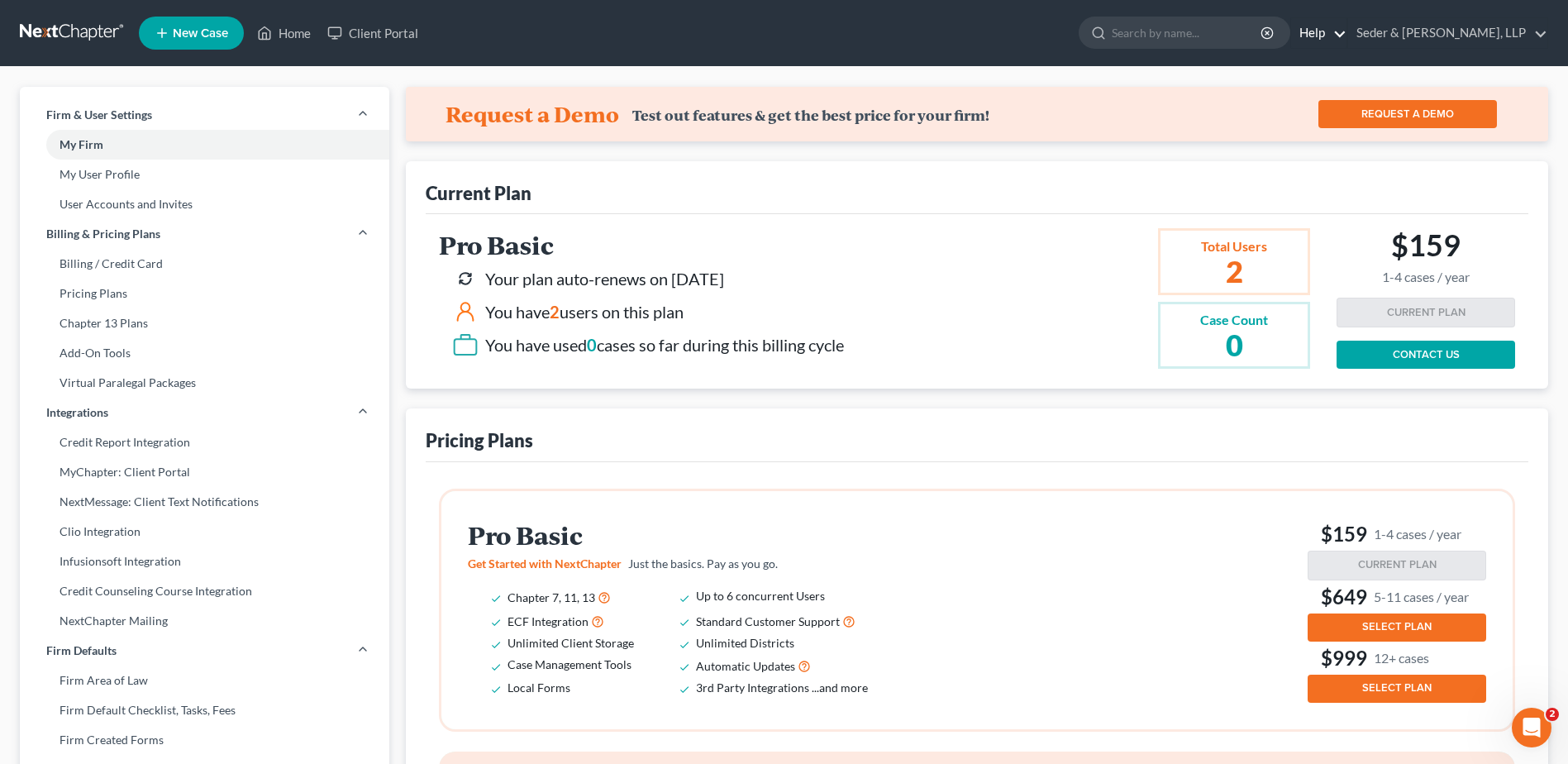
click at [1346, 40] on link "Help" at bounding box center [1319, 33] width 56 height 30
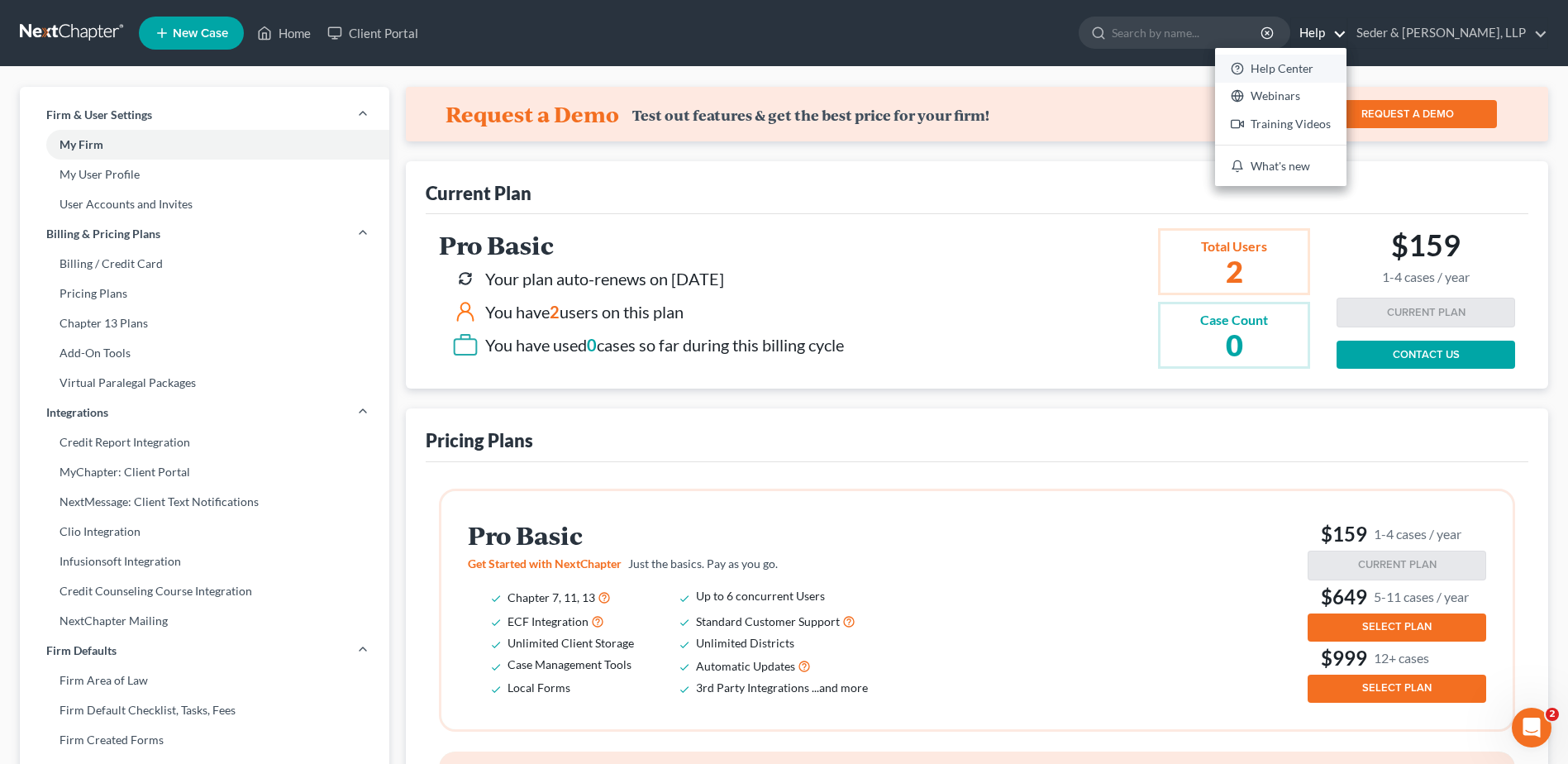
click at [1346, 75] on link "Help Center" at bounding box center [1281, 69] width 131 height 28
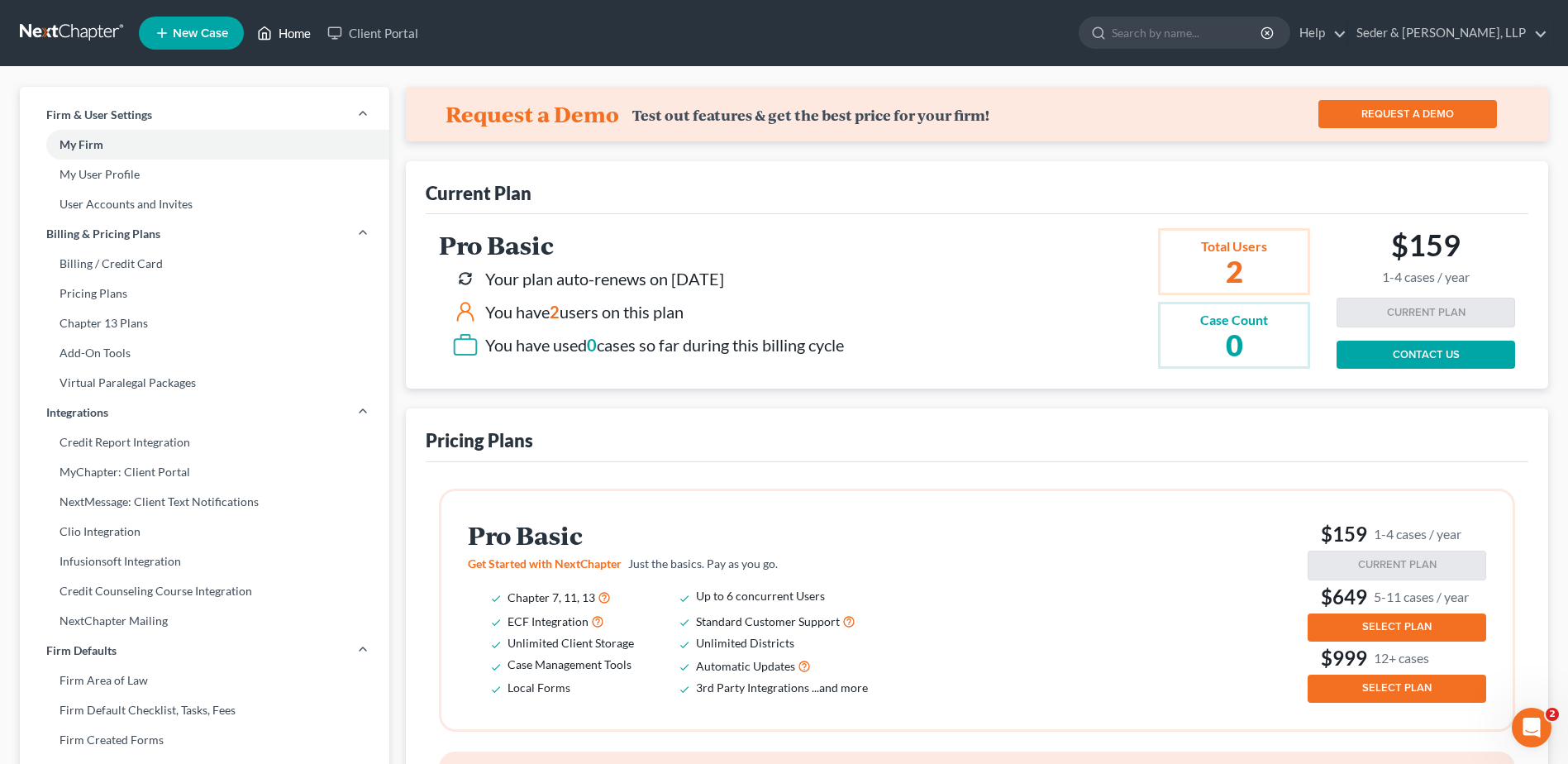
click at [283, 36] on link "Home" at bounding box center [284, 33] width 71 height 30
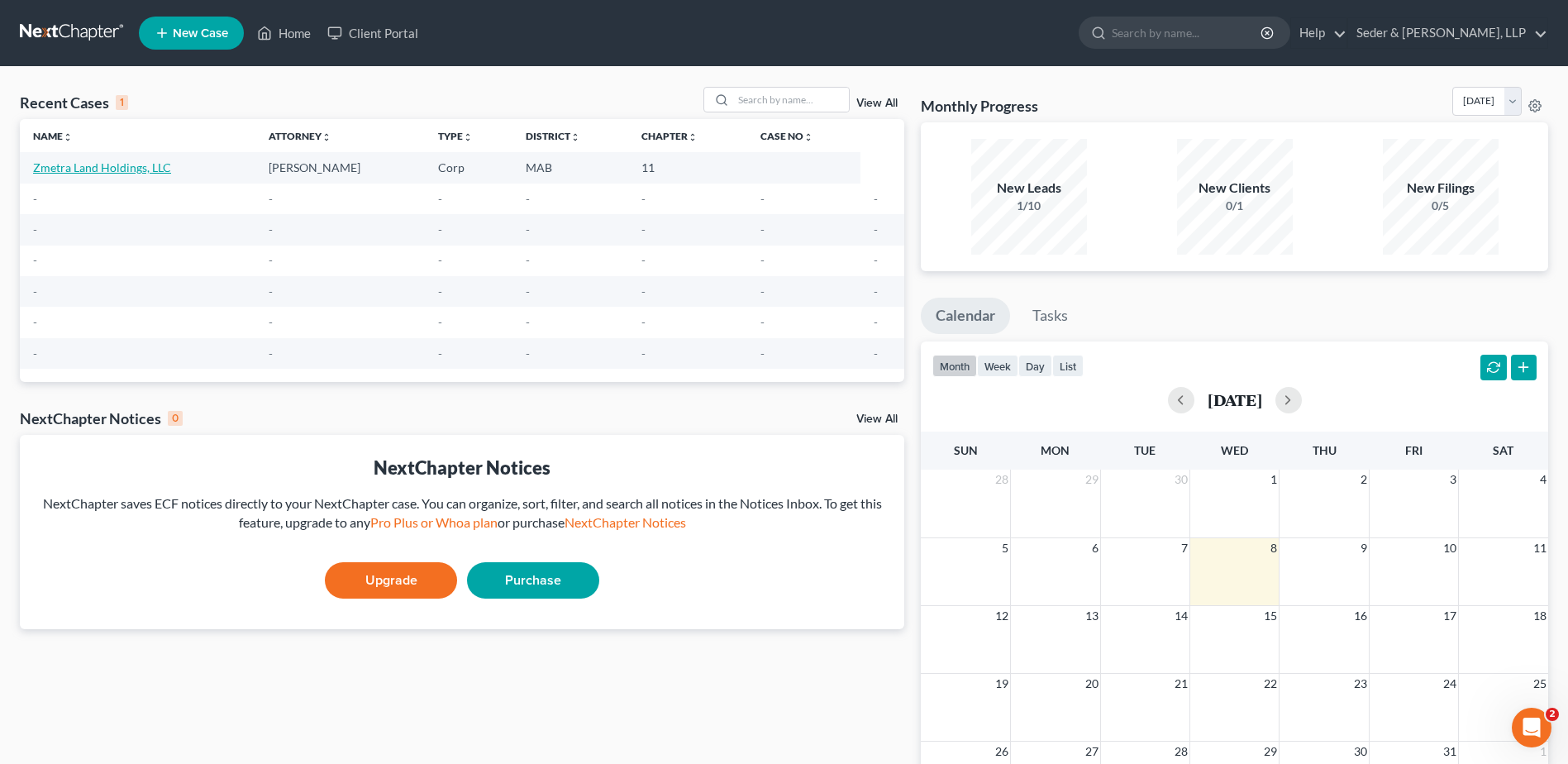
click at [71, 171] on link "Zmetra Land Holdings, LLC" at bounding box center [102, 167] width 138 height 14
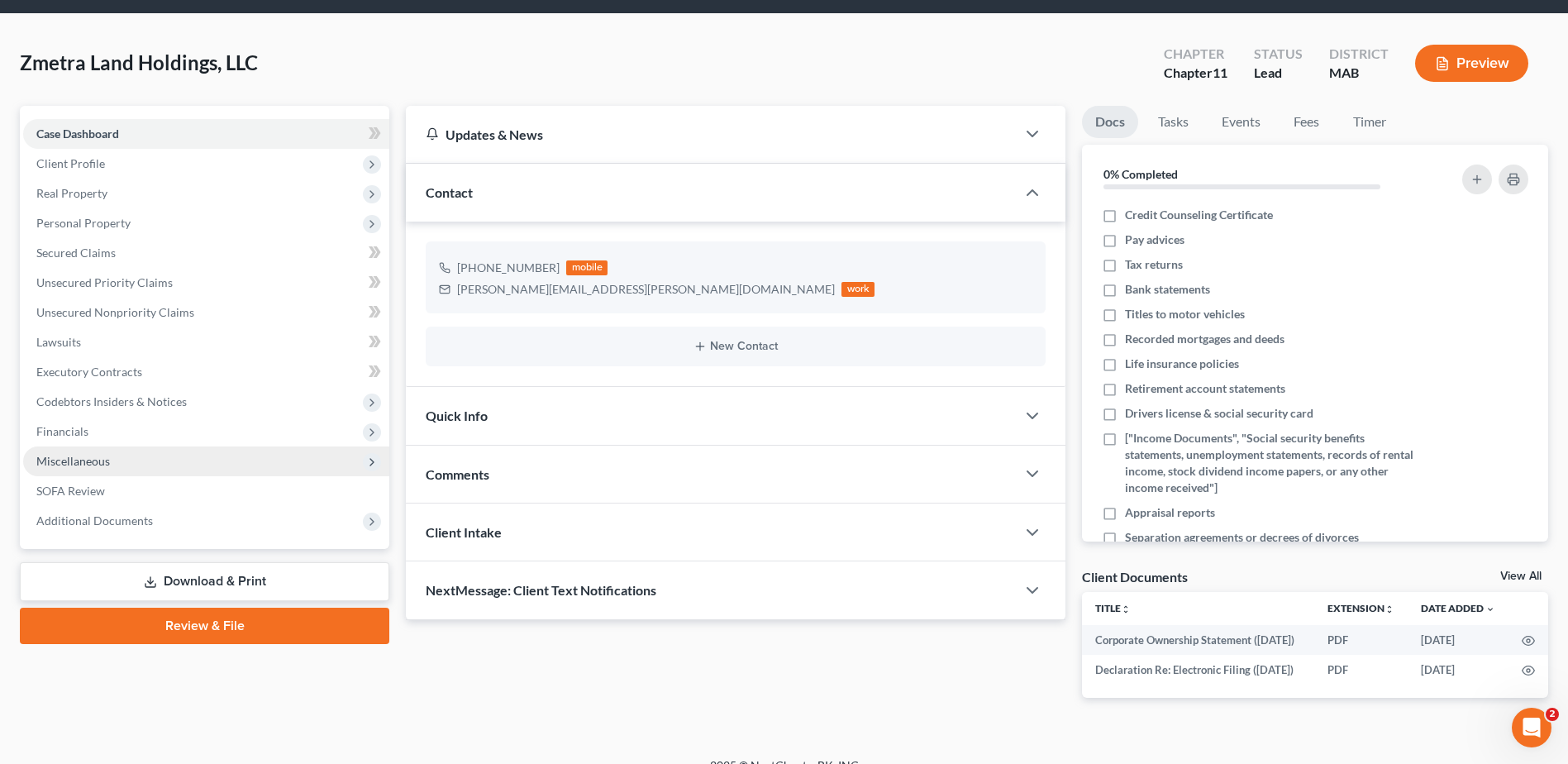
scroll to position [107, 0]
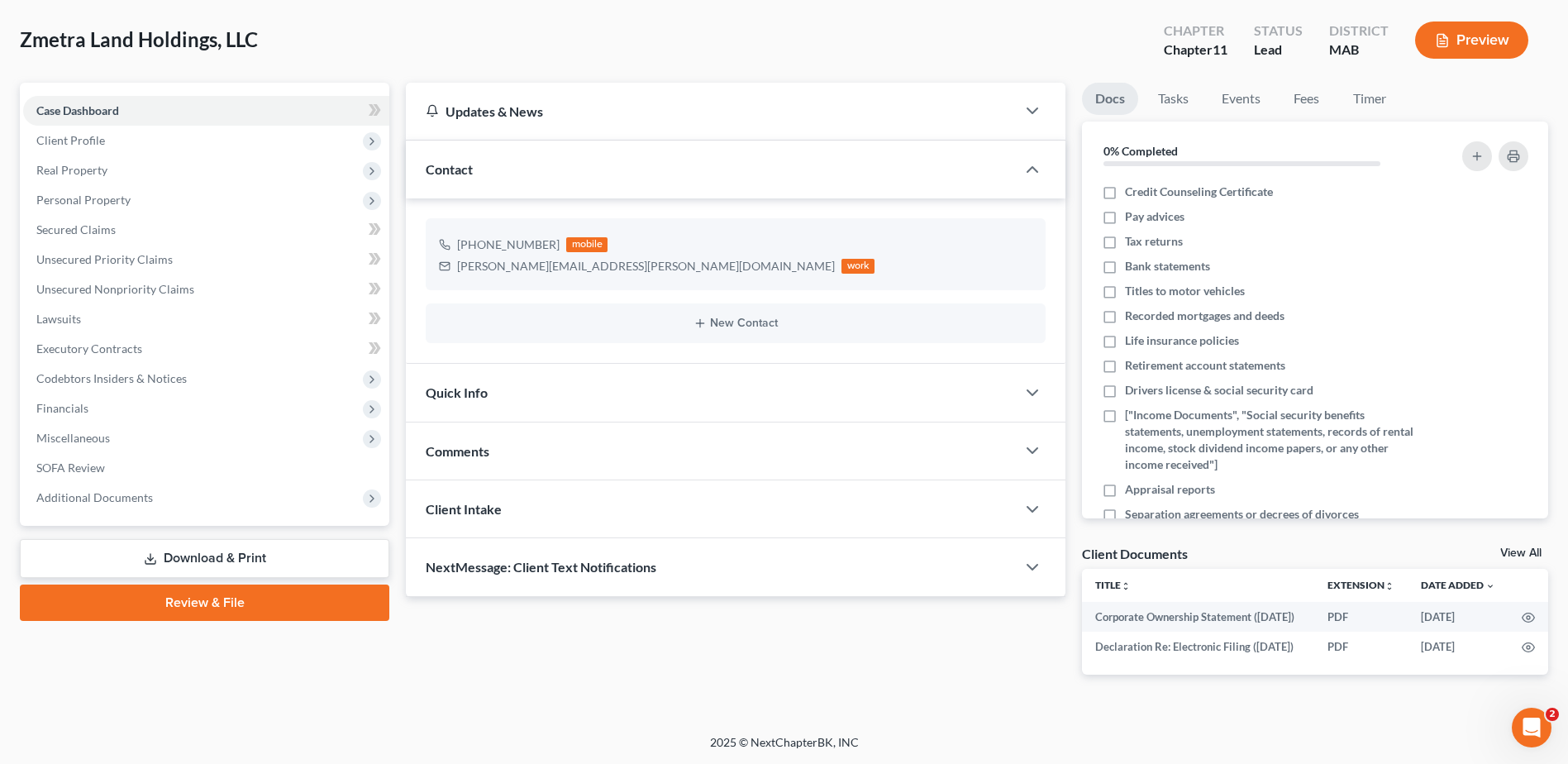
click at [258, 539] on link "Download & Print" at bounding box center [204, 558] width 369 height 39
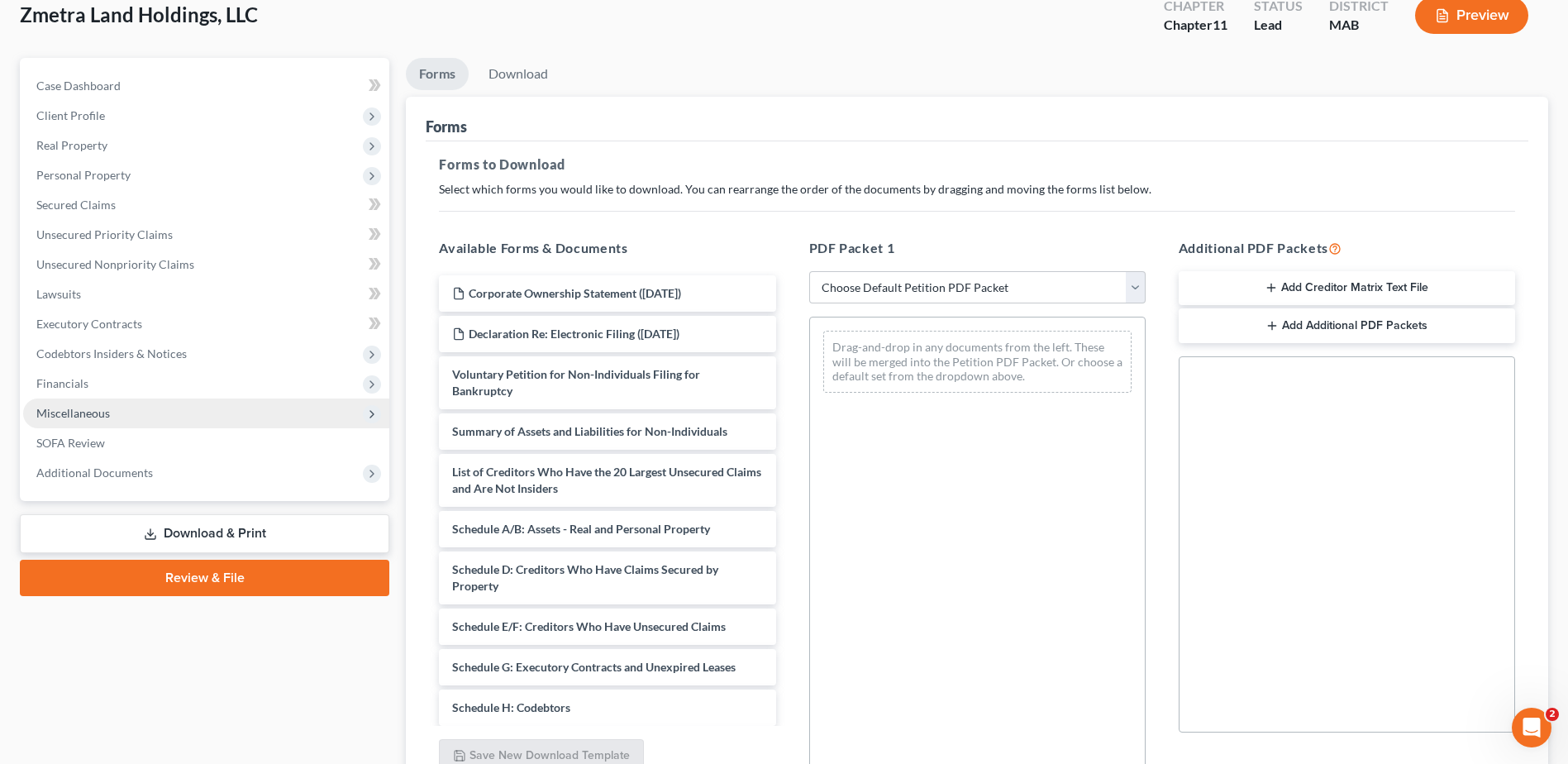
scroll to position [248, 0]
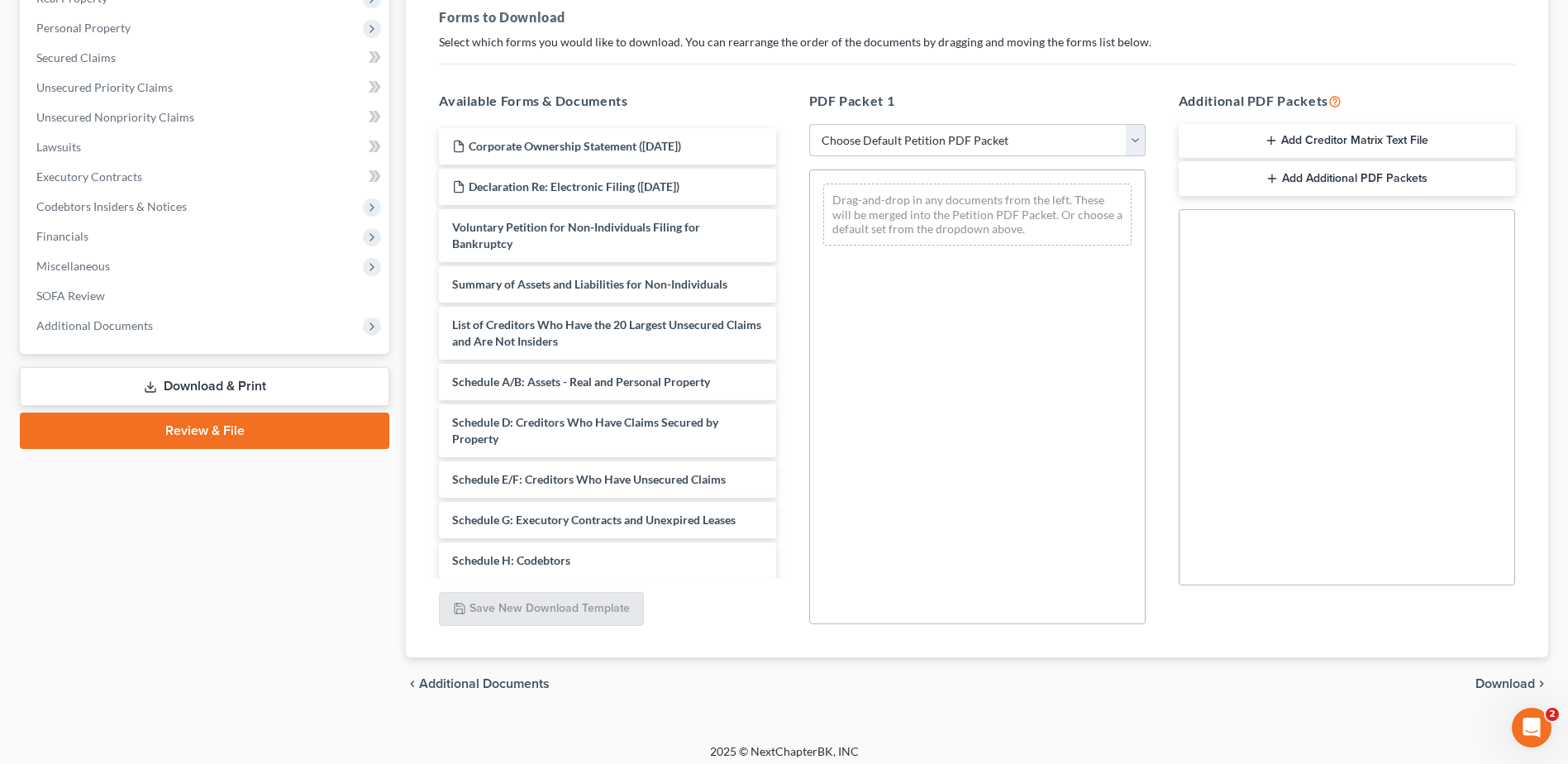
click at [1142, 142] on select "Choose Default Petition PDF Packet Complete Bankruptcy Petition (all forms and …" at bounding box center [978, 140] width 337 height 33
select select "0"
click at [810, 124] on select "Choose Default Petition PDF Packet Complete Bankruptcy Petition (all forms and …" at bounding box center [978, 140] width 337 height 33
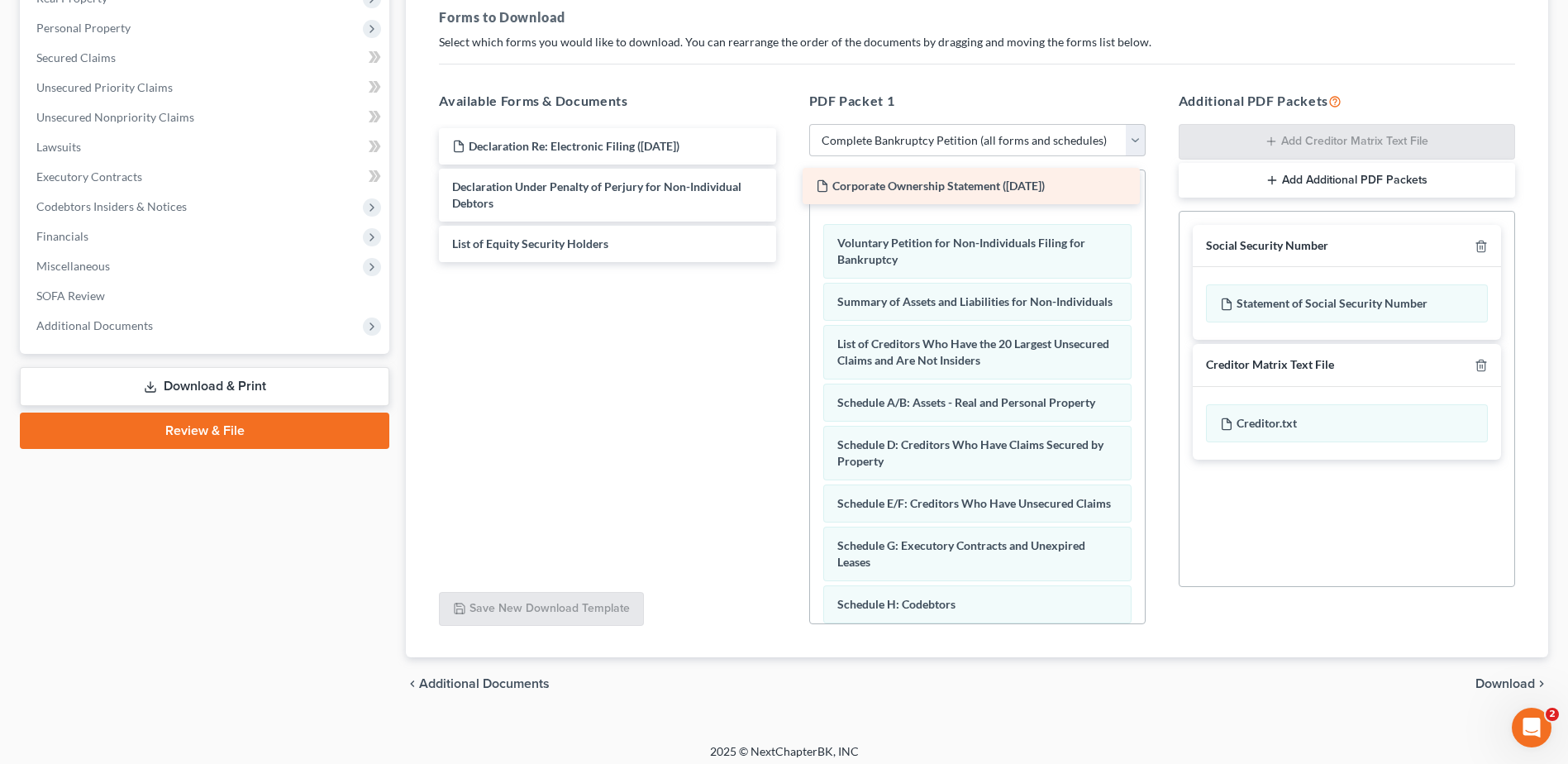
drag, startPoint x: 550, startPoint y: 146, endPoint x: 913, endPoint y: 186, distance: 365.2
click at [789, 186] on div "Corporate Ownership Statement ([DATE]) Corporate Ownership Statement ([DATE]) D…" at bounding box center [606, 194] width 363 height 134
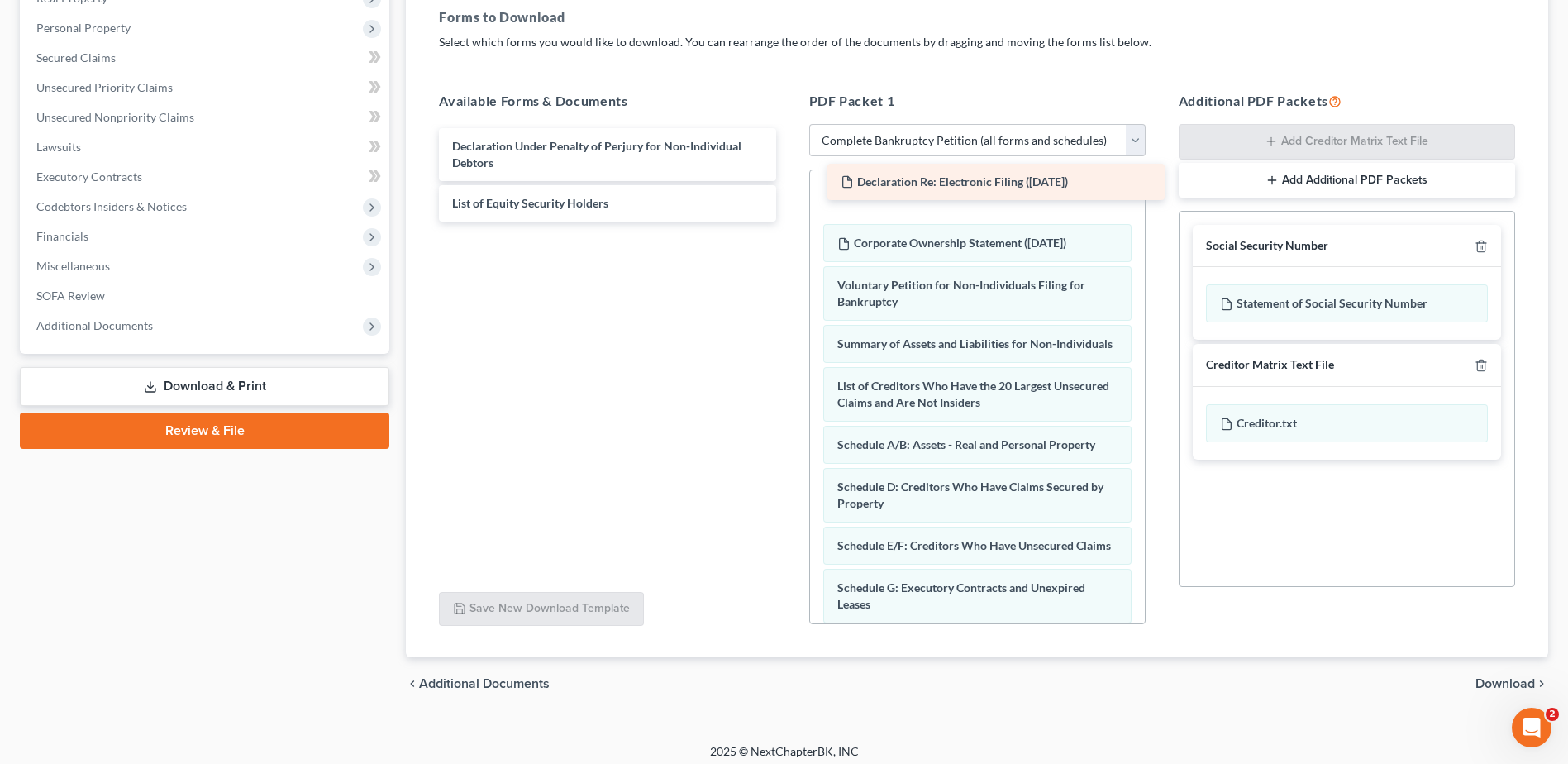
drag, startPoint x: 562, startPoint y: 142, endPoint x: 937, endPoint y: 178, distance: 376.7
click at [789, 178] on div "Declaration Re: Electronic Filing ([DATE]) Declaration Re: Electronic Filing ([…" at bounding box center [606, 174] width 363 height 94
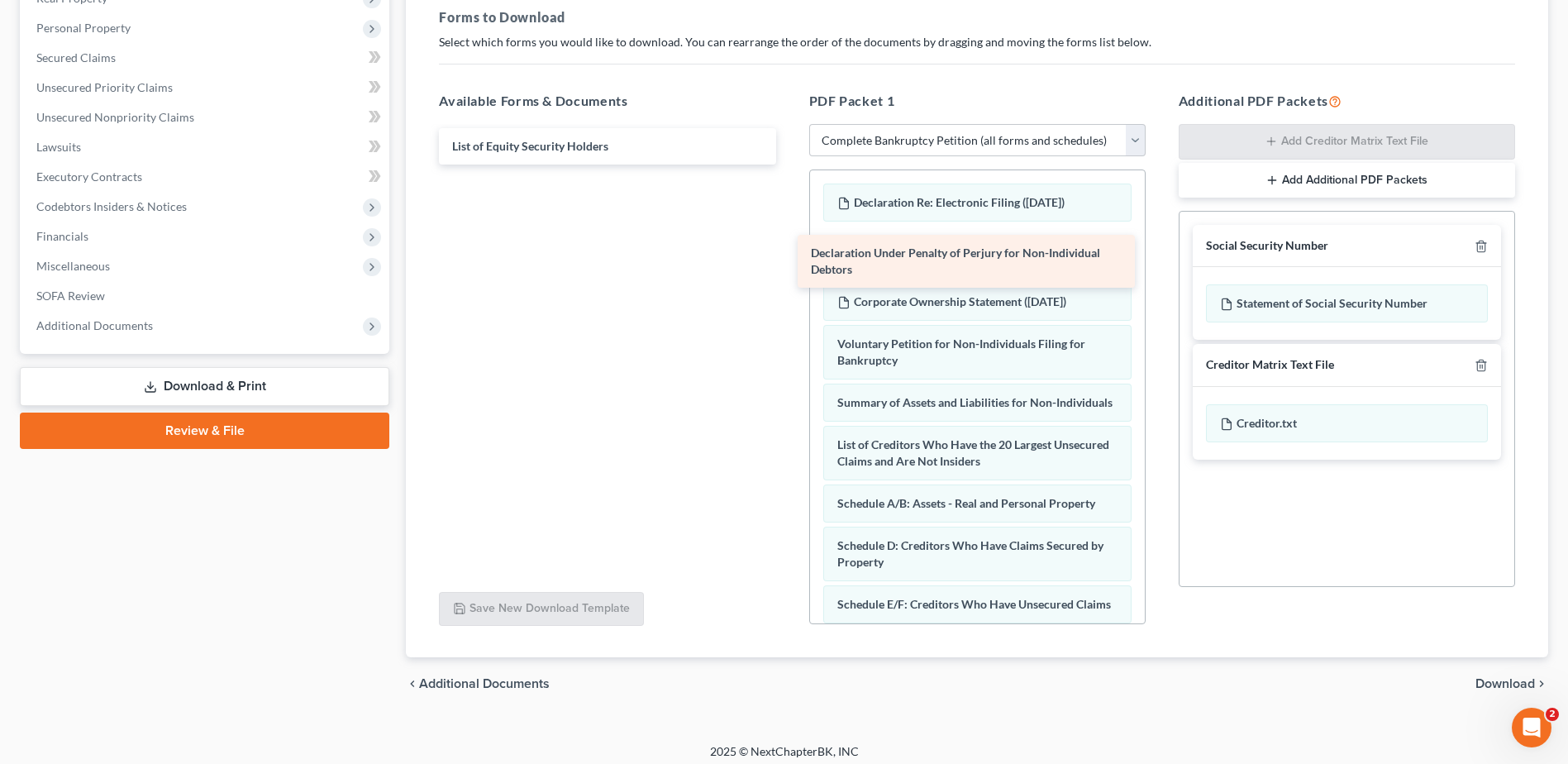
drag, startPoint x: 604, startPoint y: 148, endPoint x: 963, endPoint y: 255, distance: 374.6
click at [789, 164] on div "Declaration Under Penalty of Perjury for Non-Individual Debtors Declaration Und…" at bounding box center [606, 146] width 363 height 36
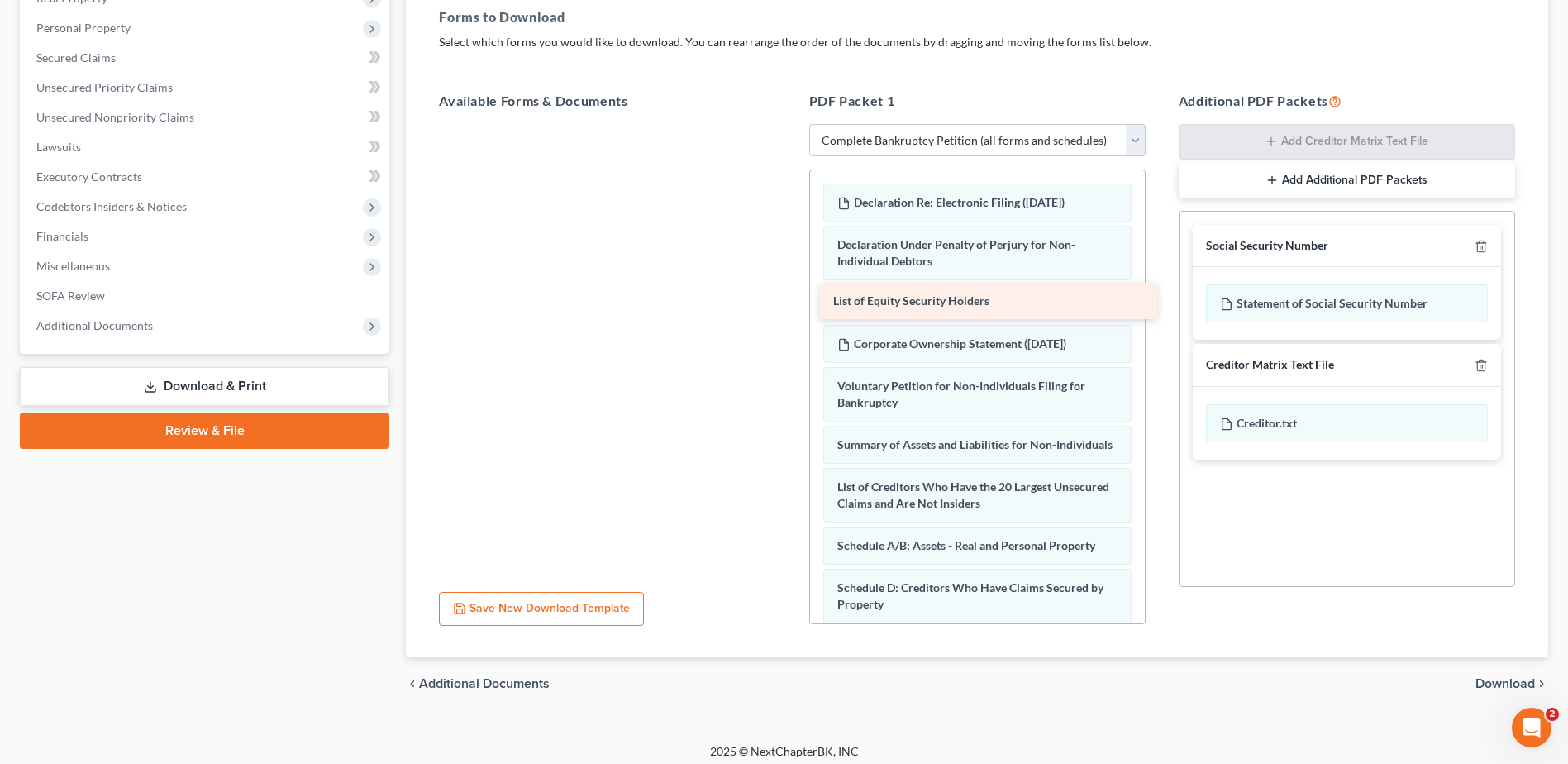
drag, startPoint x: 550, startPoint y: 152, endPoint x: 931, endPoint y: 307, distance: 411.3
click at [789, 124] on div "List of Equity Security Holders List of Equity Security Holders" at bounding box center [606, 124] width 363 height 0
click at [1478, 243] on icon "button" at bounding box center [1481, 246] width 7 height 11
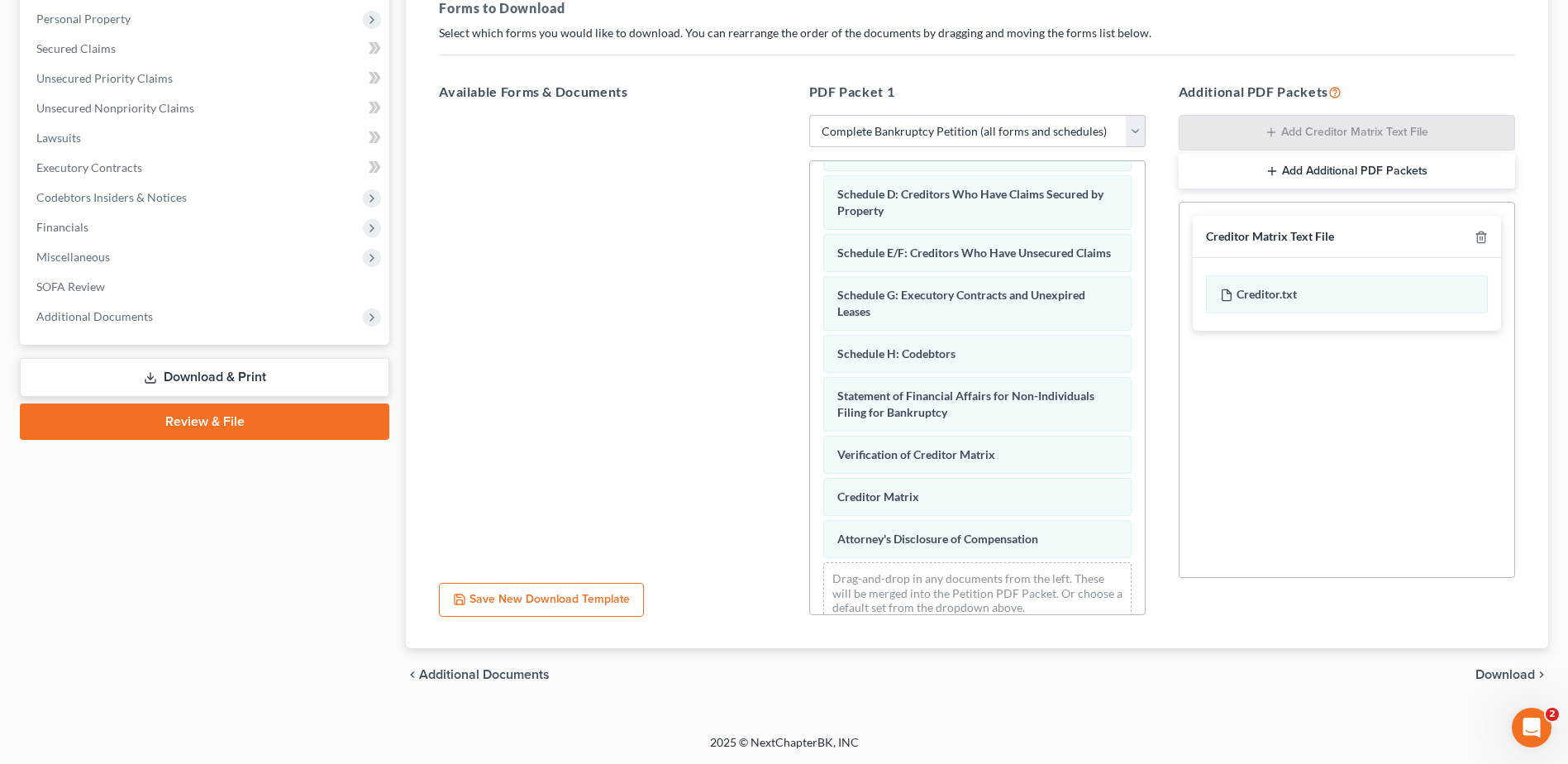
scroll to position [442, 0]
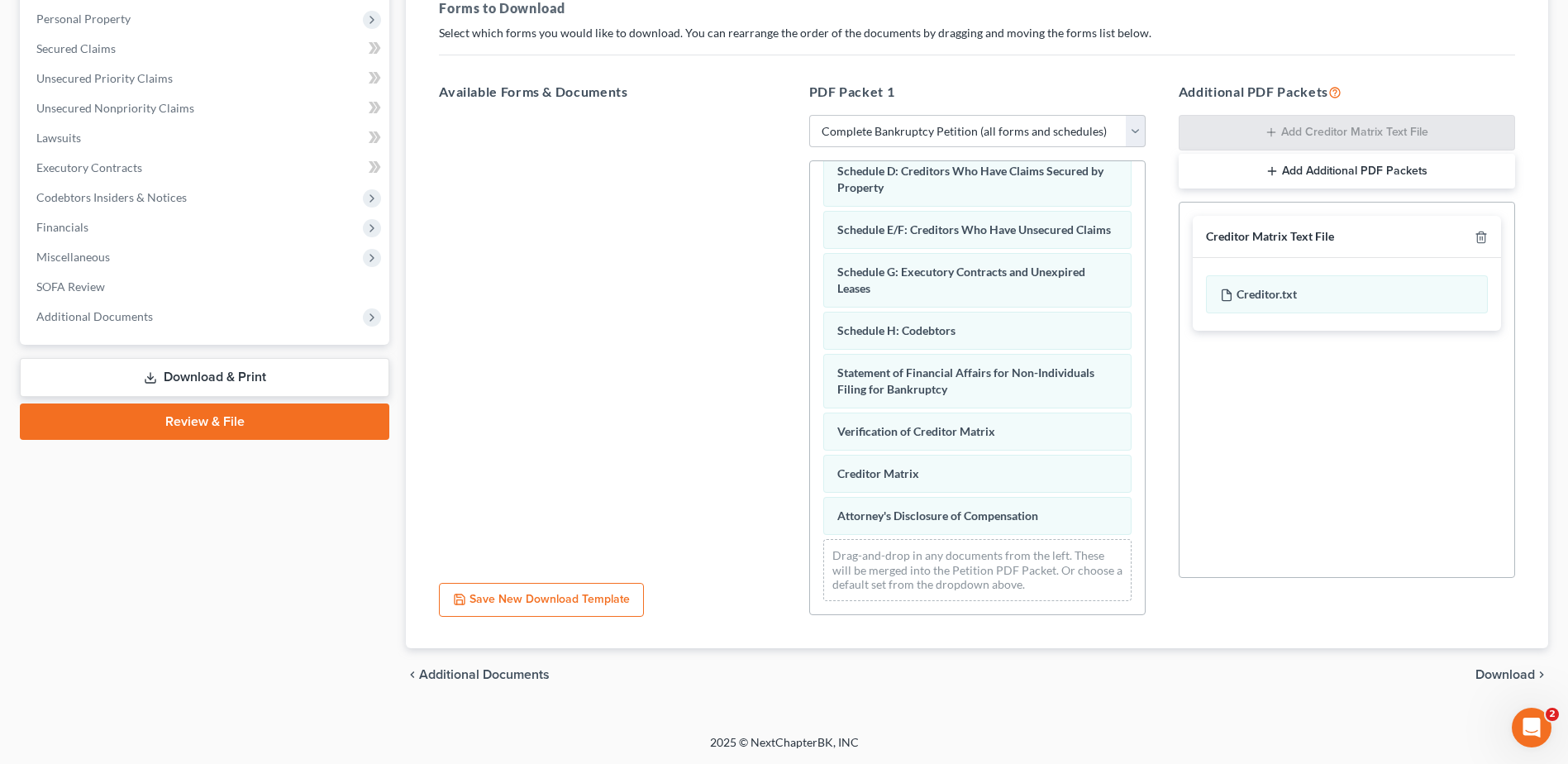
click at [1523, 671] on span "Download" at bounding box center [1506, 674] width 60 height 13
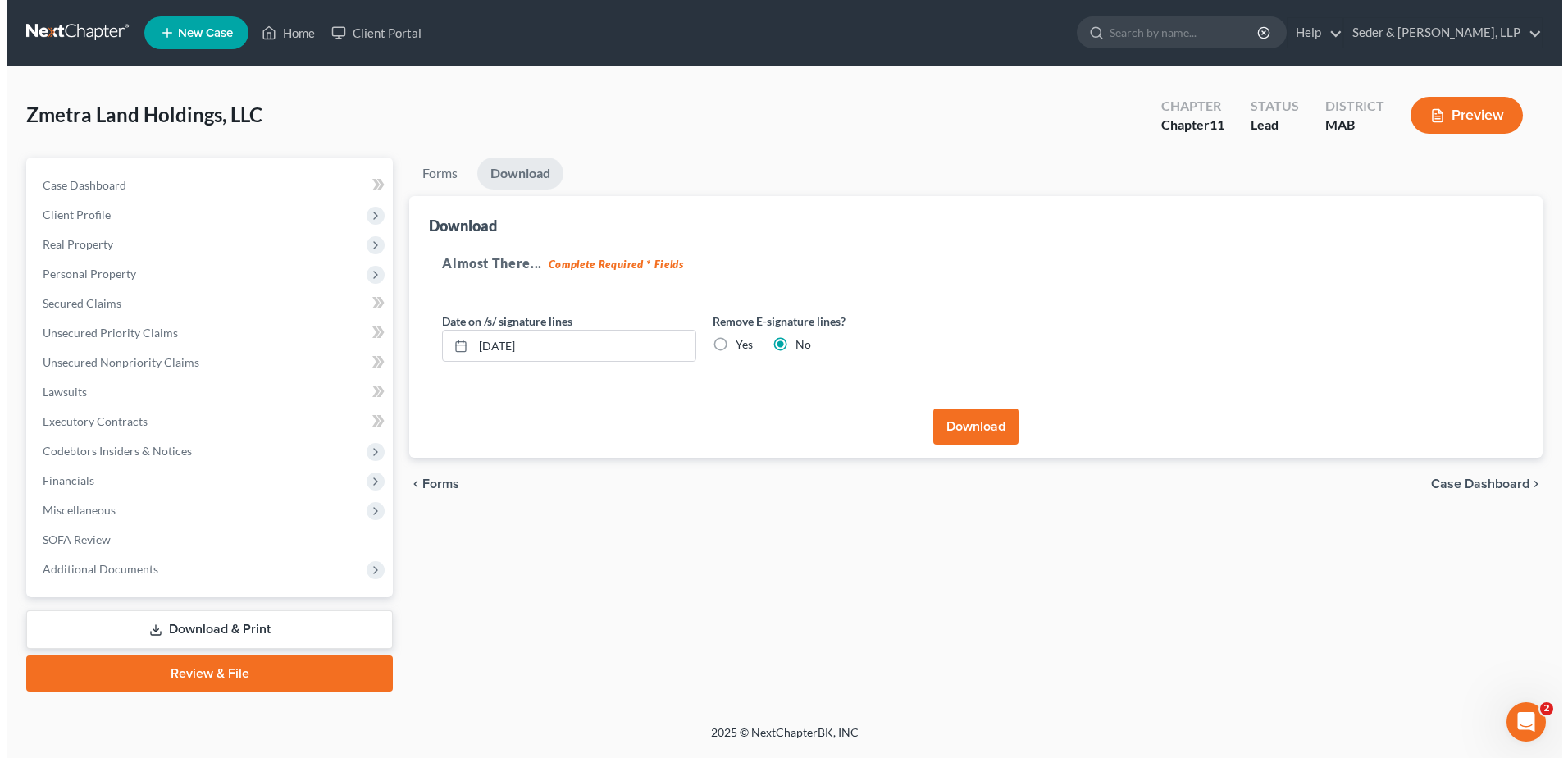
scroll to position [0, 0]
click at [733, 347] on label "Yes" at bounding box center [741, 345] width 17 height 16
click at [739, 347] on input "Yes" at bounding box center [744, 342] width 11 height 11
radio input "true"
radio input "false"
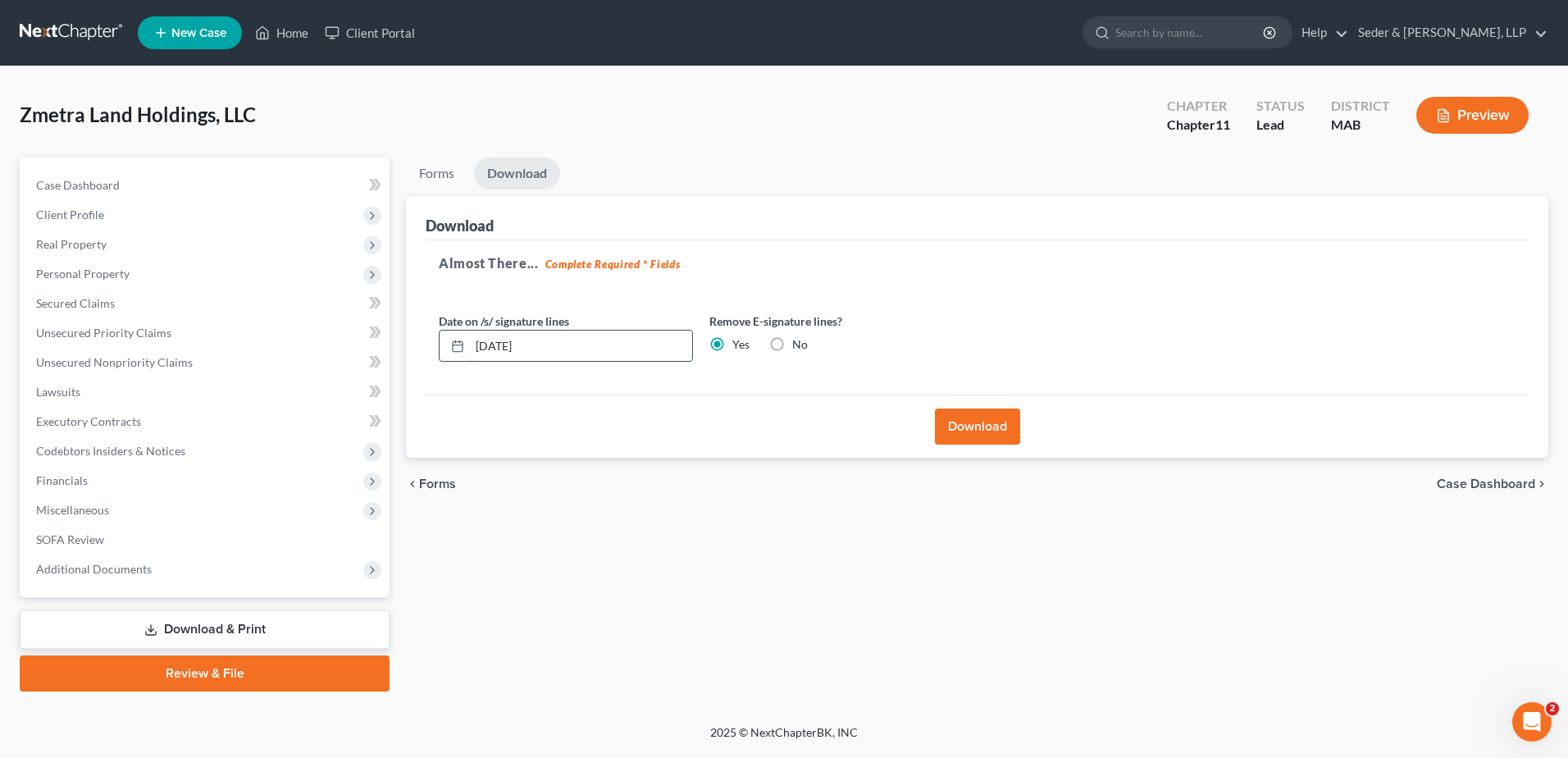
click at [630, 349] on input "[DATE]" at bounding box center [581, 346] width 222 height 31
click at [967, 428] on button "Download" at bounding box center [978, 426] width 86 height 36
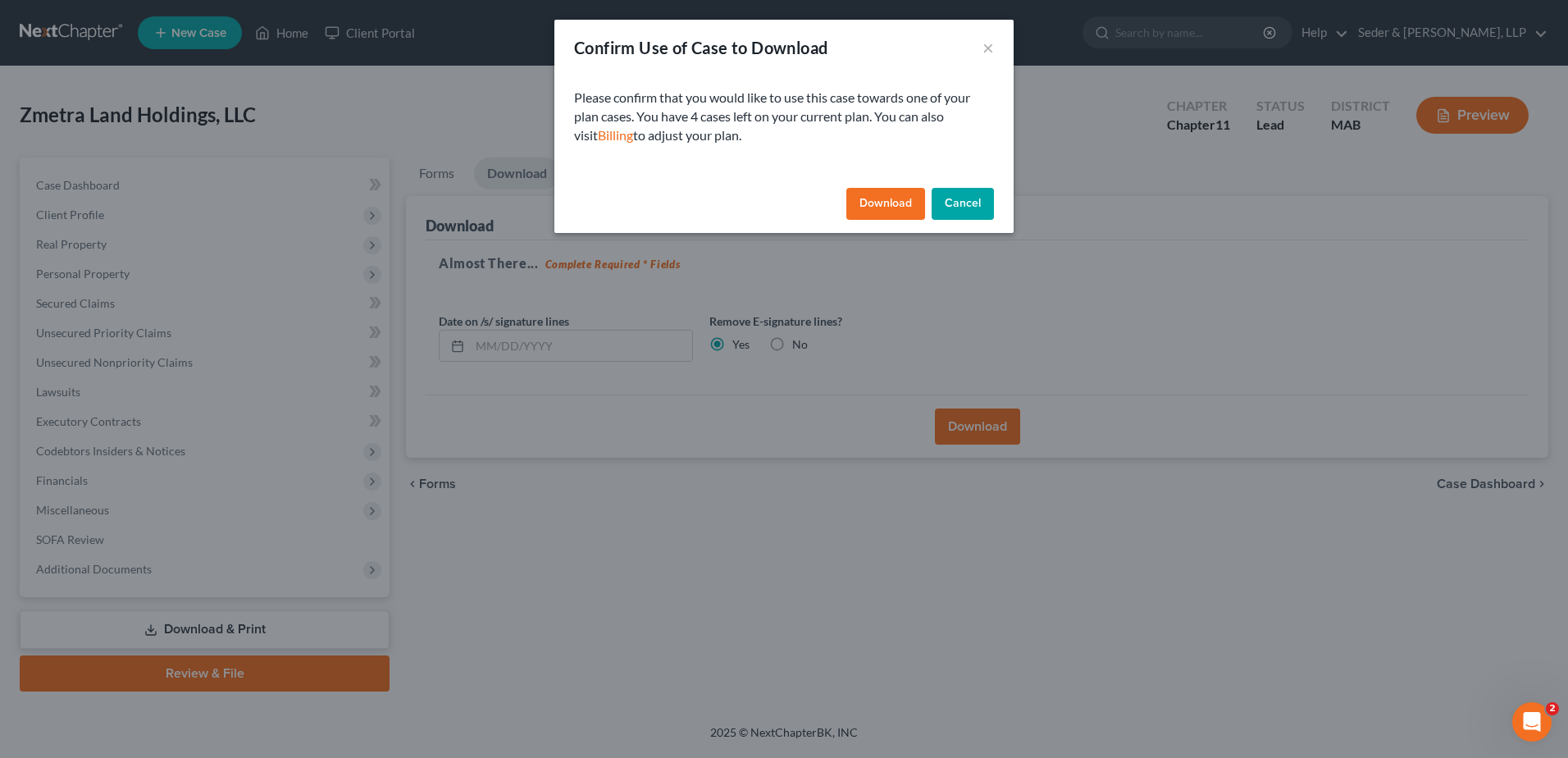
click at [904, 212] on button "Download" at bounding box center [886, 204] width 79 height 33
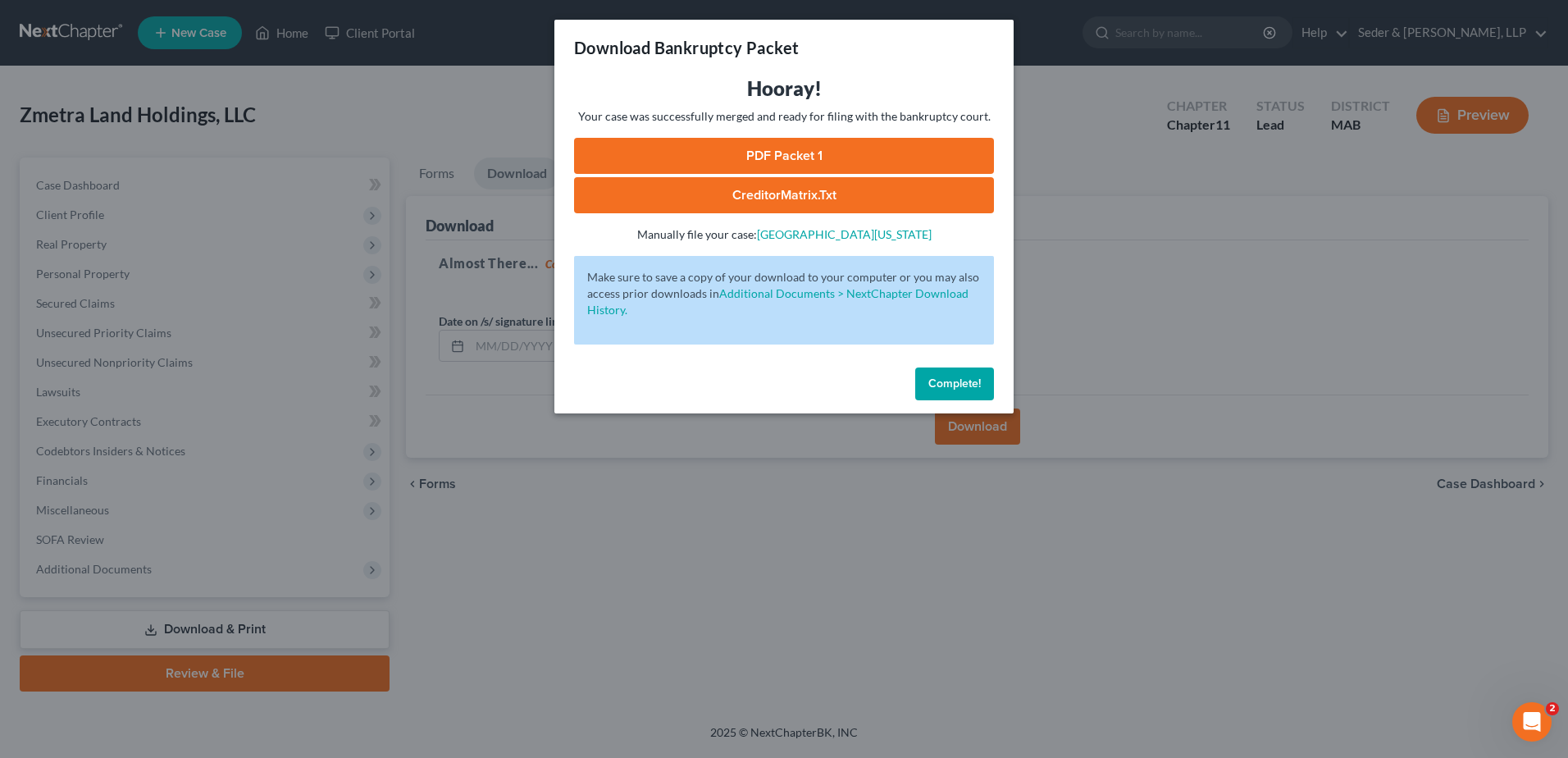
click at [788, 155] on link "PDF Packet 1" at bounding box center [784, 156] width 420 height 36
click at [761, 192] on link "CreditorMatrix.txt" at bounding box center [784, 195] width 420 height 36
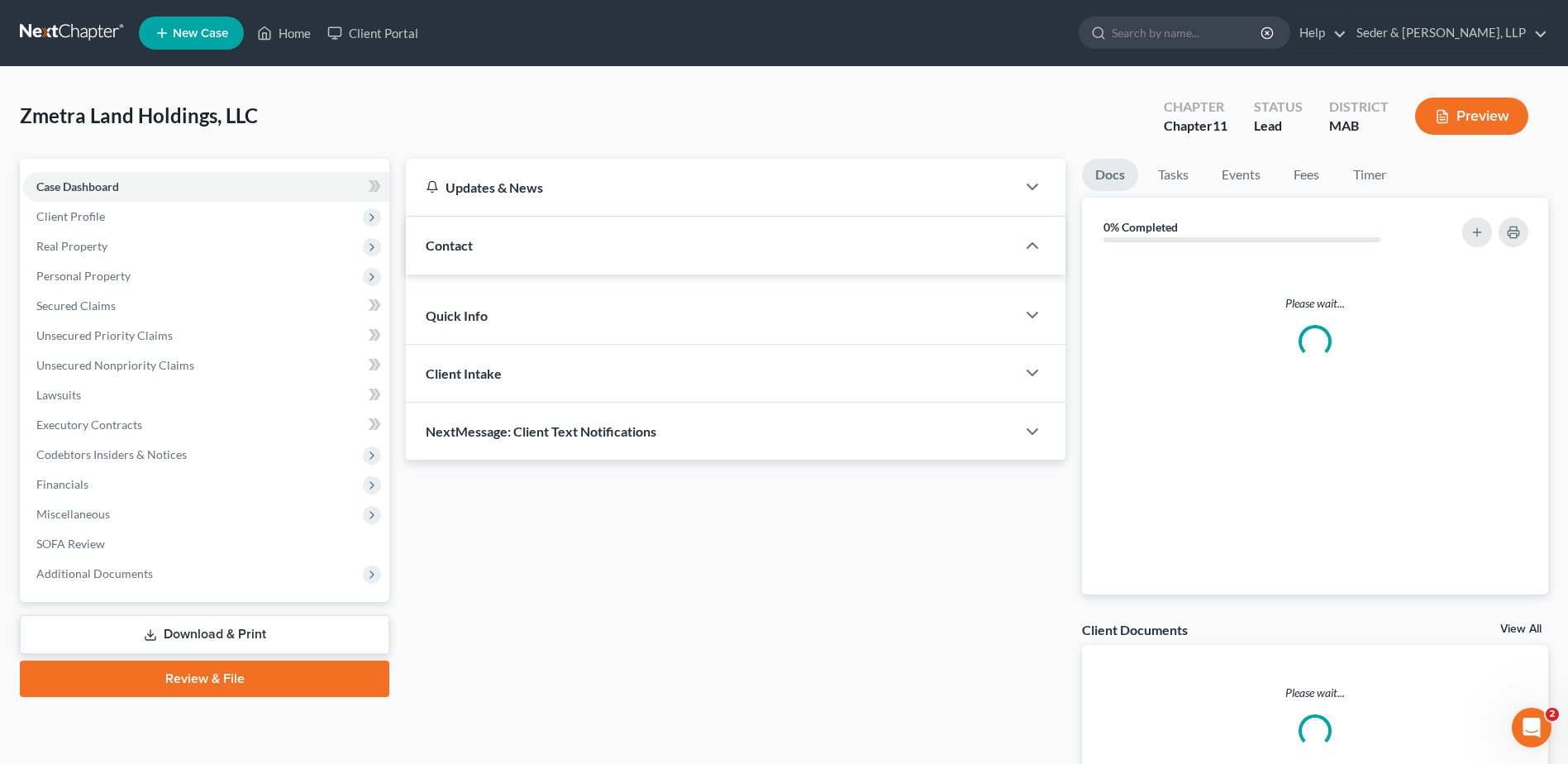
scroll to position [107, 0]
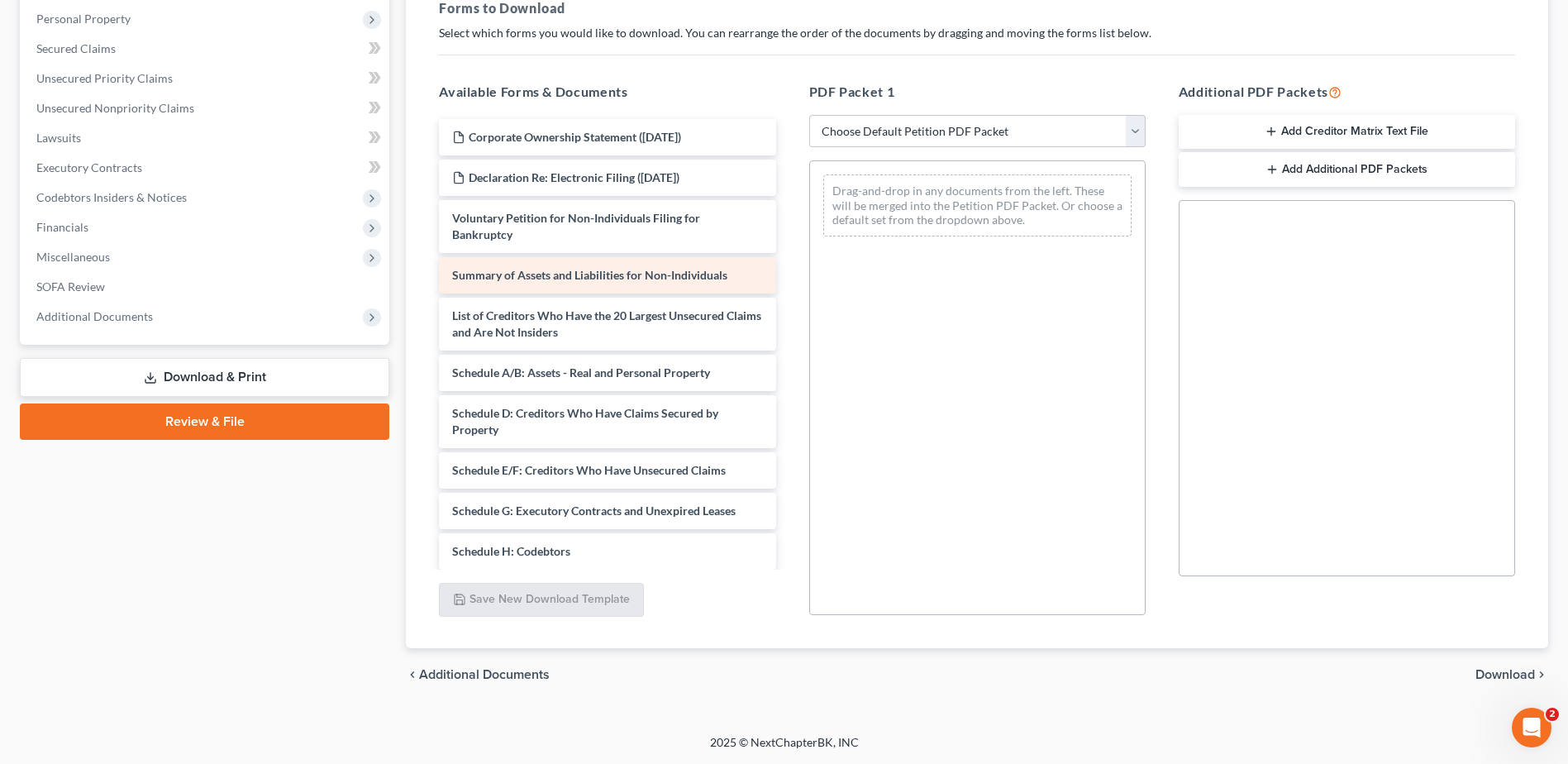
scroll to position [280, 0]
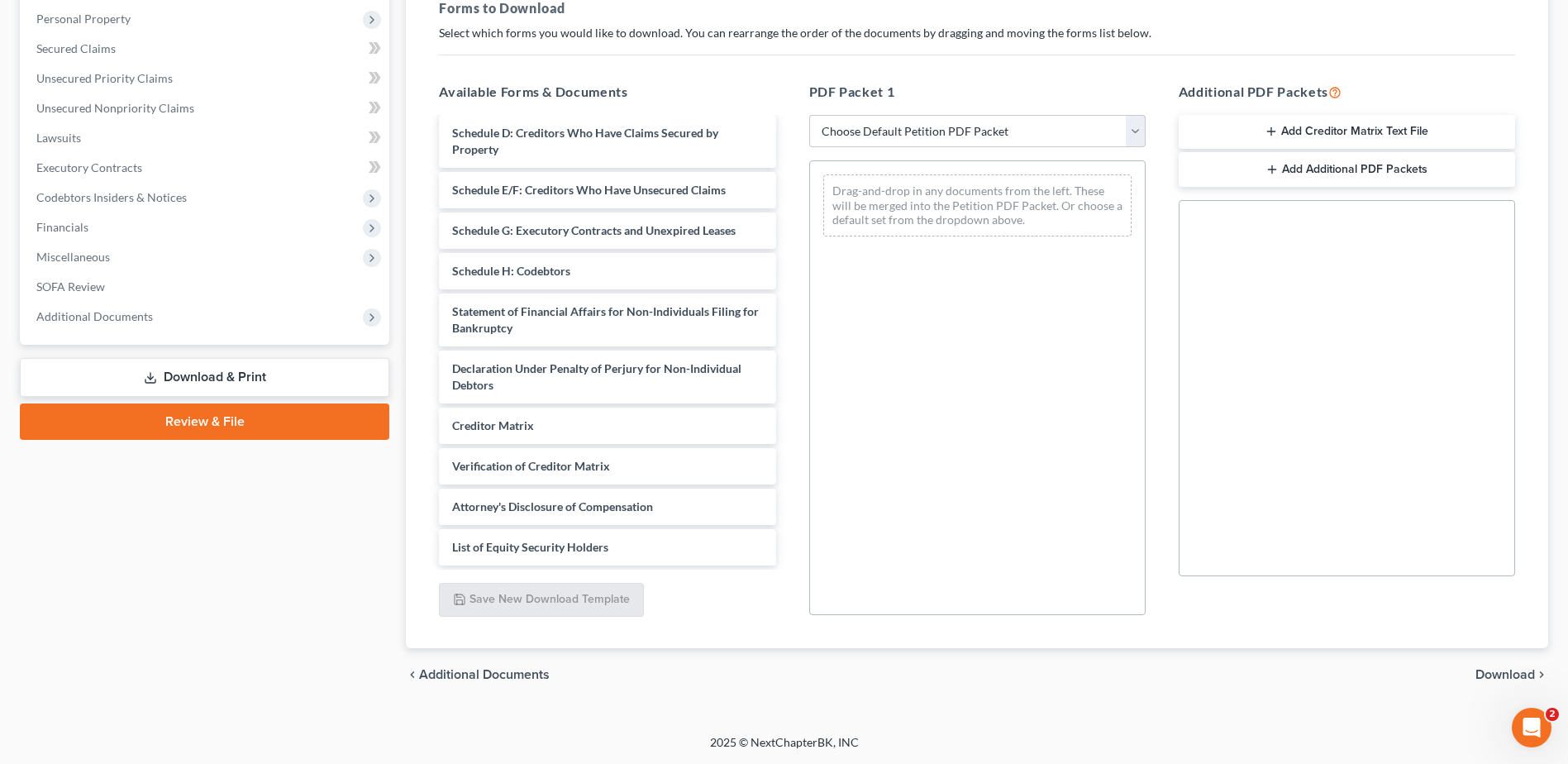
click at [1322, 132] on button "Add Creditor Matrix Text File" at bounding box center [1347, 133] width 337 height 35
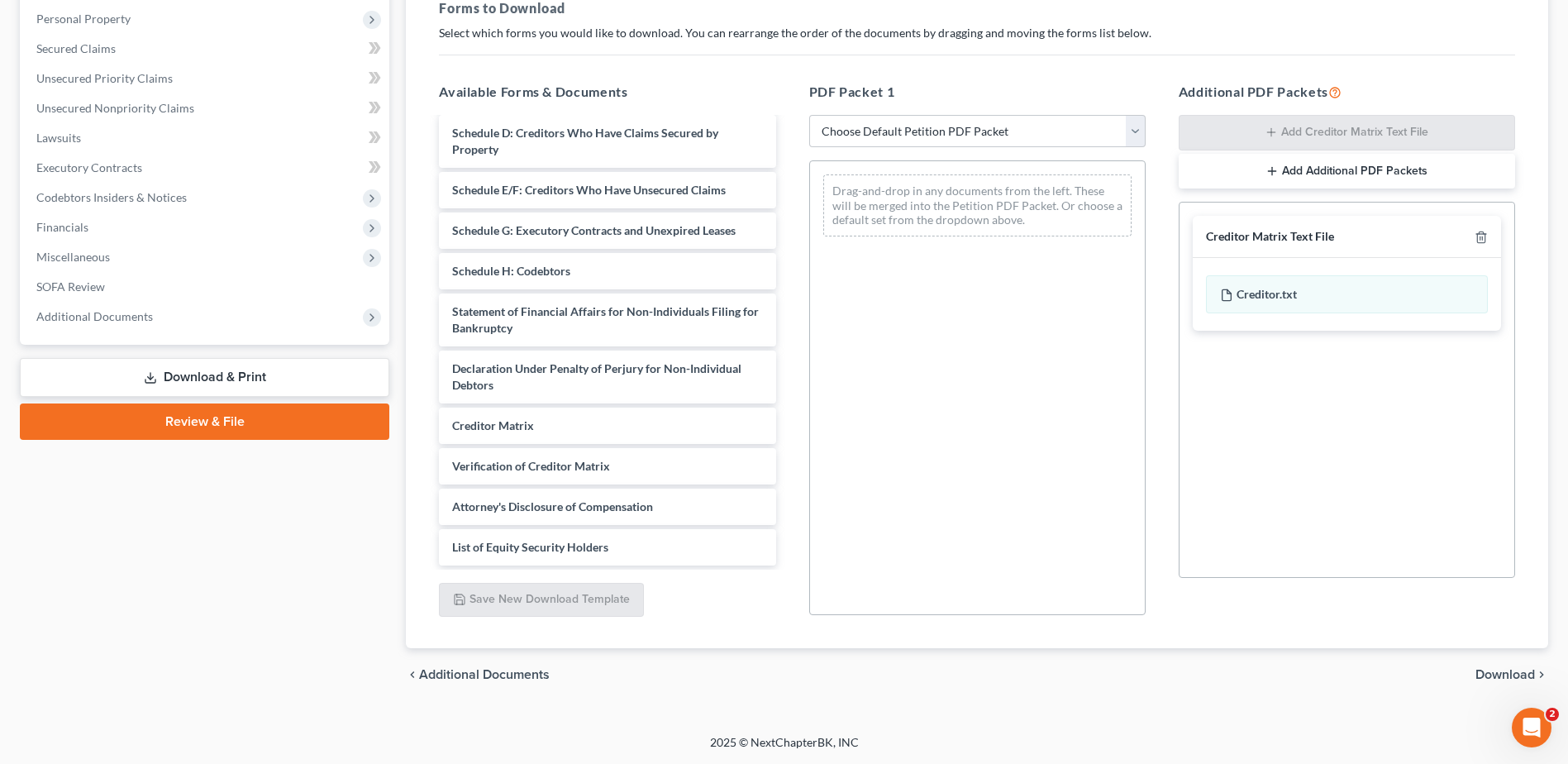
click at [1508, 676] on span "Download" at bounding box center [1506, 674] width 60 height 13
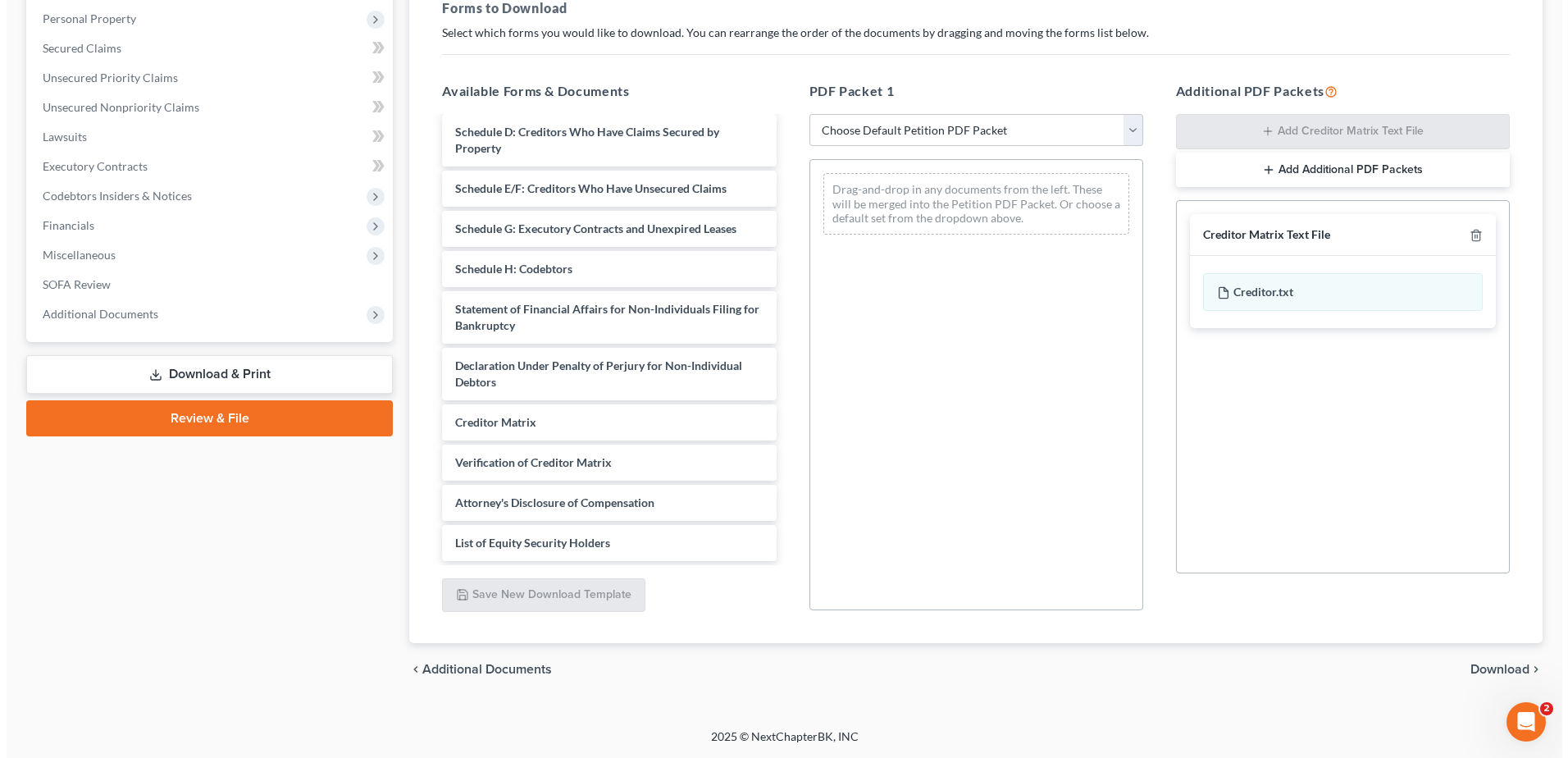
scroll to position [0, 0]
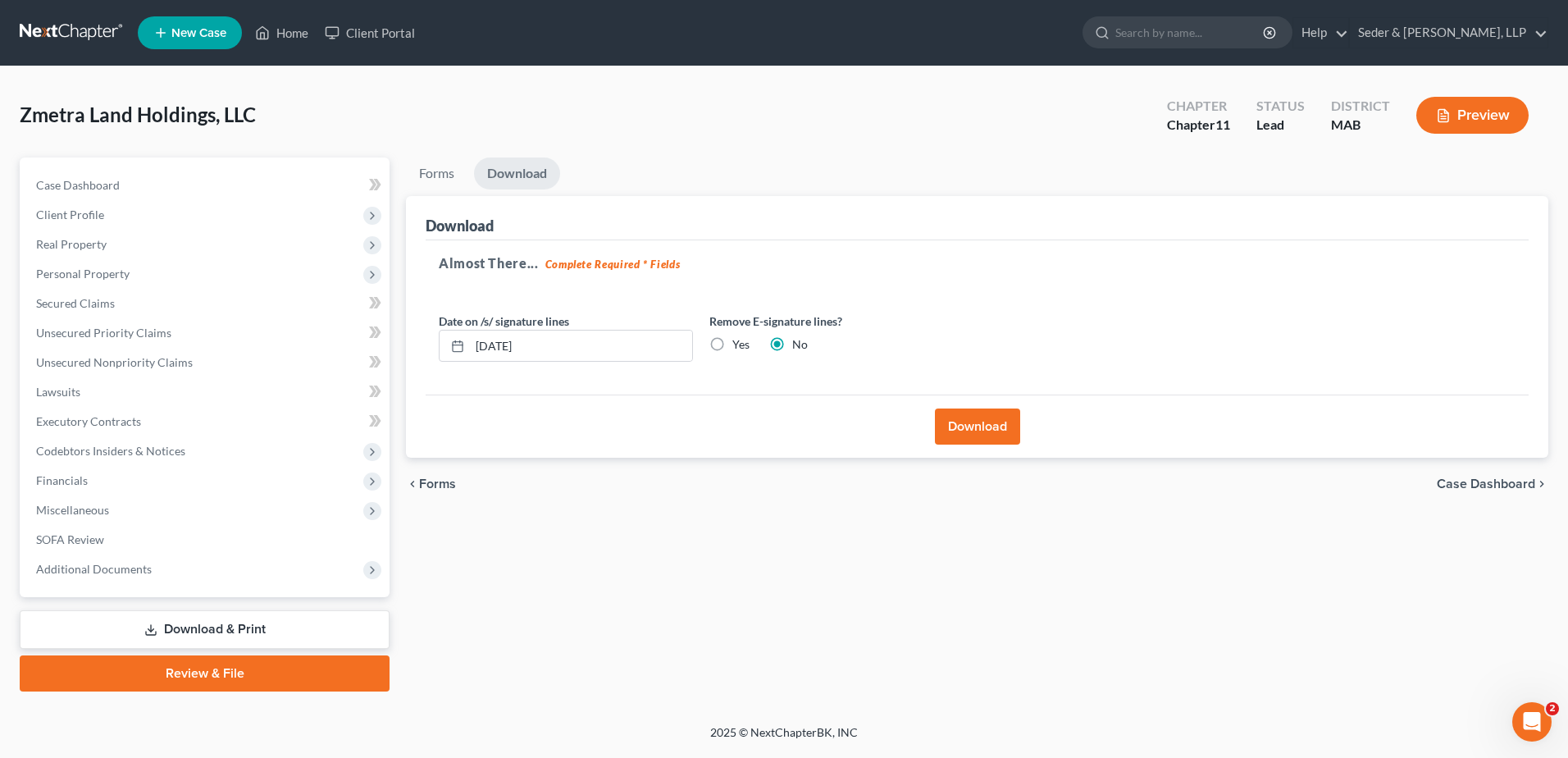
click at [1001, 432] on button "Download" at bounding box center [978, 426] width 86 height 36
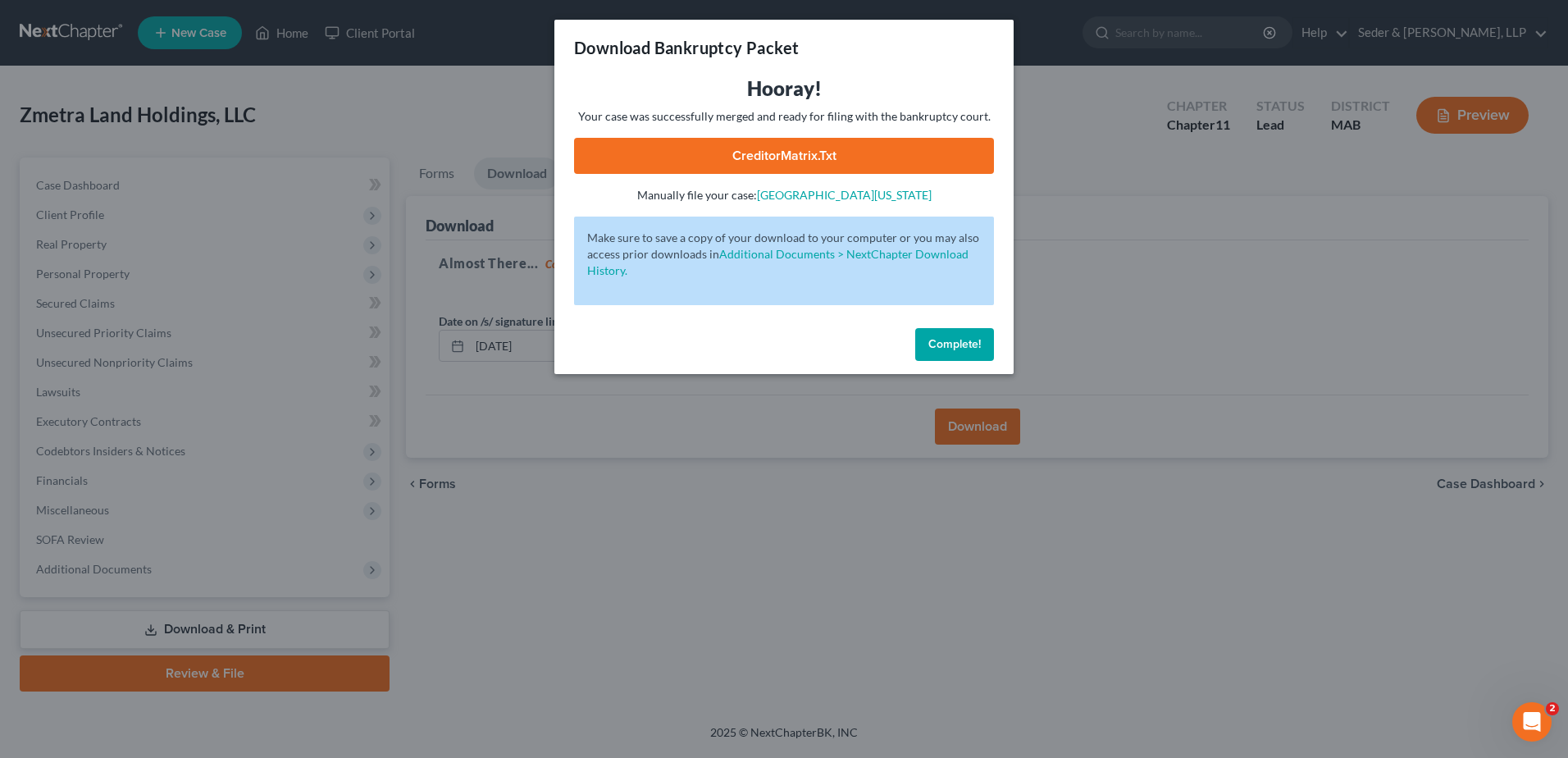
click at [857, 145] on link "CreditorMatrix.txt" at bounding box center [784, 156] width 420 height 36
click at [969, 346] on span "Complete!" at bounding box center [955, 344] width 53 height 14
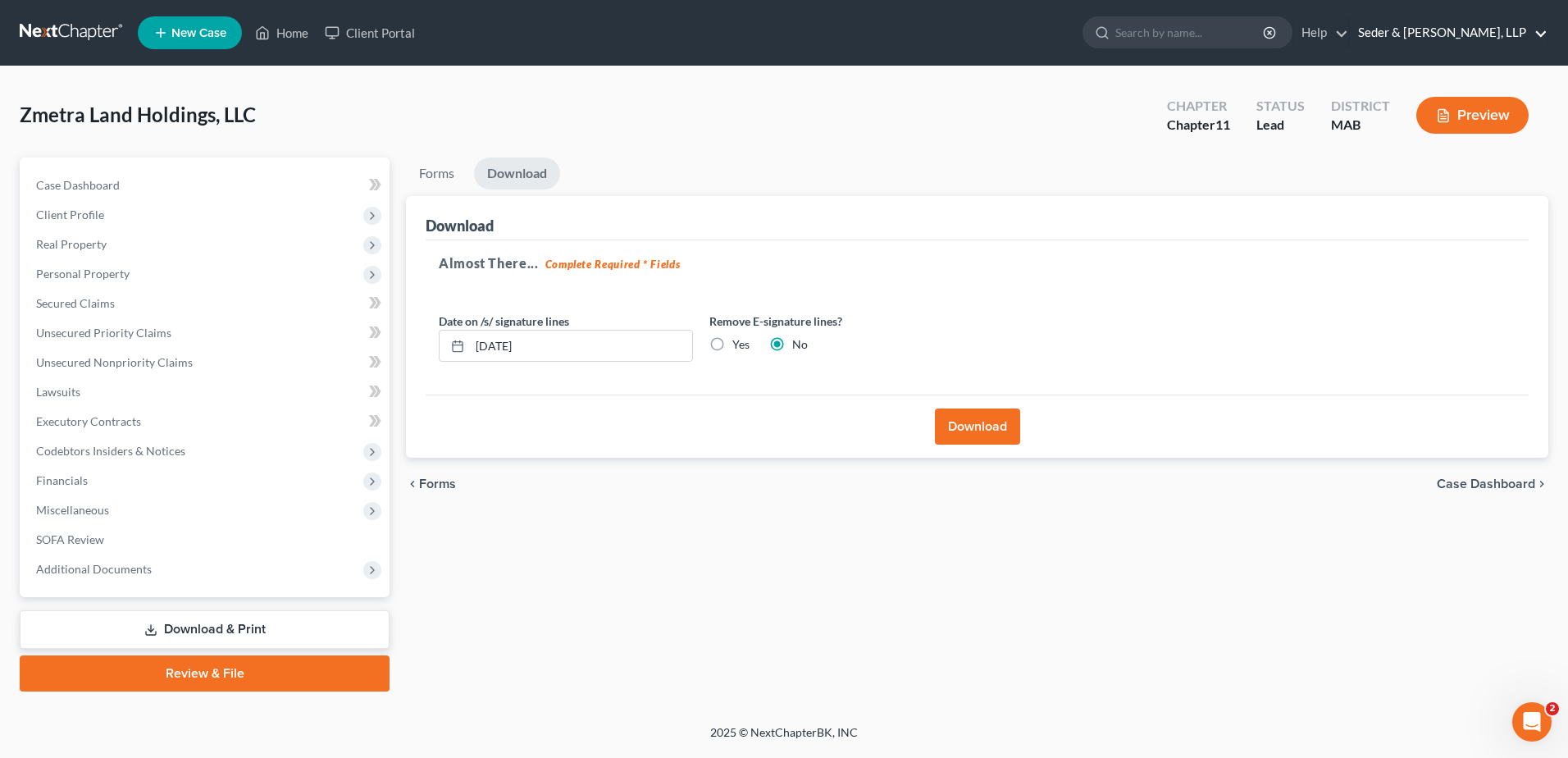
click at [1490, 38] on link "Seder & [PERSON_NAME], LLP" at bounding box center [1449, 33] width 198 height 30
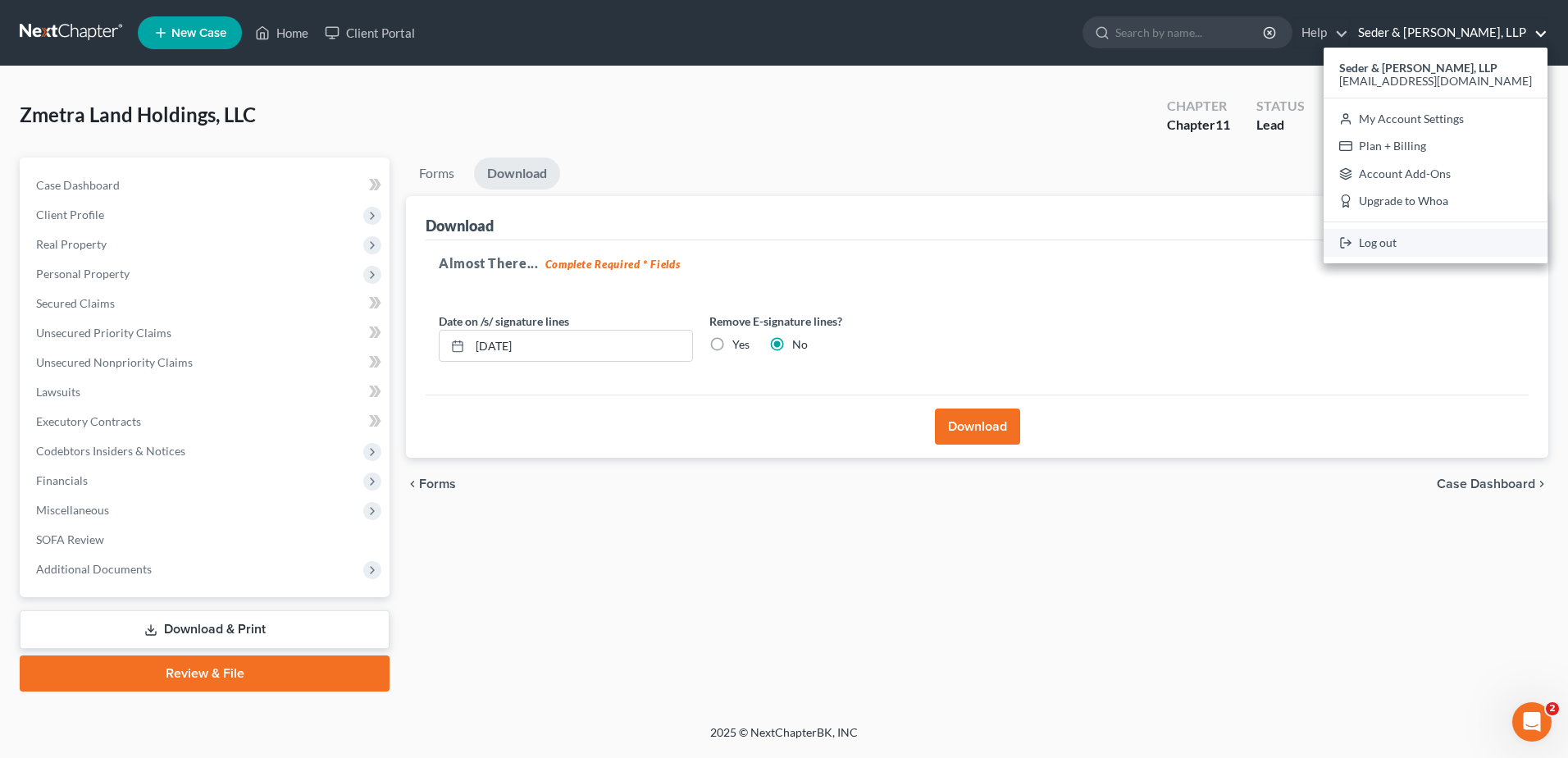
click at [1428, 239] on link "Log out" at bounding box center [1435, 243] width 224 height 28
